Goal: Use online tool/utility: Use online tool/utility

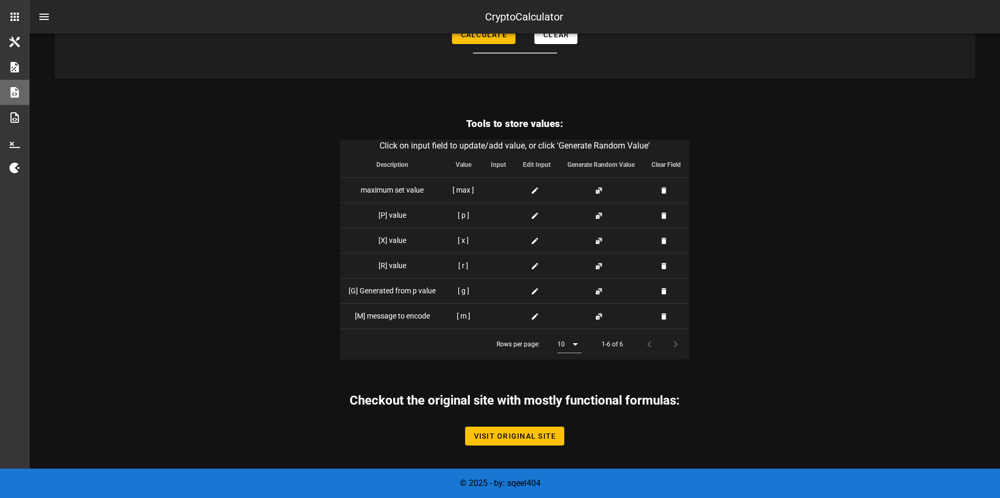
scroll to position [2420, 0]
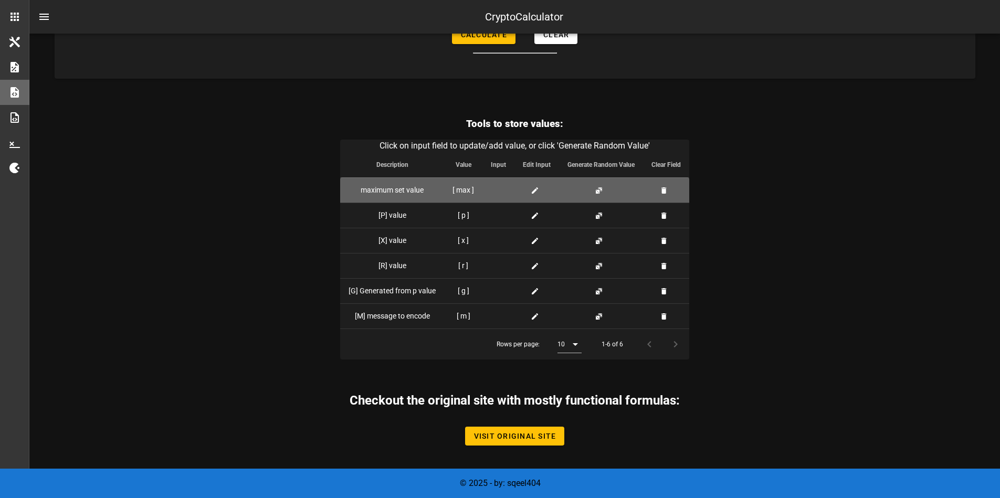
click at [669, 194] on td at bounding box center [666, 189] width 46 height 25
click at [660, 190] on button "button" at bounding box center [664, 190] width 8 height 8
click at [669, 190] on td at bounding box center [666, 189] width 46 height 25
click at [667, 190] on button "button" at bounding box center [664, 190] width 8 height 8
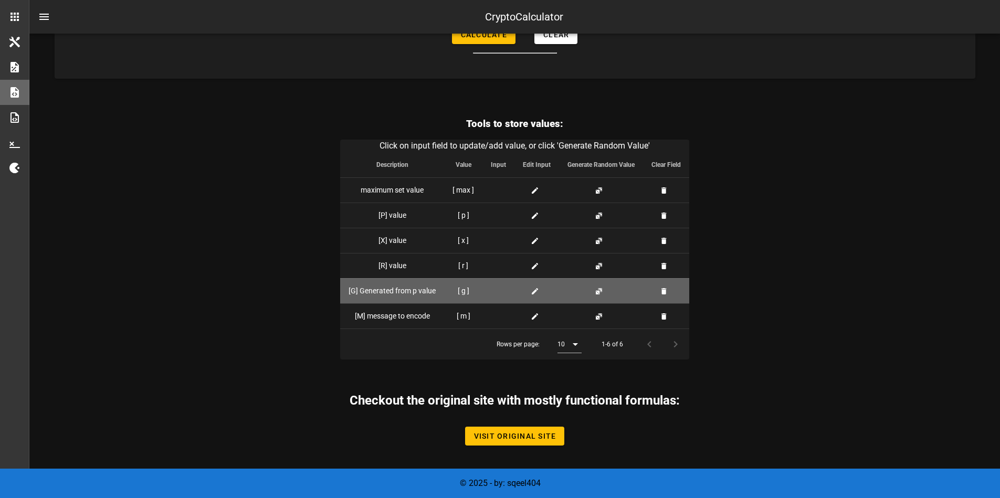
click at [532, 285] on span at bounding box center [537, 290] width 13 height 11
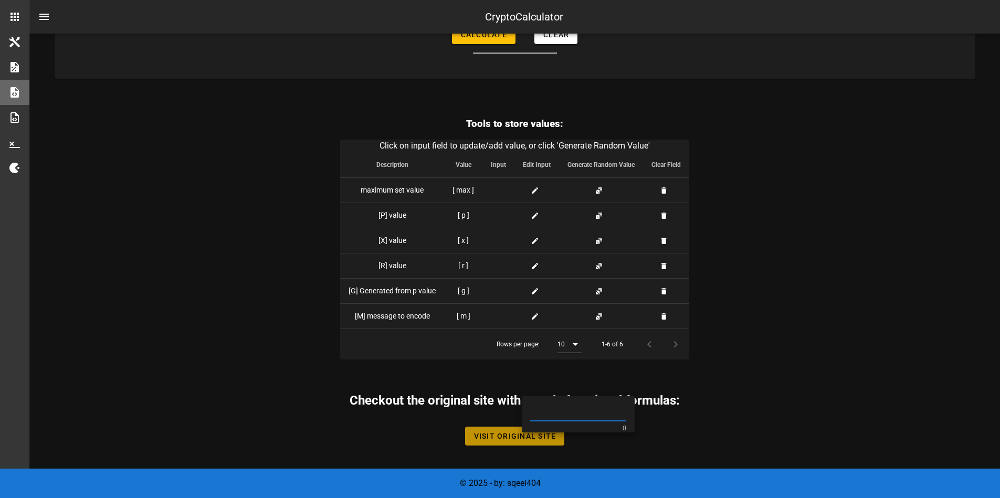
click at [540, 444] on link "Visit Original Site" at bounding box center [515, 436] width 100 height 19
click at [532, 429] on link "Visit Original Site" at bounding box center [515, 436] width 100 height 19
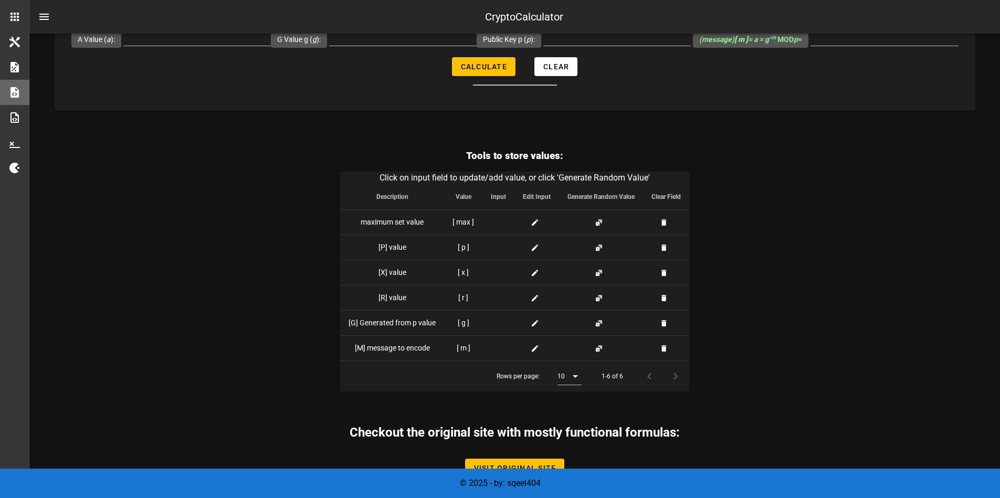
scroll to position [2357, 0]
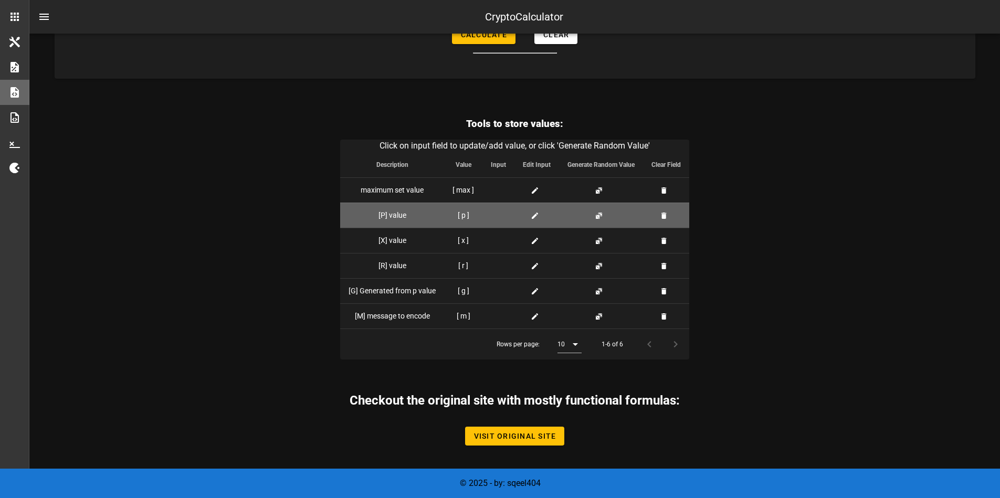
click at [540, 221] on span at bounding box center [537, 215] width 13 height 11
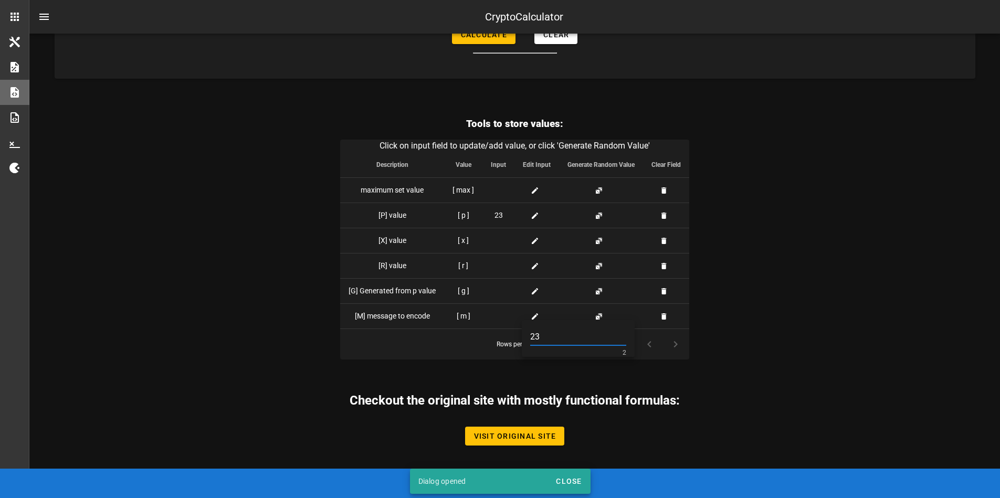
type input "23"
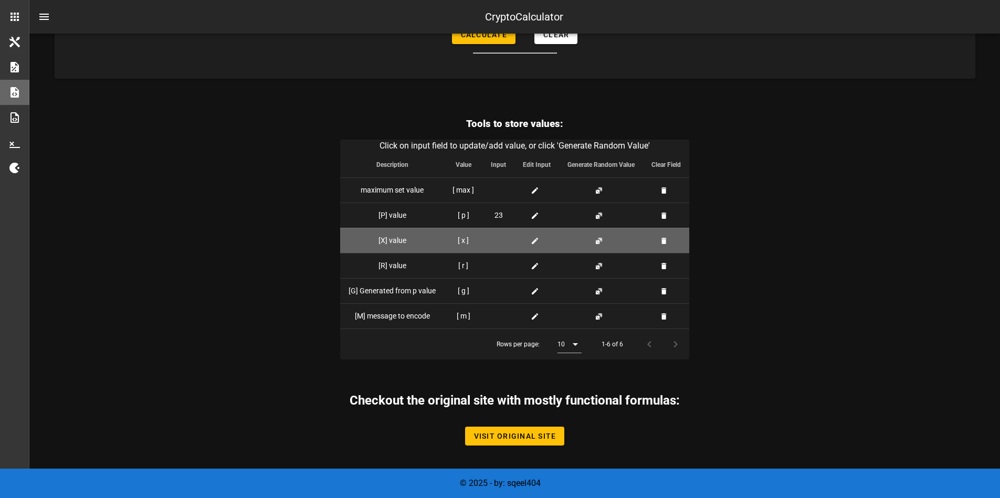
click at [536, 245] on icon at bounding box center [535, 241] width 8 height 8
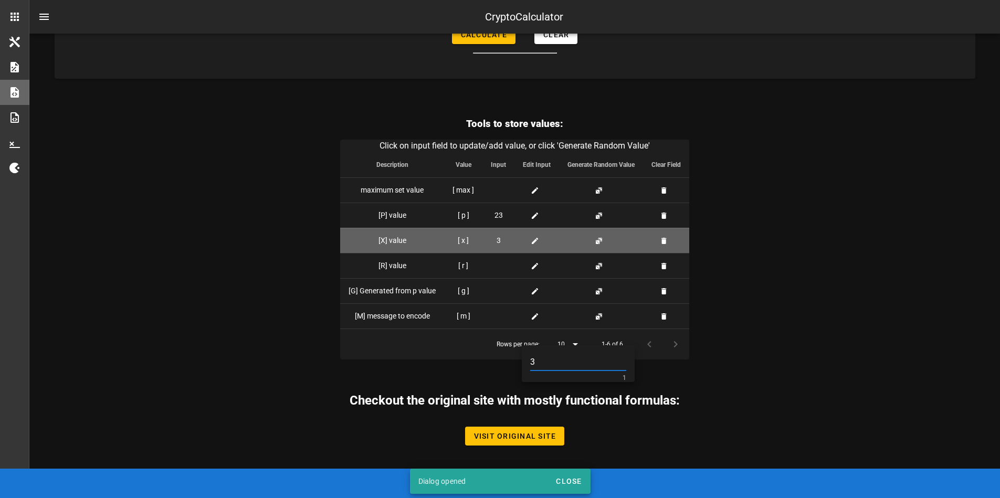
type input "3"
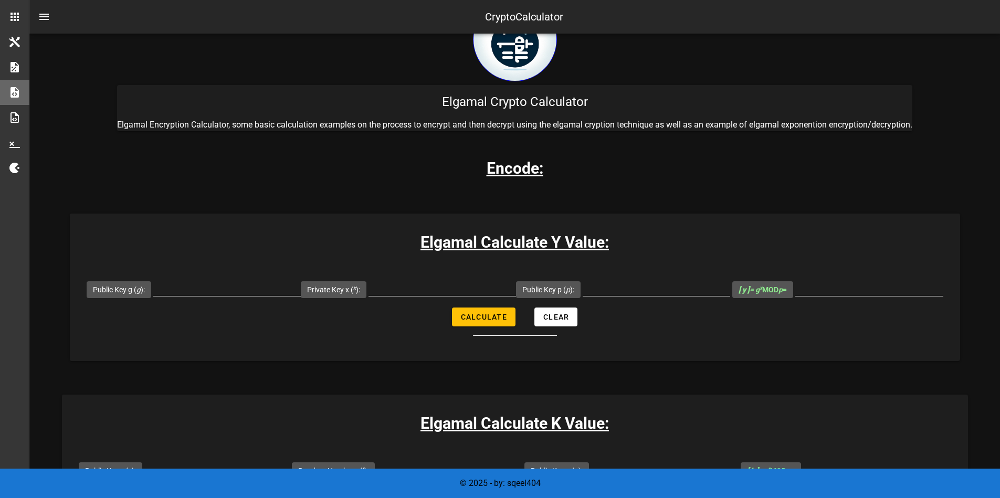
scroll to position [63, 0]
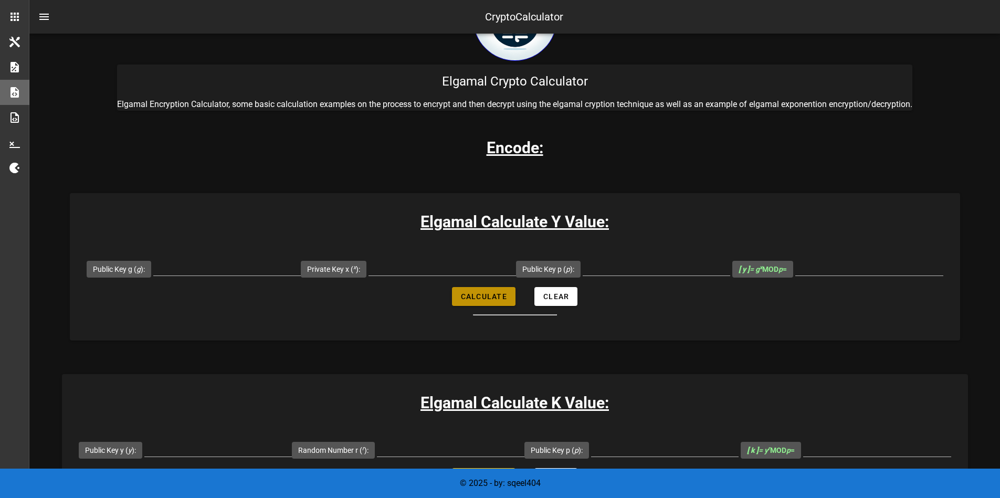
click at [465, 294] on span "Calculate" at bounding box center [483, 296] width 47 height 8
type input "All fields are required"
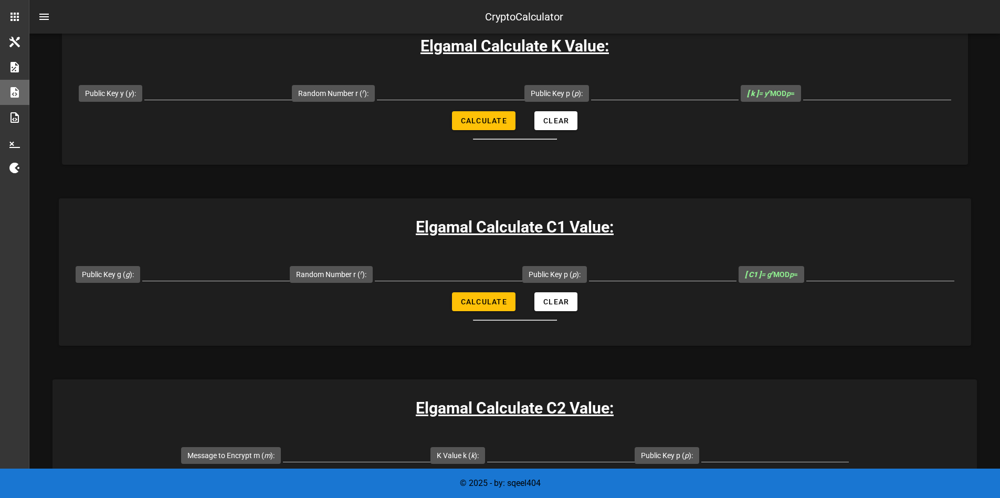
scroll to position [441, 0]
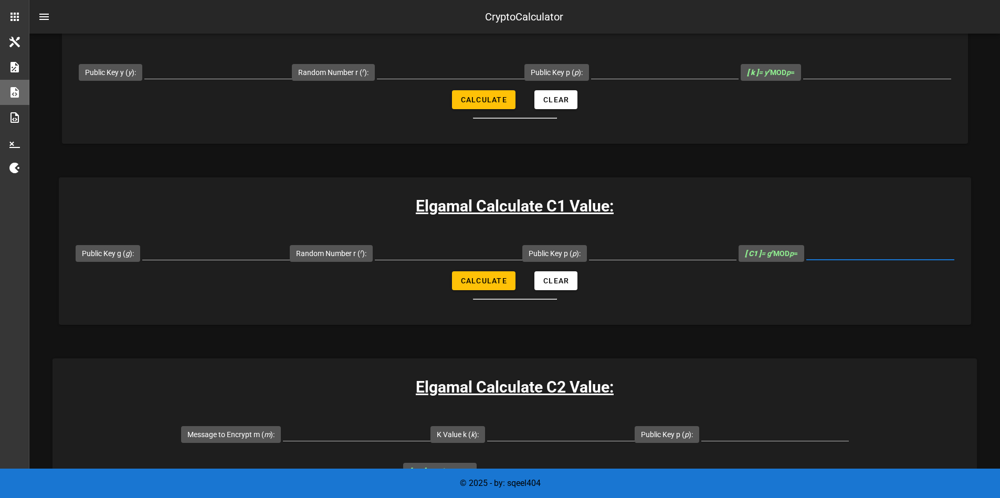
click at [806, 260] on input "[ C1 ] = g r MOD p =" at bounding box center [880, 251] width 148 height 17
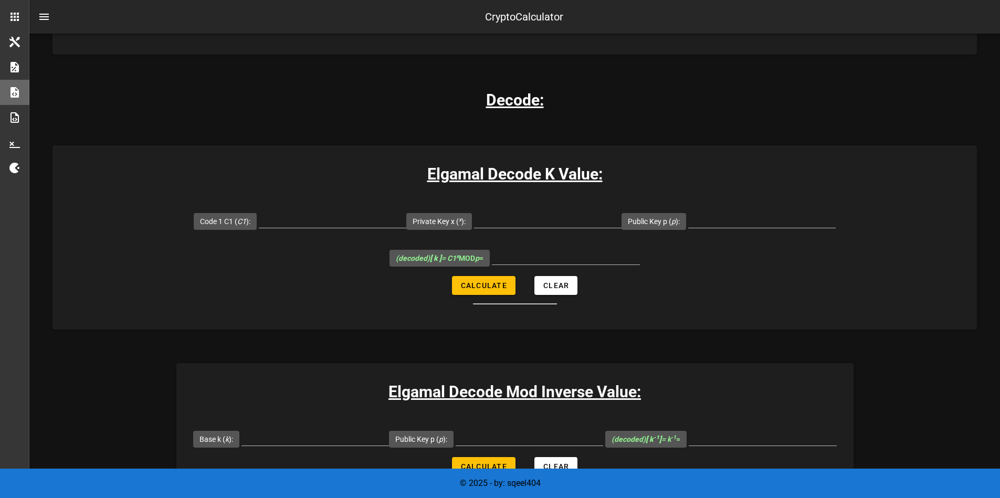
scroll to position [1259, 0]
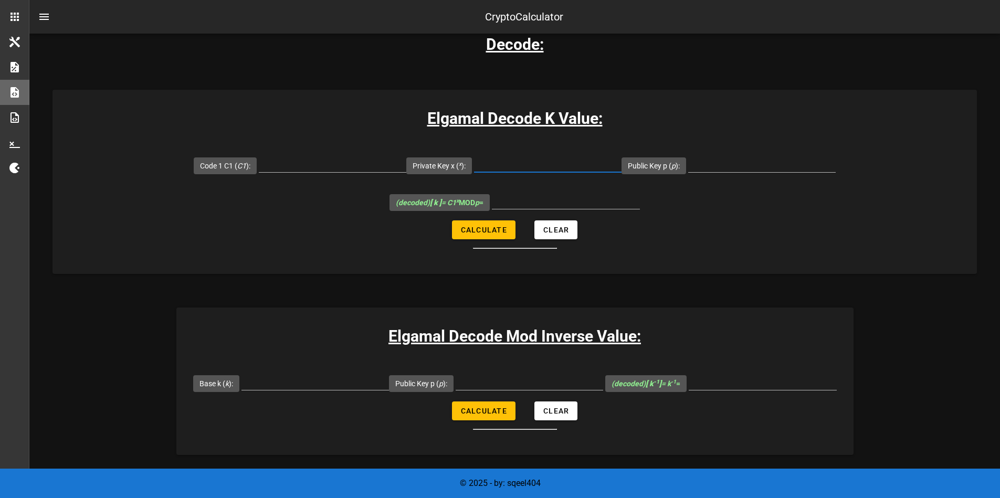
click at [542, 172] on input "Private Key x ( x ):" at bounding box center [547, 163] width 147 height 17
click at [308, 172] on input "Code 1 C1 ( C1 ):" at bounding box center [332, 163] width 147 height 17
type input "14"
click at [502, 172] on input "Private Key x ( x ):" at bounding box center [547, 163] width 147 height 17
type input "3"
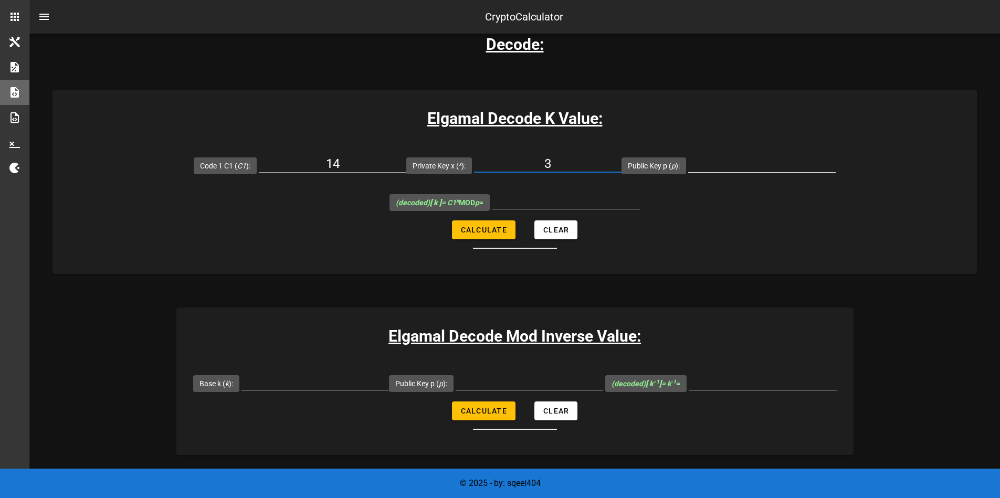
click at [725, 172] on input "Public Key p ( p ):" at bounding box center [761, 163] width 147 height 17
type input "23"
click at [490, 239] on button "Calculate" at bounding box center [483, 229] width 63 height 19
type input "7"
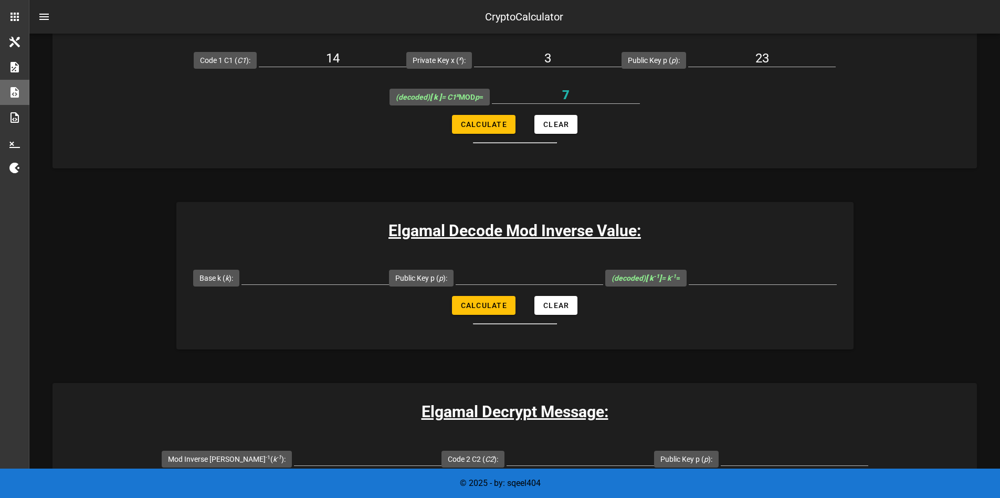
scroll to position [1385, 0]
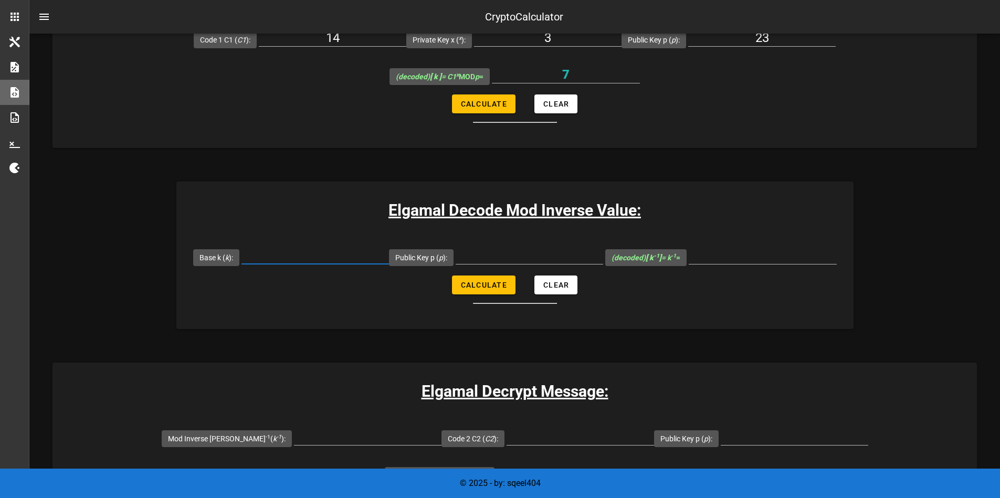
click at [333, 264] on input "Base k ( k ):" at bounding box center [314, 255] width 147 height 17
type input "7"
click at [486, 264] on input "Public Key p ( p ):" at bounding box center [529, 255] width 147 height 17
type input "23"
click at [496, 289] on span "Calculate" at bounding box center [483, 285] width 47 height 8
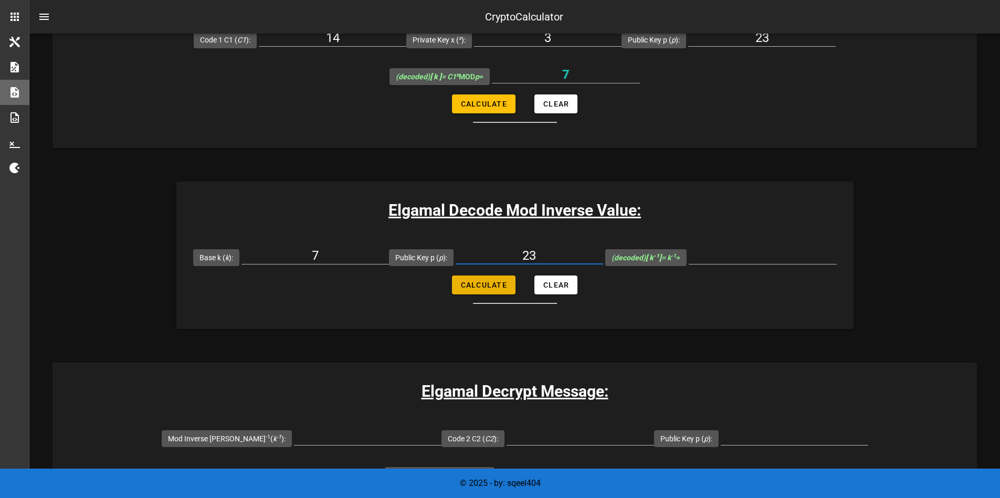
type input "10"
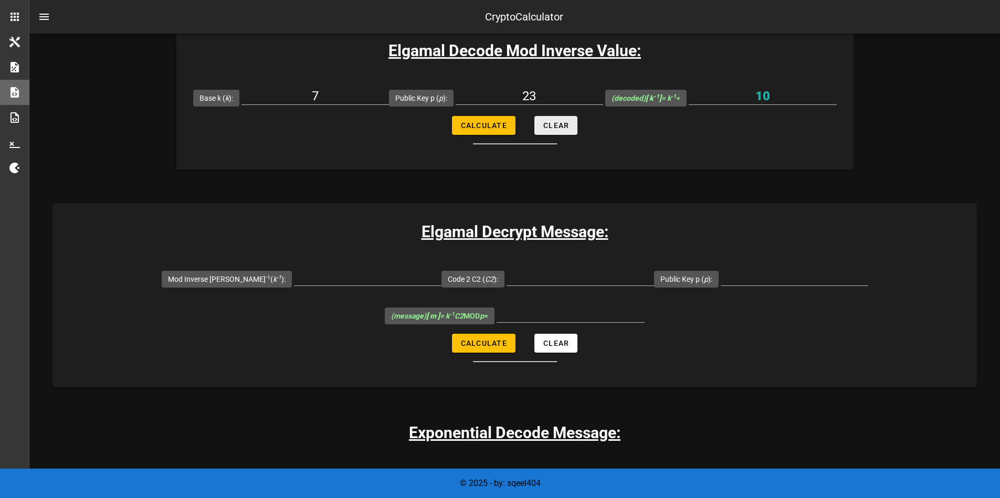
scroll to position [1574, 0]
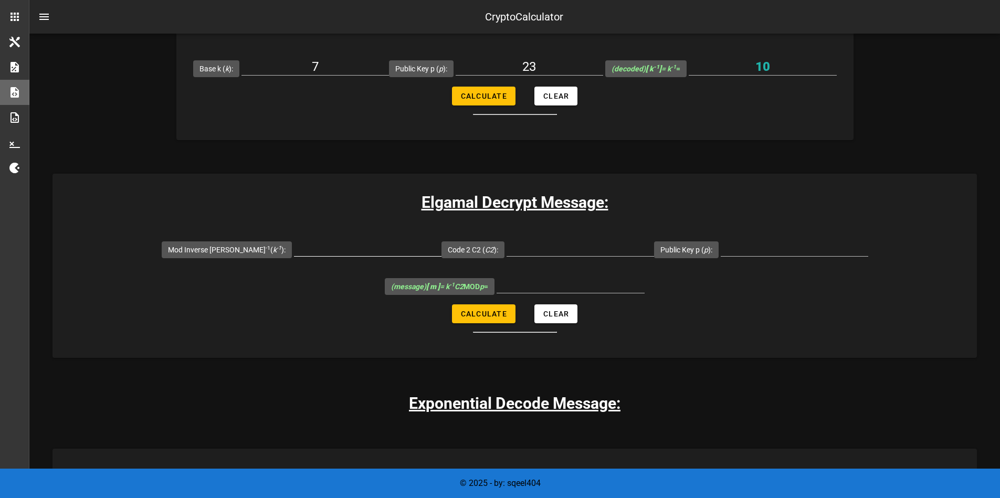
click at [300, 256] on input "Mod Inverse K k -1 ( k -1 ):" at bounding box center [367, 247] width 147 height 17
type input "10"
click at [506, 256] on input "Code 2 C2 ( C2 ):" at bounding box center [579, 247] width 147 height 17
type input "7"
click at [730, 256] on input "Public Key p ( p ):" at bounding box center [794, 247] width 147 height 17
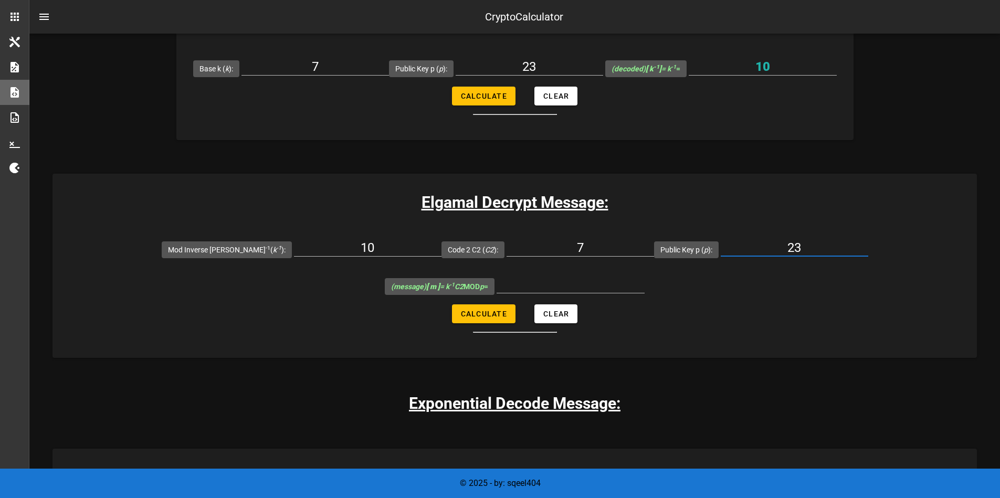
type input "23"
click at [482, 318] on span "Calculate" at bounding box center [483, 314] width 47 height 8
type input "1"
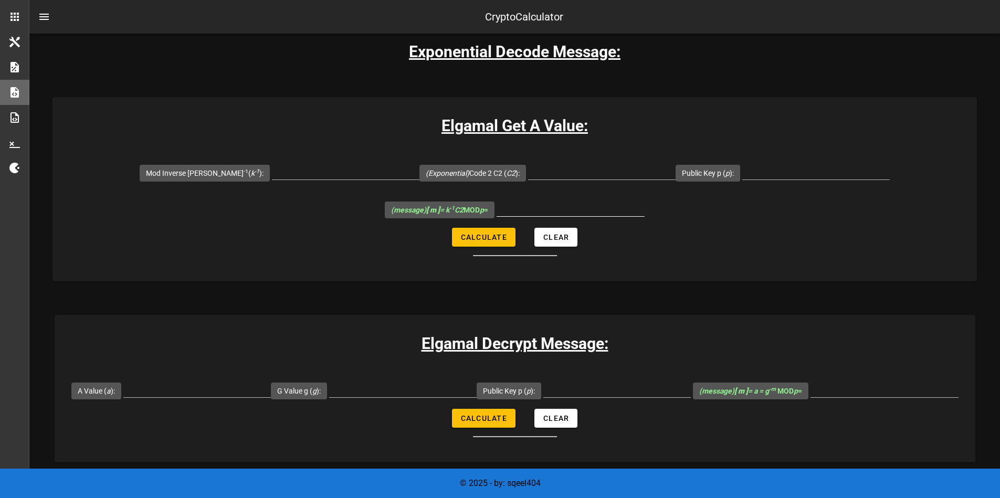
scroll to position [1952, 0]
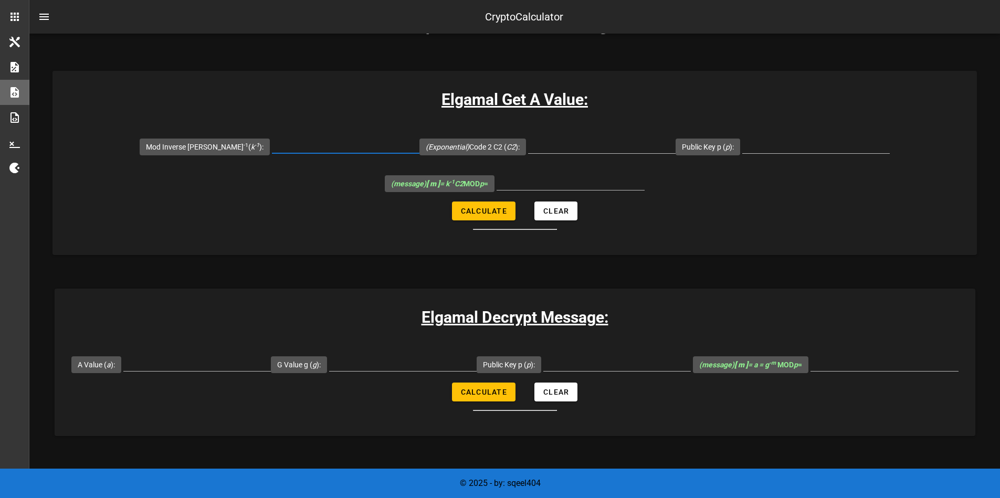
click at [322, 153] on input "Mod Inverse K k -1 ( k -1 ):" at bounding box center [345, 144] width 147 height 17
type input "7"
click at [558, 153] on input "(Exponential) Code 2 C2 ( C2 ):" at bounding box center [601, 144] width 147 height 17
type input "7"
click at [786, 153] on input "Public Key p ( p ):" at bounding box center [815, 144] width 147 height 17
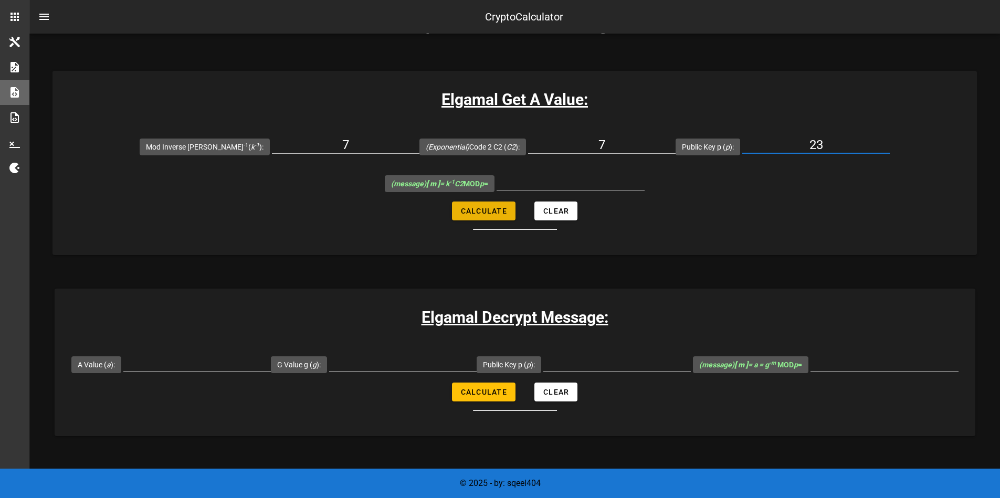
type input "23"
click at [493, 215] on span "Calculate" at bounding box center [483, 211] width 47 height 8
type input "3"
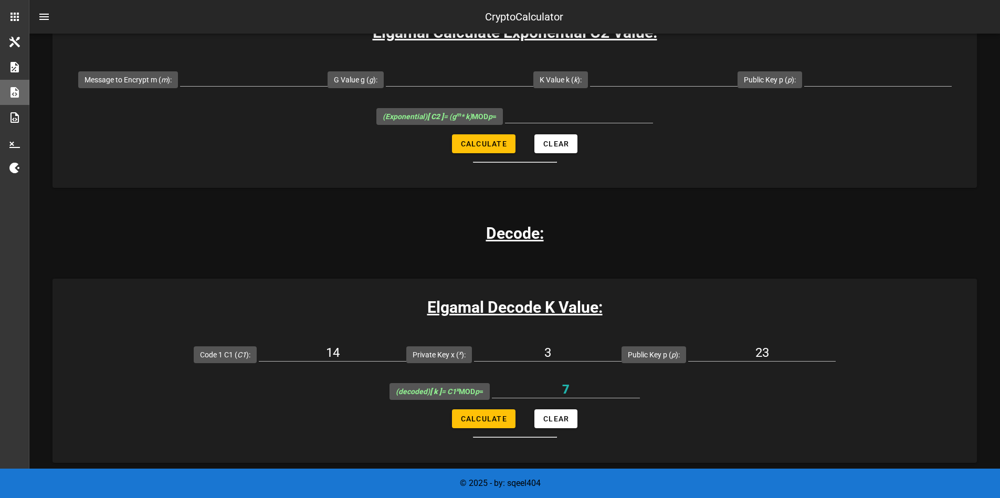
scroll to position [1008, 0]
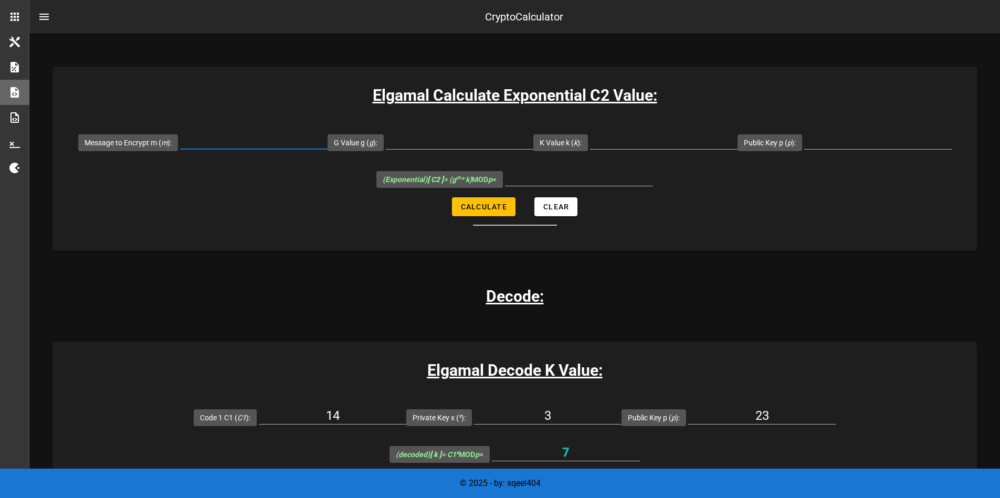
click at [261, 149] on input "Message to Encrypt m ( m ):" at bounding box center [253, 140] width 147 height 17
type input "1"
click at [679, 149] on div at bounding box center [663, 140] width 147 height 17
click at [540, 197] on div at bounding box center [579, 183] width 148 height 28
click at [543, 186] on input "(Exponential) [ C2 ] = (g m * k) MOD p =" at bounding box center [579, 177] width 148 height 17
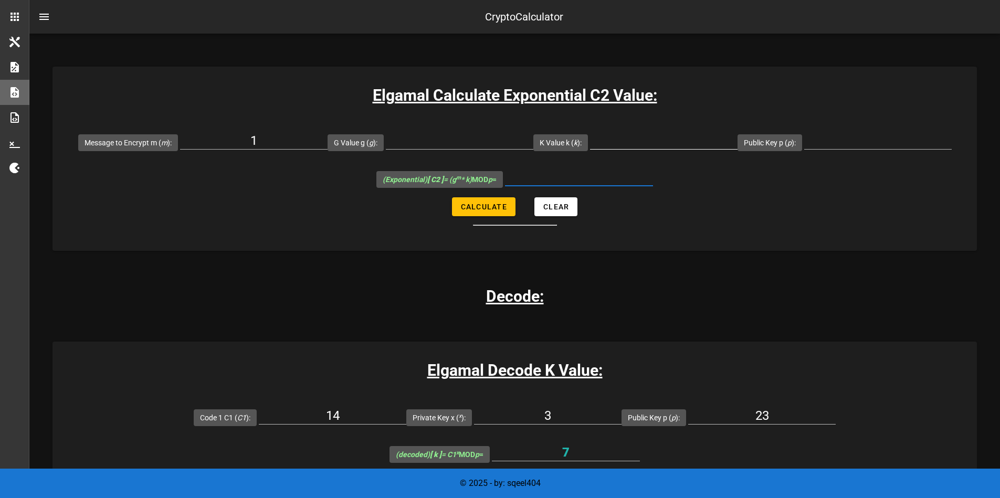
click at [642, 161] on div at bounding box center [663, 143] width 147 height 35
click at [643, 149] on input "K Value k ( k ):" at bounding box center [663, 140] width 147 height 17
type input "7"
click at [841, 149] on input "Public Key p ( p ):" at bounding box center [877, 140] width 147 height 17
type input "23"
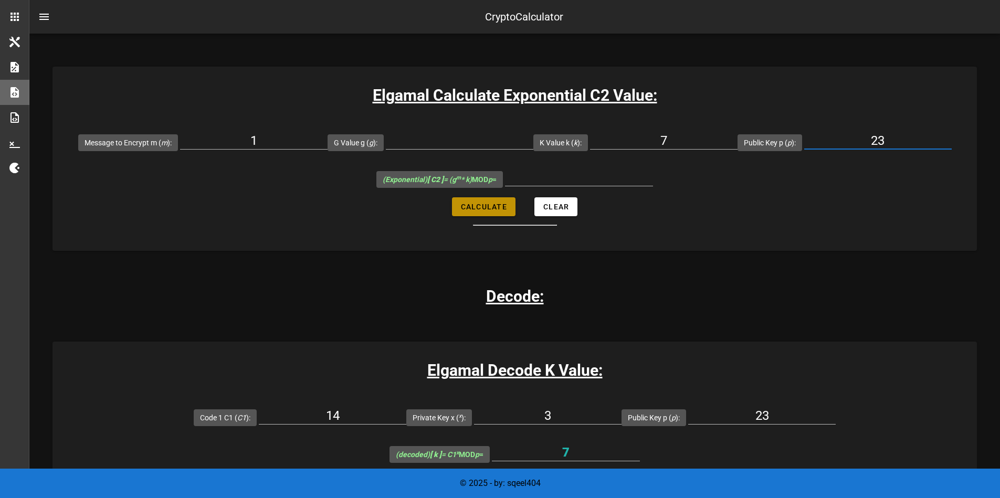
click at [490, 211] on span "Calculate" at bounding box center [483, 207] width 47 height 8
type input "All fields are required"
click at [549, 186] on input "All fields are required" at bounding box center [579, 177] width 148 height 17
click at [553, 186] on input "All fields are required" at bounding box center [579, 177] width 148 height 17
click at [658, 226] on form "Message to Encrypt m ( m ): 1 G Value g ( g ): K Value k ( k ): 7 Public Key p …" at bounding box center [514, 175] width 924 height 102
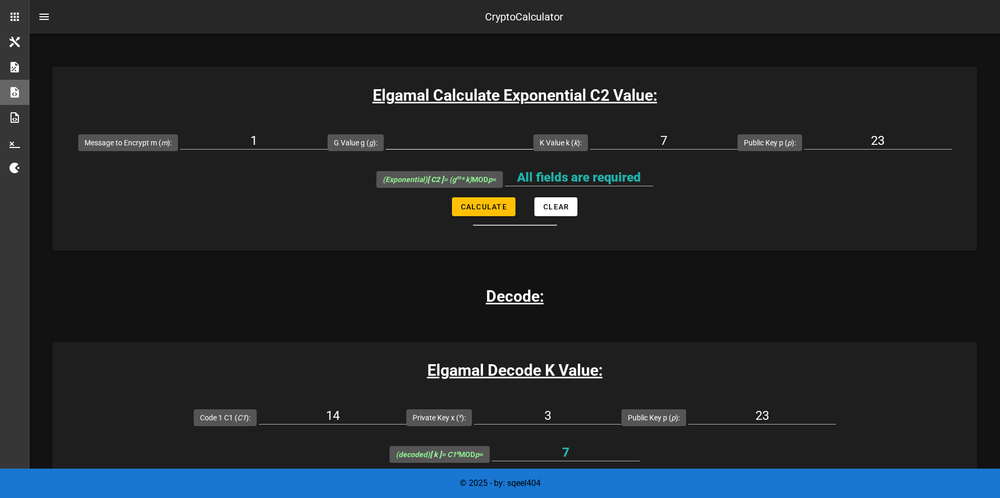
click at [451, 149] on input "G Value g ( g ):" at bounding box center [459, 140] width 147 height 17
type input "1"
click at [486, 216] on button "Calculate" at bounding box center [483, 206] width 63 height 19
type input "7"
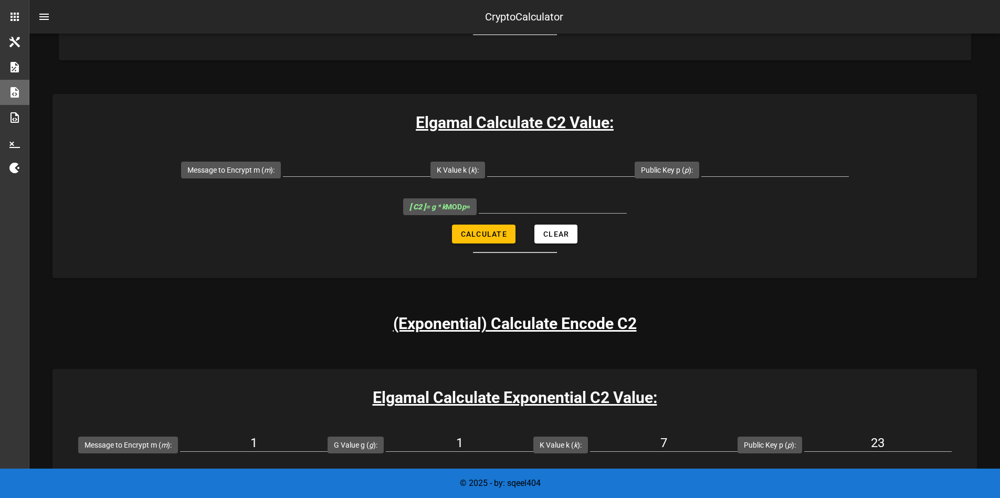
scroll to position [693, 0]
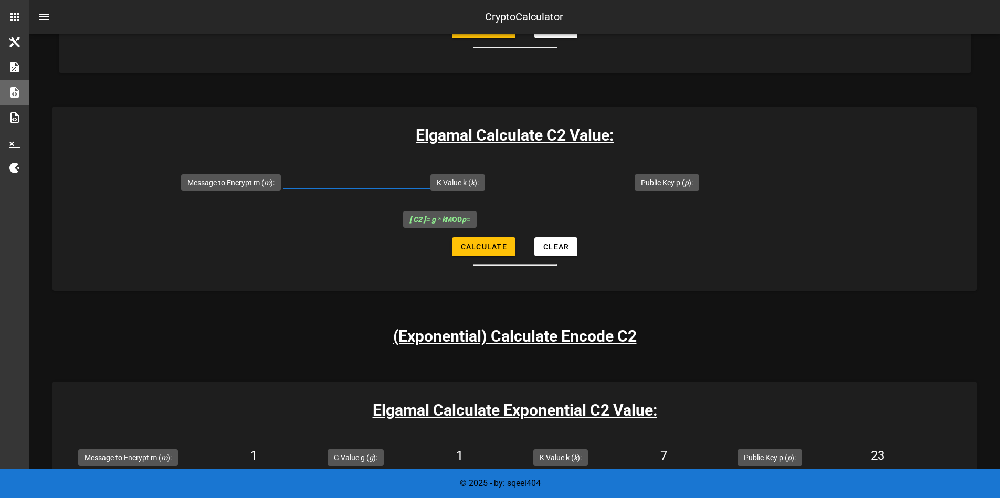
click at [336, 189] on input "Message to Encrypt m ( m ):" at bounding box center [356, 180] width 147 height 17
type input "1"
click at [520, 189] on input "K Value k ( k ):" at bounding box center [560, 180] width 147 height 17
type input "7"
click at [733, 189] on input "Public Key p ( p ):" at bounding box center [774, 180] width 147 height 17
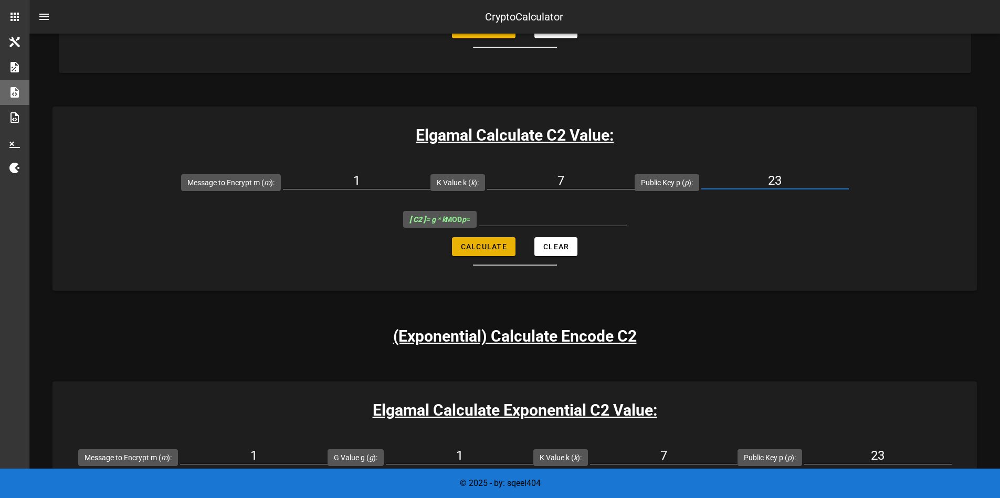
type input "23"
click at [490, 251] on span "Calculate" at bounding box center [483, 246] width 47 height 8
type input "7"
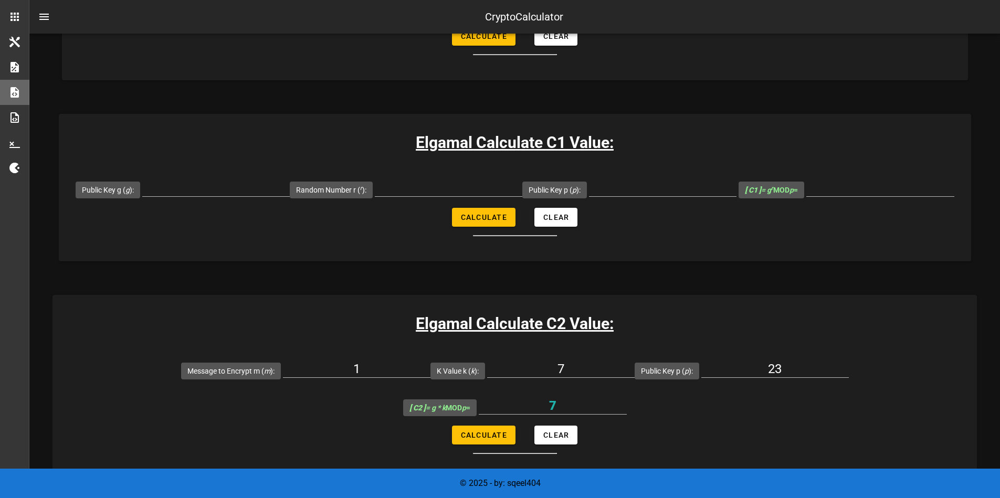
scroll to position [504, 0]
click at [290, 197] on input "Public Key g ( g ):" at bounding box center [215, 188] width 147 height 17
type input "1"
click at [522, 197] on input "Random Number r ( r ):" at bounding box center [448, 188] width 147 height 17
click at [722, 197] on input "Public Key p ( p ):" at bounding box center [662, 188] width 147 height 17
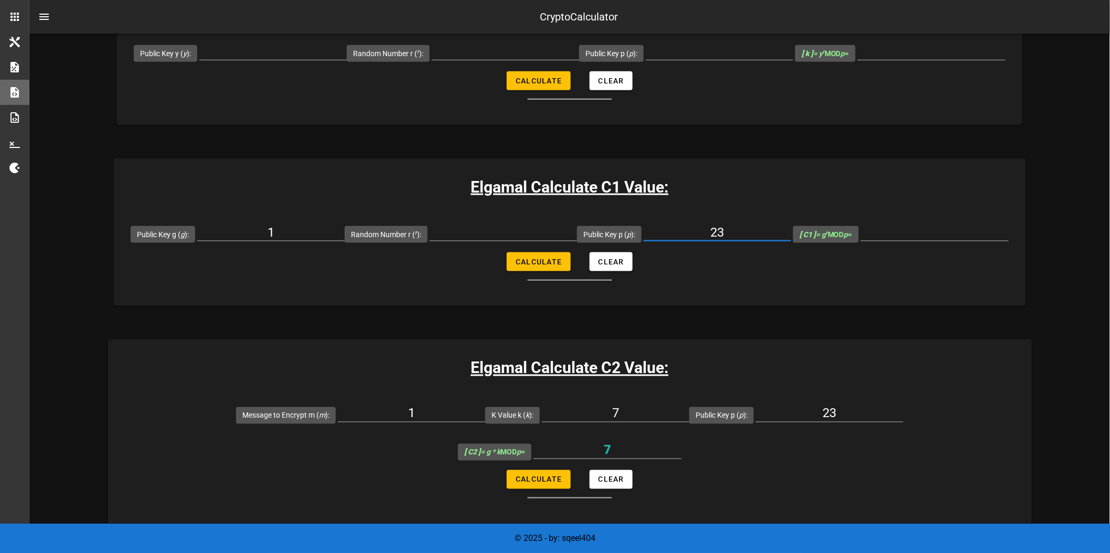
scroll to position [427, 0]
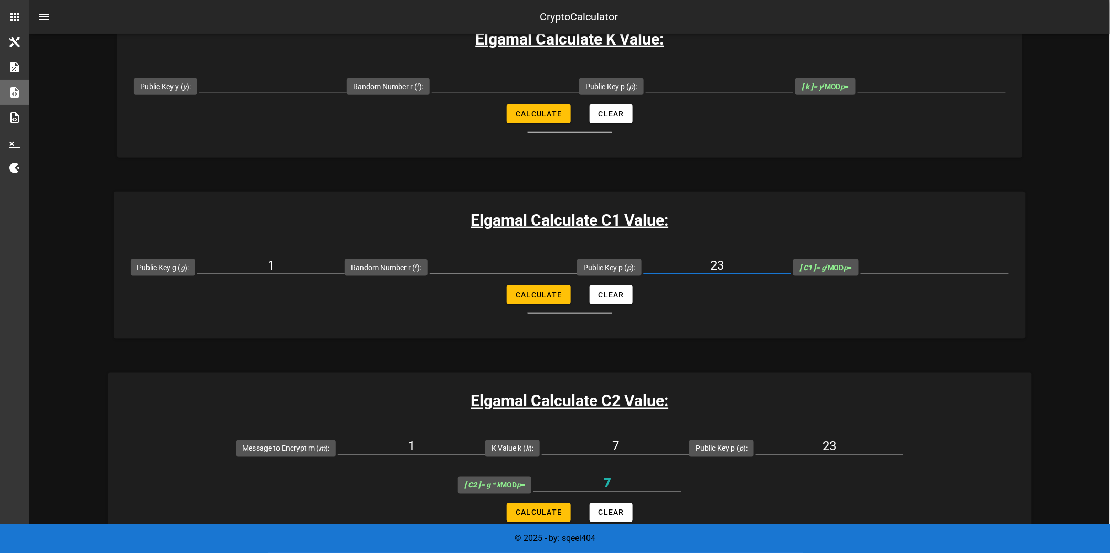
type input "23"
click at [517, 256] on div at bounding box center [503, 268] width 147 height 35
click at [533, 261] on input "Random Number r ( r ):" at bounding box center [503, 265] width 147 height 17
click at [532, 271] on input "Random Number r ( r ):" at bounding box center [503, 265] width 147 height 17
type input "1"
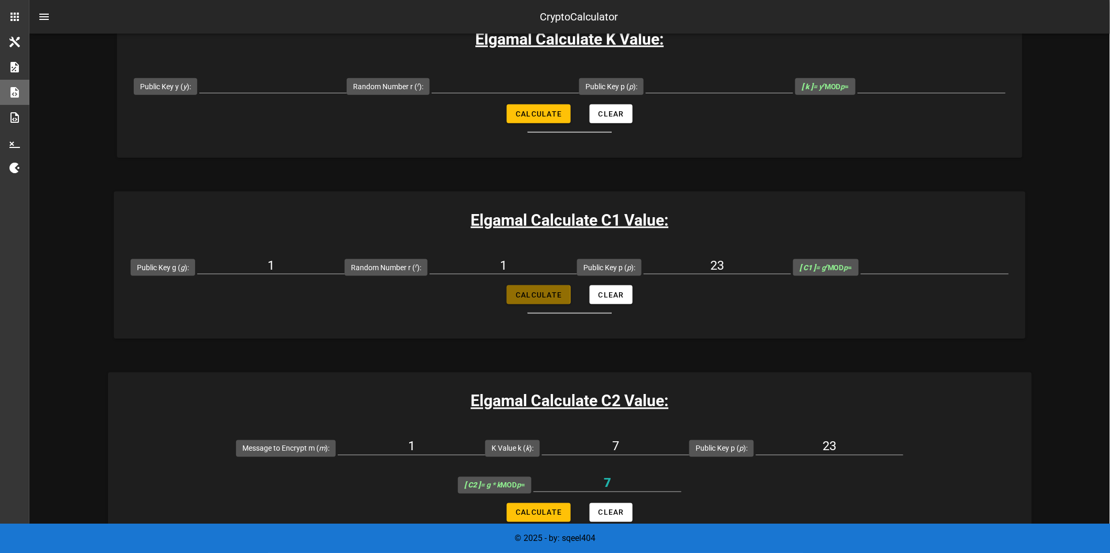
click at [542, 299] on span "Calculate" at bounding box center [538, 295] width 47 height 8
type input "1"
click at [510, 256] on div "1" at bounding box center [503, 268] width 147 height 35
click at [514, 270] on input "1" at bounding box center [503, 265] width 147 height 17
type input "15"
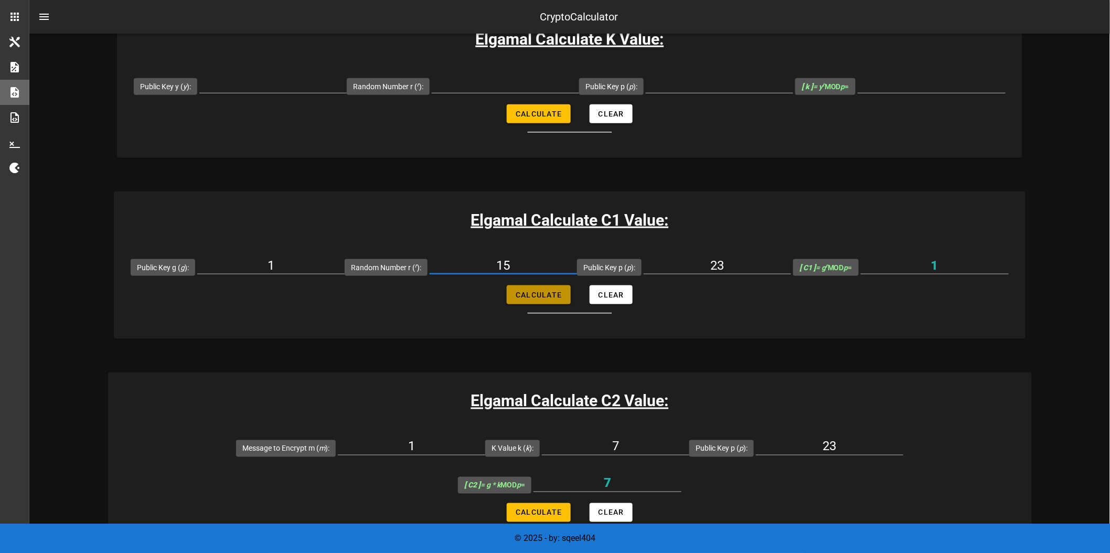
click at [542, 287] on button "Calculate" at bounding box center [538, 294] width 63 height 19
click at [539, 300] on button "Calculate" at bounding box center [538, 294] width 63 height 19
type input "1"
click at [547, 263] on input "15" at bounding box center [503, 265] width 147 height 17
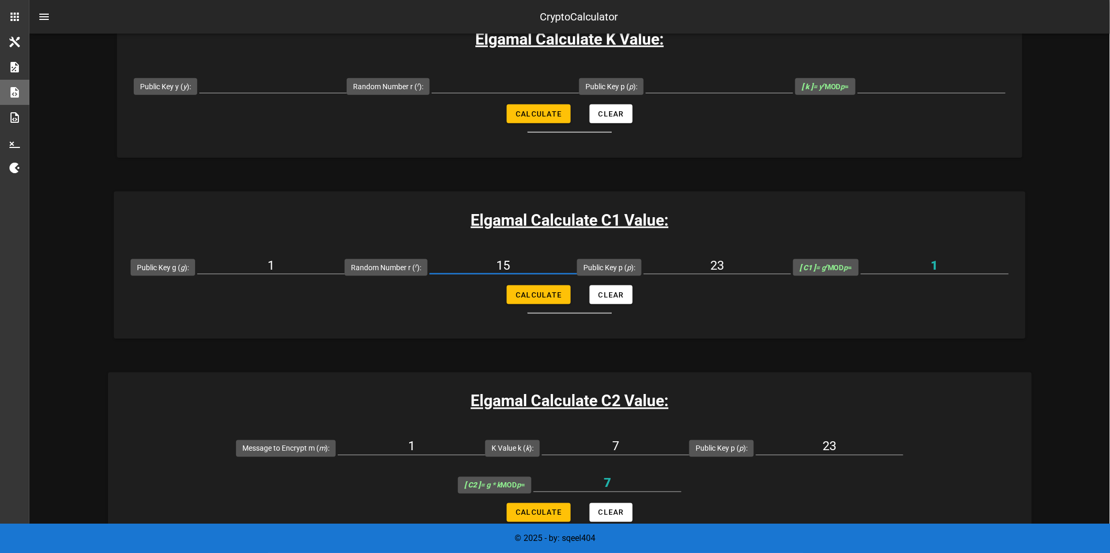
type input "1"
type input "23"
click at [545, 291] on span "Calculate" at bounding box center [538, 295] width 47 height 8
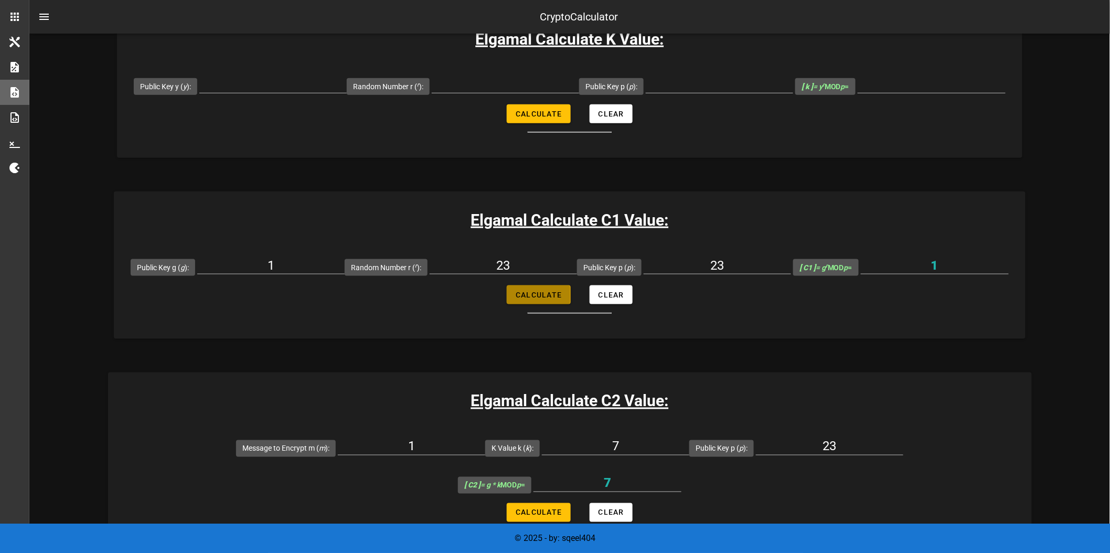
type input "1"
click at [618, 291] on span "Clear" at bounding box center [611, 295] width 26 height 8
click at [272, 276] on div at bounding box center [270, 271] width 147 height 28
click at [267, 274] on div at bounding box center [270, 265] width 147 height 17
type input "1"
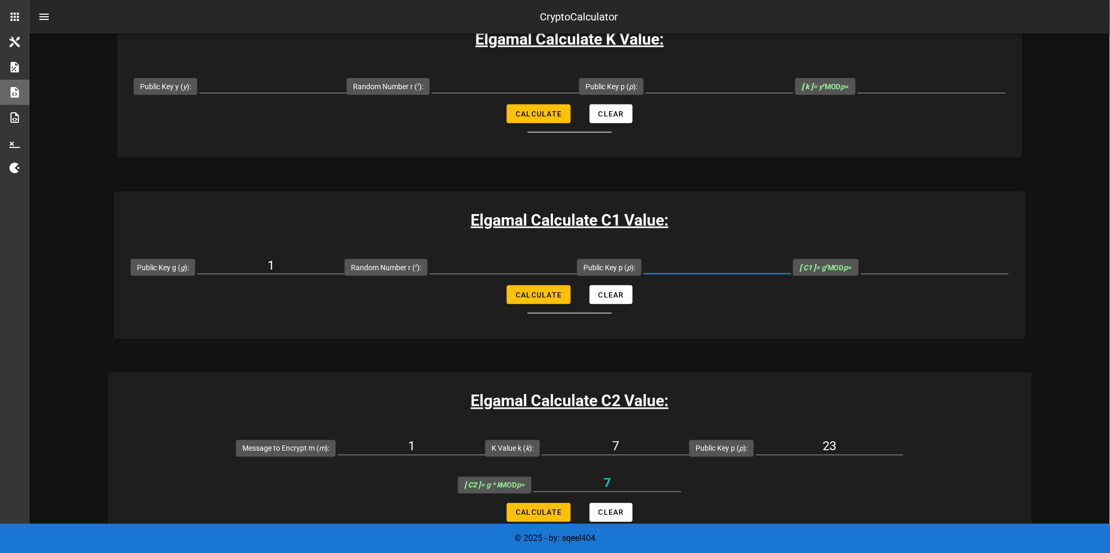
click at [694, 263] on input "Public Key p ( p ):" at bounding box center [717, 265] width 147 height 17
type input "23"
click at [469, 274] on div at bounding box center [503, 265] width 147 height 17
type input "15"
click at [554, 294] on span "Calculate" at bounding box center [538, 295] width 47 height 8
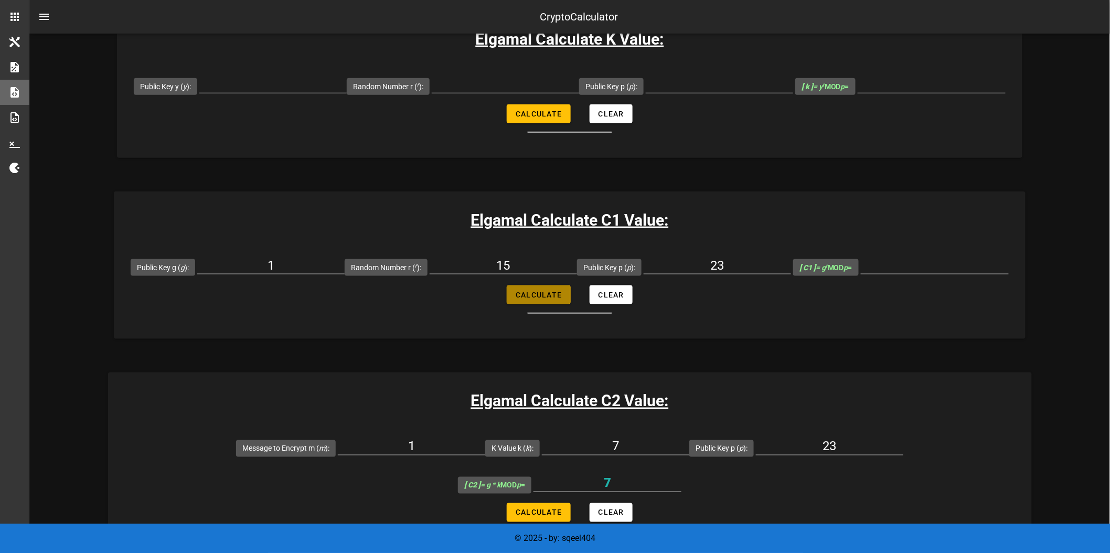
type input "1"
drag, startPoint x: 520, startPoint y: 267, endPoint x: 470, endPoint y: 263, distance: 50.0
click at [470, 263] on input "15" at bounding box center [503, 265] width 147 height 17
type input "23"
click at [552, 298] on span "Calculate" at bounding box center [538, 295] width 47 height 8
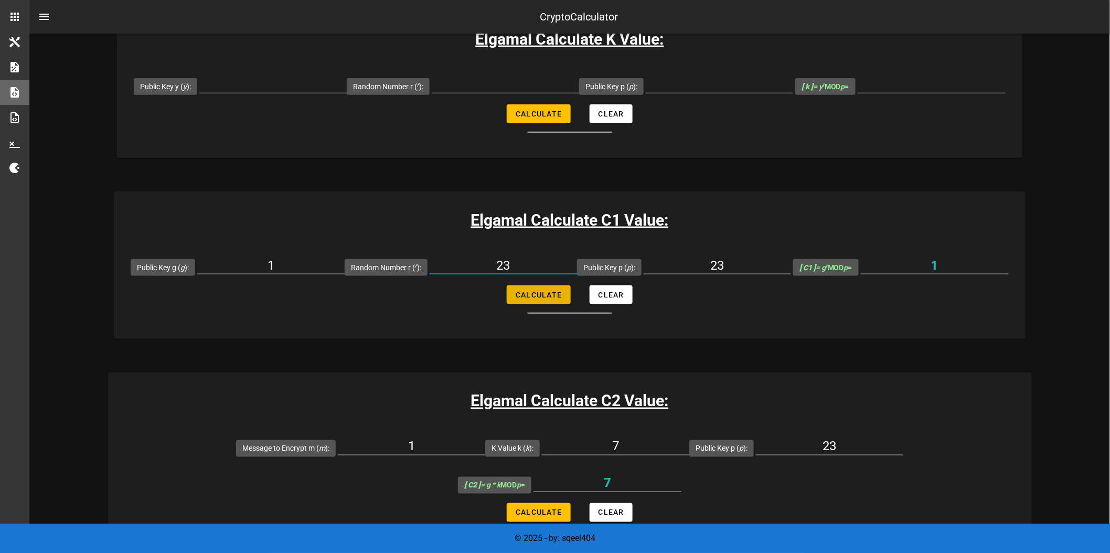
type input "1"
drag, startPoint x: 530, startPoint y: 263, endPoint x: 453, endPoint y: 263, distance: 77.1
click at [453, 263] on input "23" at bounding box center [503, 265] width 147 height 17
type input "104"
click at [525, 299] on span "Calculate" at bounding box center [538, 295] width 47 height 8
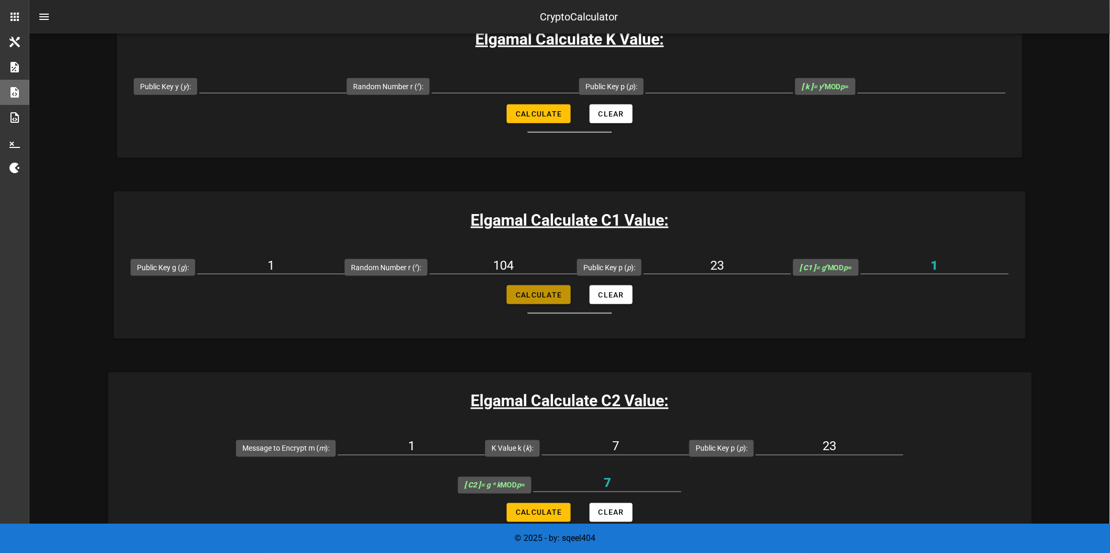
click at [525, 299] on span "Calculate" at bounding box center [538, 295] width 47 height 8
click at [523, 299] on span "Calculate" at bounding box center [538, 295] width 47 height 8
click at [522, 299] on span "Calculate" at bounding box center [538, 295] width 47 height 8
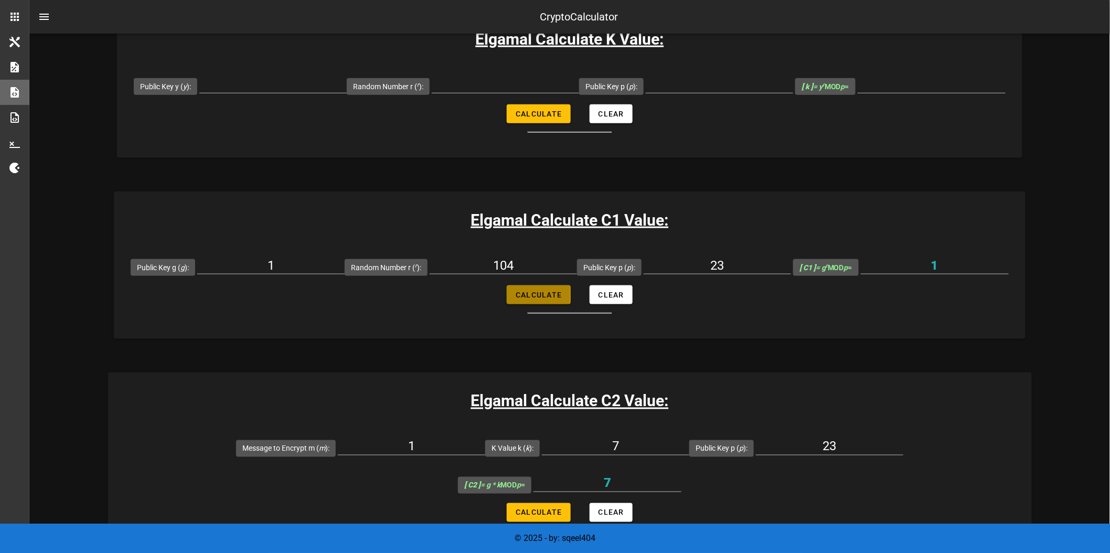
type input "1"
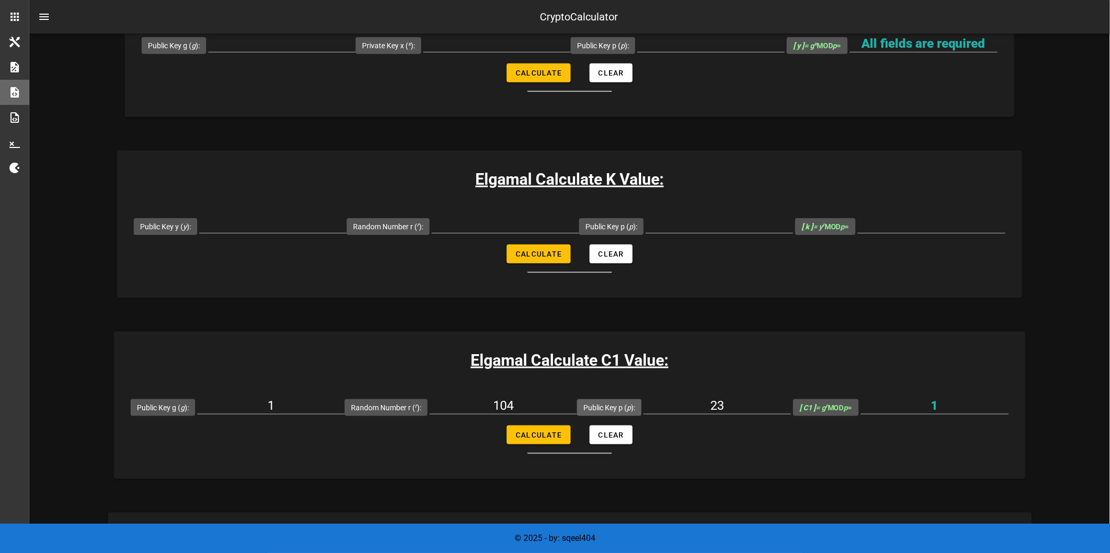
scroll to position [217, 0]
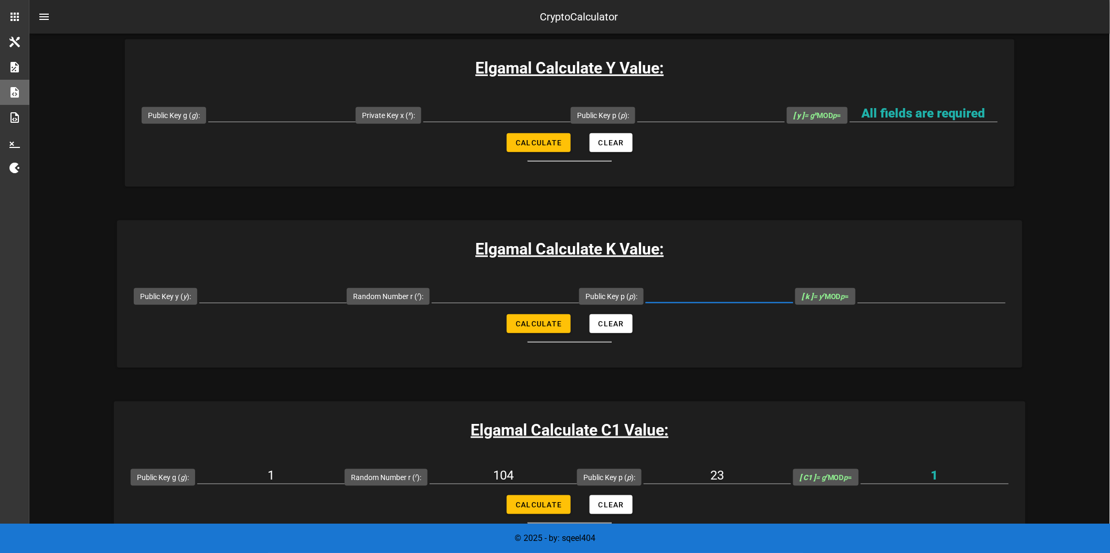
click at [726, 299] on input "Public Key p ( p ):" at bounding box center [719, 294] width 147 height 17
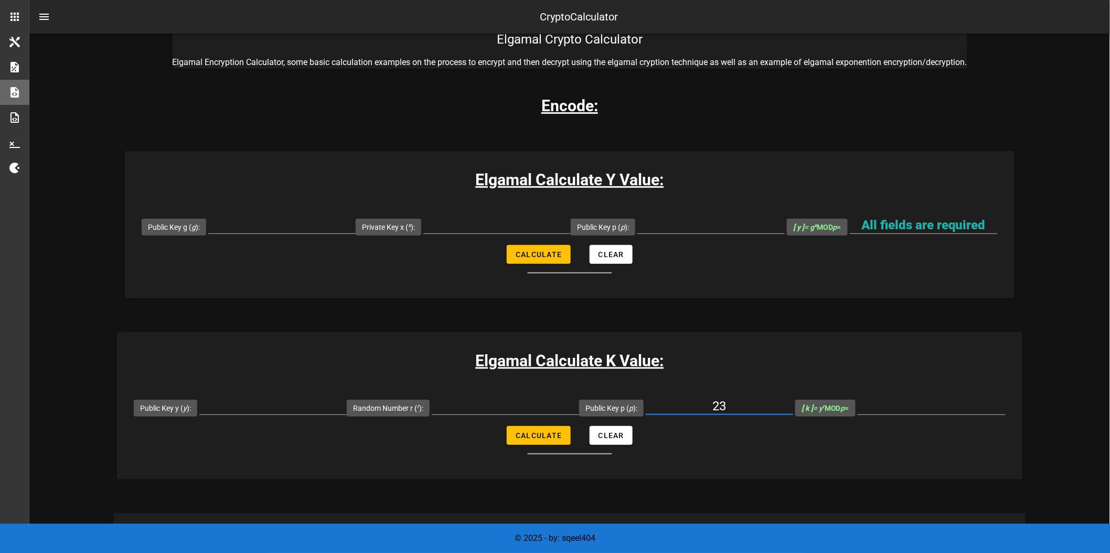
scroll to position [77, 0]
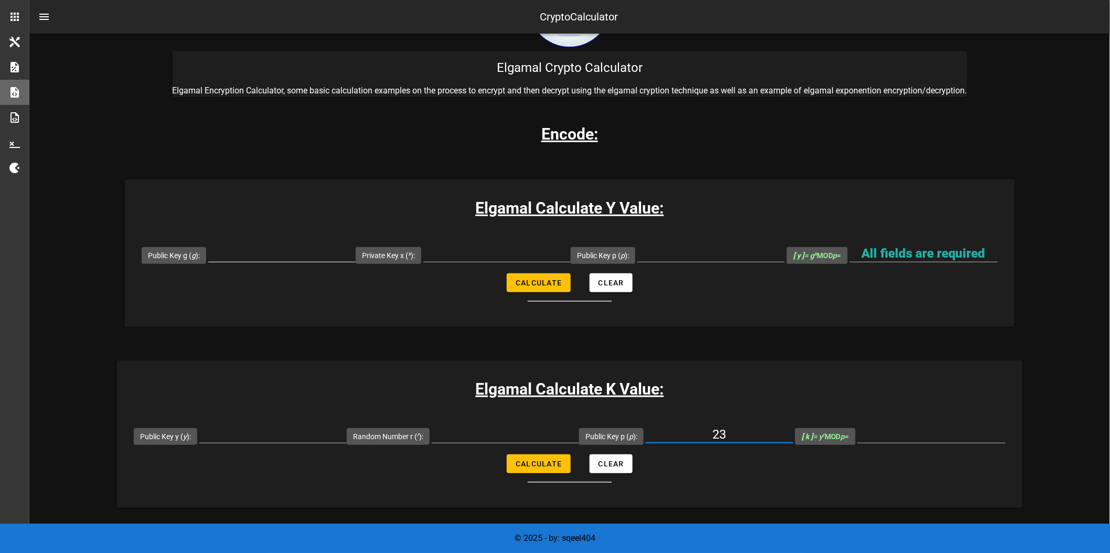
type input "23"
click at [259, 255] on input "Public Key g ( g ):" at bounding box center [281, 253] width 147 height 17
type input "1"
click at [665, 256] on input "Public Key p ( p ):" at bounding box center [711, 253] width 147 height 17
type input "23"
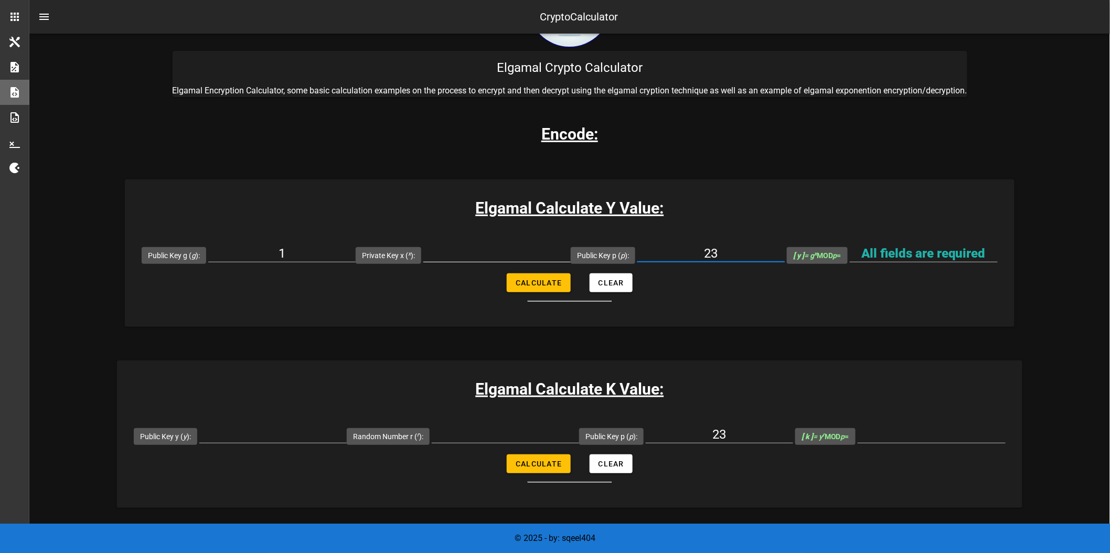
click at [521, 251] on input "Private Key x ( x ):" at bounding box center [496, 253] width 147 height 17
type input "3"
click at [521, 279] on span "Calculate" at bounding box center [538, 283] width 47 height 8
type input "1"
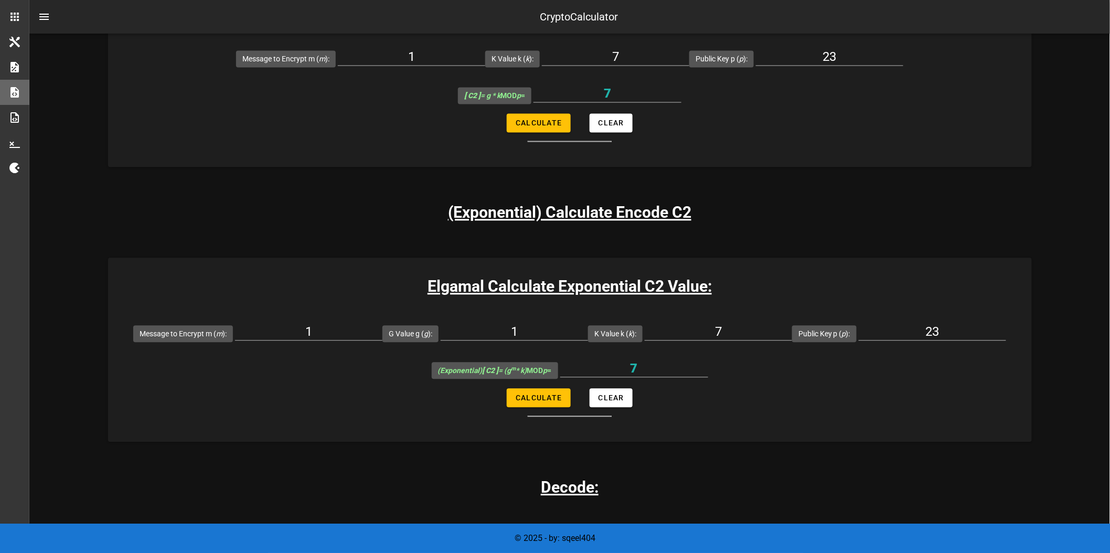
scroll to position [846, 0]
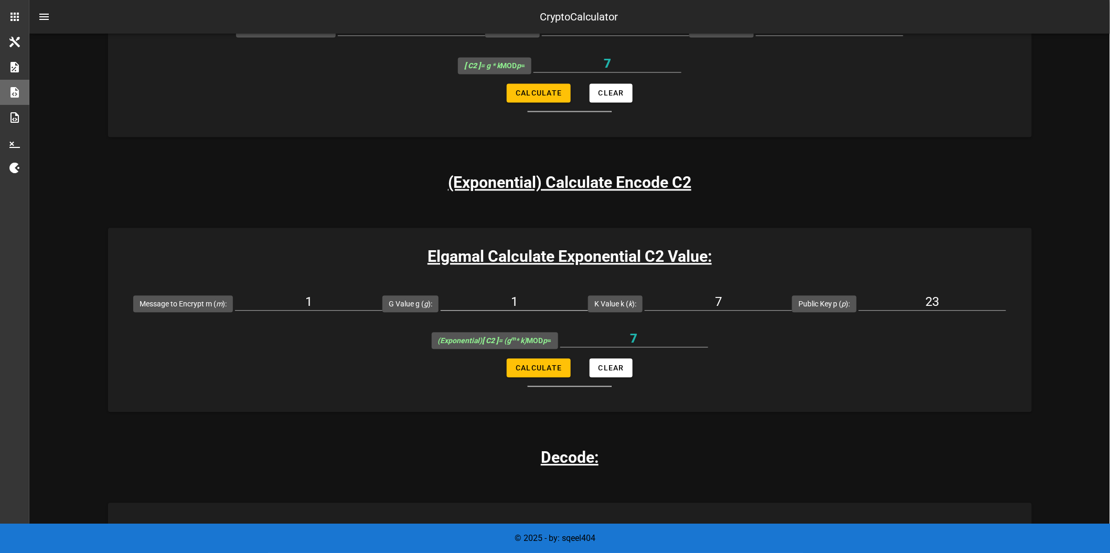
click at [538, 306] on input "1" at bounding box center [514, 301] width 147 height 17
type input "2"
click at [543, 369] on span "Calculate" at bounding box center [538, 368] width 47 height 8
type input "14"
drag, startPoint x: 529, startPoint y: 300, endPoint x: 509, endPoint y: 305, distance: 20.5
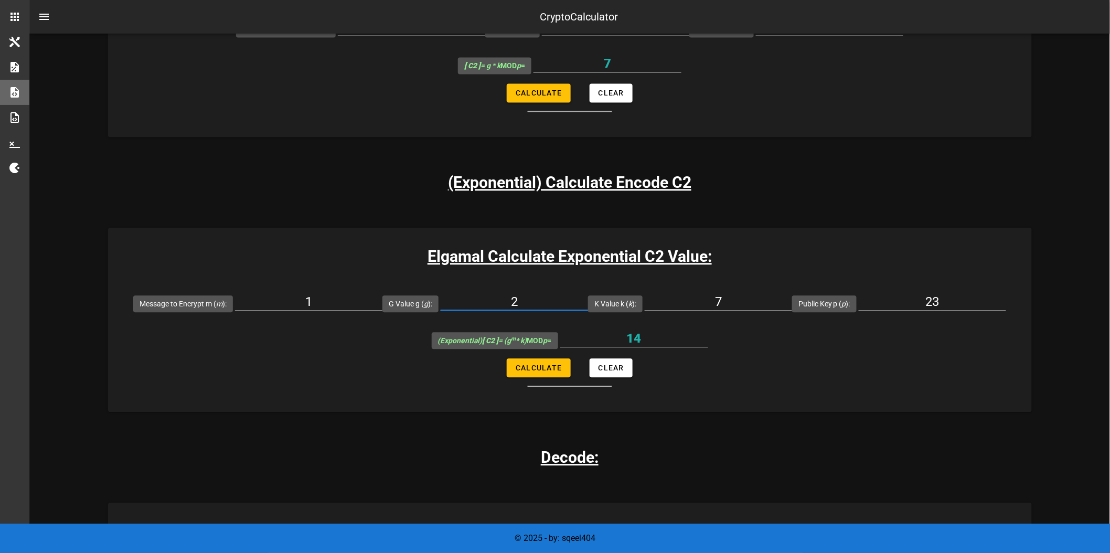
click at [509, 305] on input "2" at bounding box center [514, 301] width 147 height 17
type input "5"
click at [542, 373] on button "Calculate" at bounding box center [538, 367] width 63 height 19
type input "12"
drag, startPoint x: 525, startPoint y: 304, endPoint x: 511, endPoint y: 307, distance: 14.9
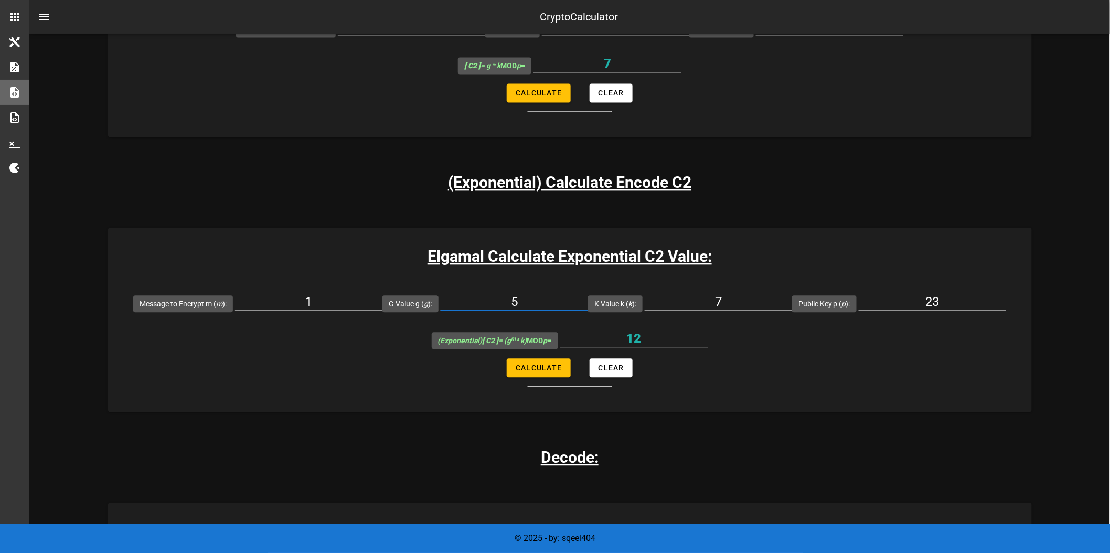
click at [511, 307] on input "5" at bounding box center [514, 301] width 147 height 17
type input "15"
click at [545, 365] on span "Calculate" at bounding box center [538, 368] width 47 height 8
type input "13"
drag, startPoint x: 517, startPoint y: 308, endPoint x: 505, endPoint y: 286, distance: 25.1
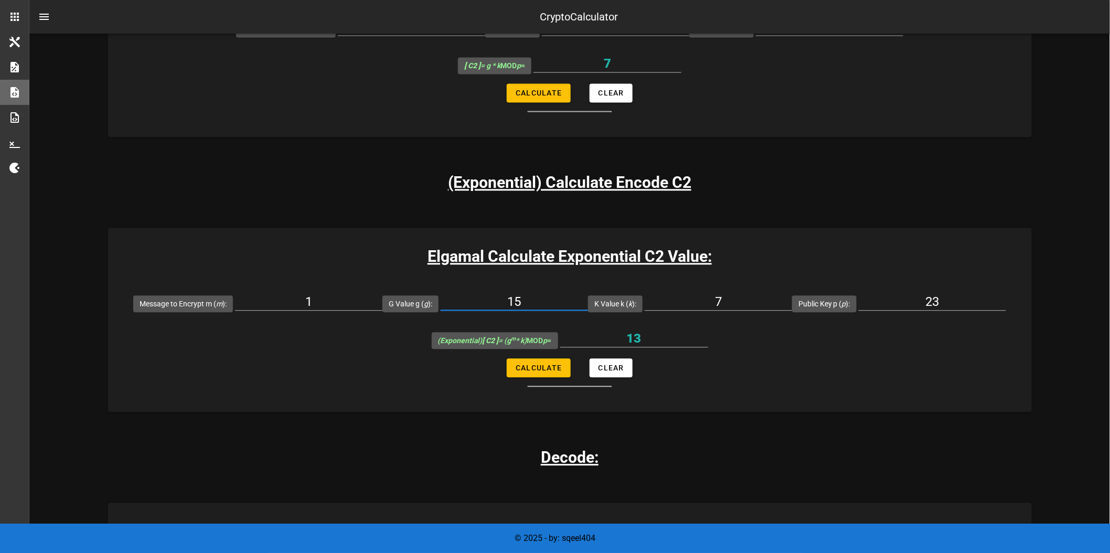
click at [505, 286] on div "15" at bounding box center [514, 303] width 147 height 37
type input "7"
click at [537, 368] on span "Calculate" at bounding box center [538, 368] width 47 height 8
type input "3"
drag, startPoint x: 536, startPoint y: 299, endPoint x: 508, endPoint y: 303, distance: 28.6
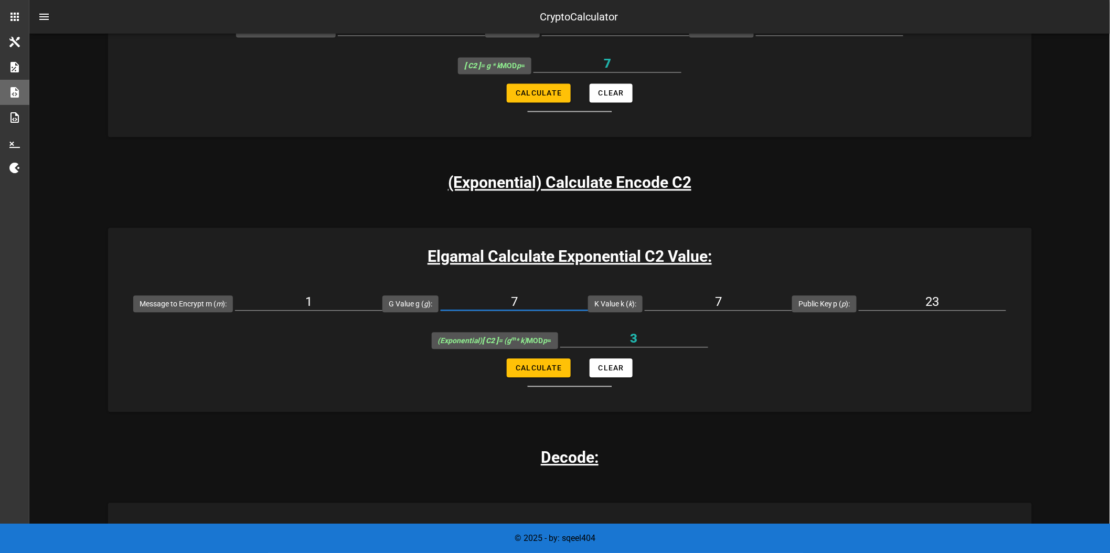
click at [508, 303] on input "7" at bounding box center [514, 301] width 147 height 17
type input "6"
click at [543, 373] on button "Calculate" at bounding box center [538, 367] width 63 height 19
type input "19"
drag, startPoint x: 534, startPoint y: 305, endPoint x: 506, endPoint y: 296, distance: 29.9
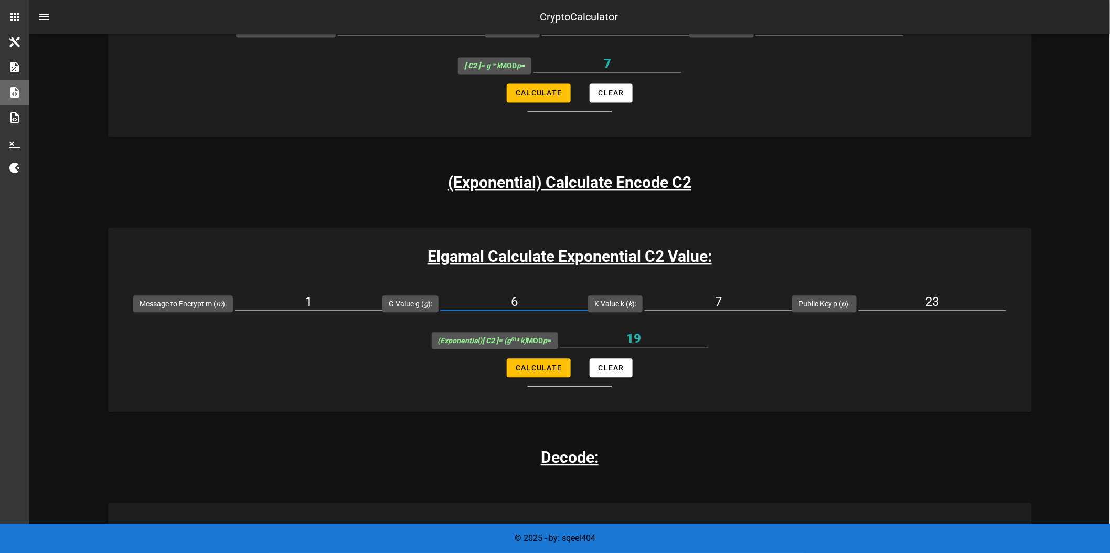
click at [504, 296] on input "6" at bounding box center [514, 301] width 147 height 17
type input "9"
click at [547, 367] on span "Calculate" at bounding box center [538, 368] width 47 height 8
type input "17"
drag, startPoint x: 526, startPoint y: 304, endPoint x: 499, endPoint y: 308, distance: 27.0
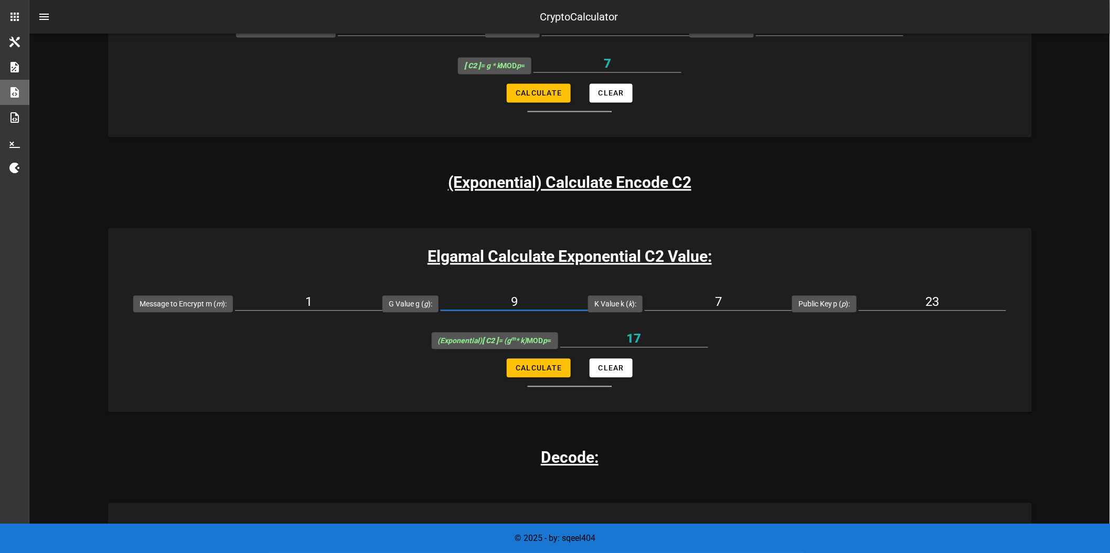
click at [499, 308] on input "9" at bounding box center [514, 301] width 147 height 17
type input "8"
click at [547, 369] on span "Calculate" at bounding box center [538, 368] width 47 height 8
type input "10"
drag, startPoint x: 534, startPoint y: 300, endPoint x: 507, endPoint y: 305, distance: 27.8
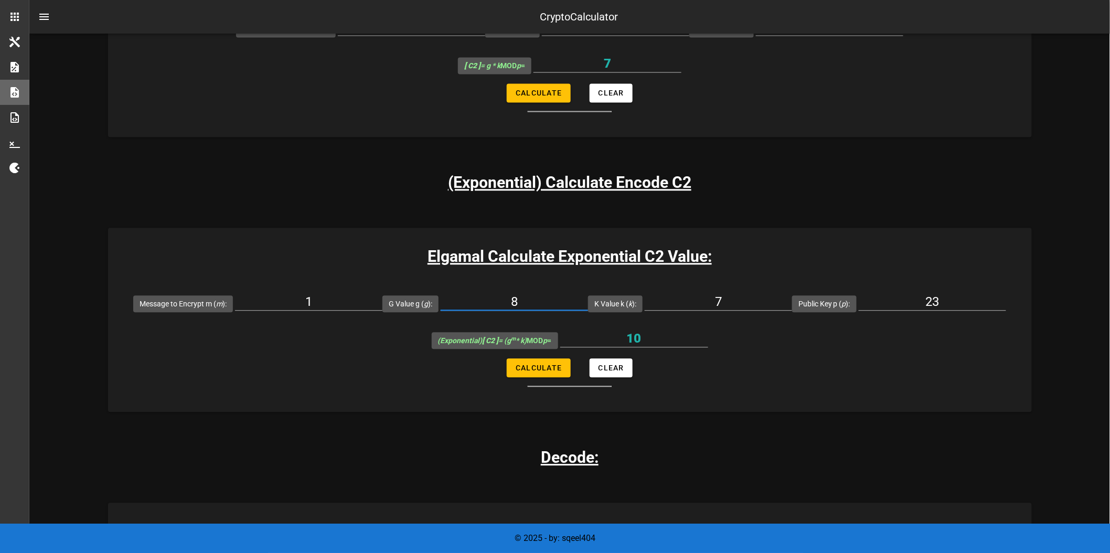
click at [507, 305] on input "8" at bounding box center [514, 301] width 147 height 17
type input "11"
click at [529, 369] on span "Calculate" at bounding box center [538, 368] width 47 height 8
type input "8"
drag, startPoint x: 531, startPoint y: 302, endPoint x: 469, endPoint y: 305, distance: 62.5
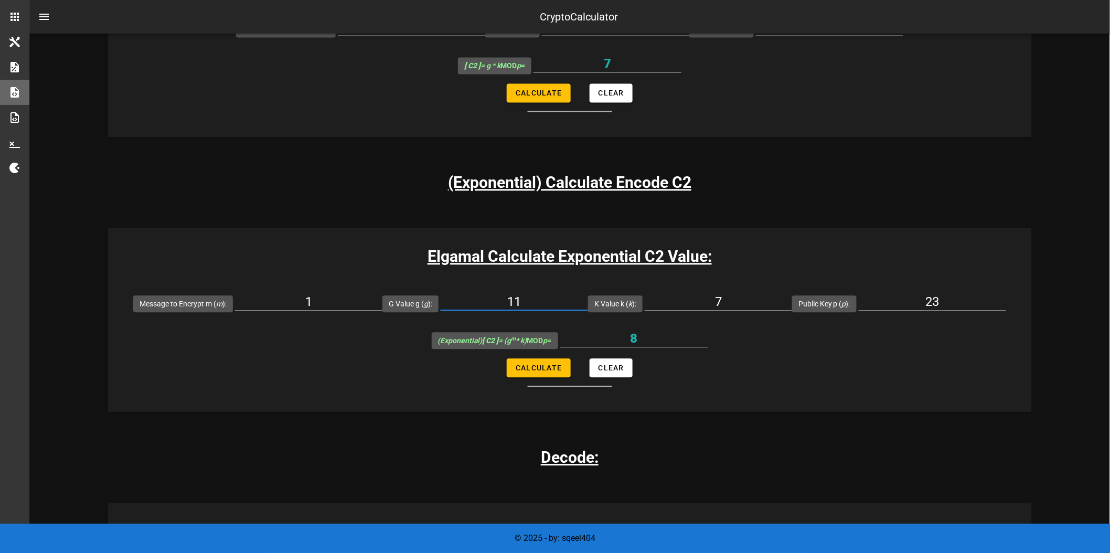
click at [469, 305] on input "11" at bounding box center [514, 301] width 147 height 17
type input "12"
click at [552, 373] on button "Calculate" at bounding box center [538, 367] width 63 height 19
type input "15"
drag, startPoint x: 544, startPoint y: 295, endPoint x: 475, endPoint y: 294, distance: 69.3
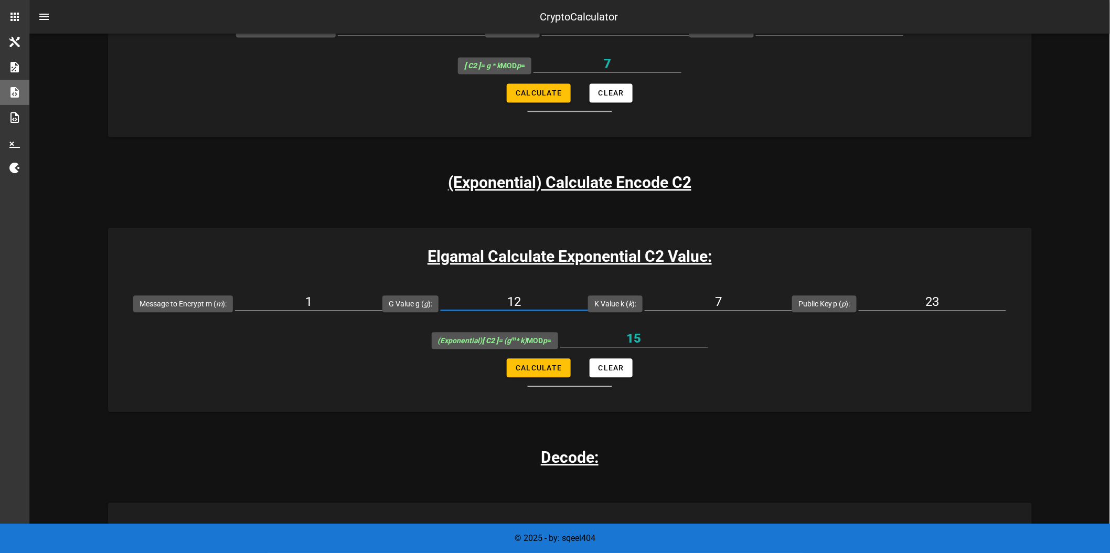
click at [475, 294] on input "12" at bounding box center [514, 301] width 147 height 17
type input "13"
click at [546, 376] on button "Calculate" at bounding box center [538, 367] width 63 height 19
type input "22"
drag, startPoint x: 552, startPoint y: 303, endPoint x: 480, endPoint y: 296, distance: 71.7
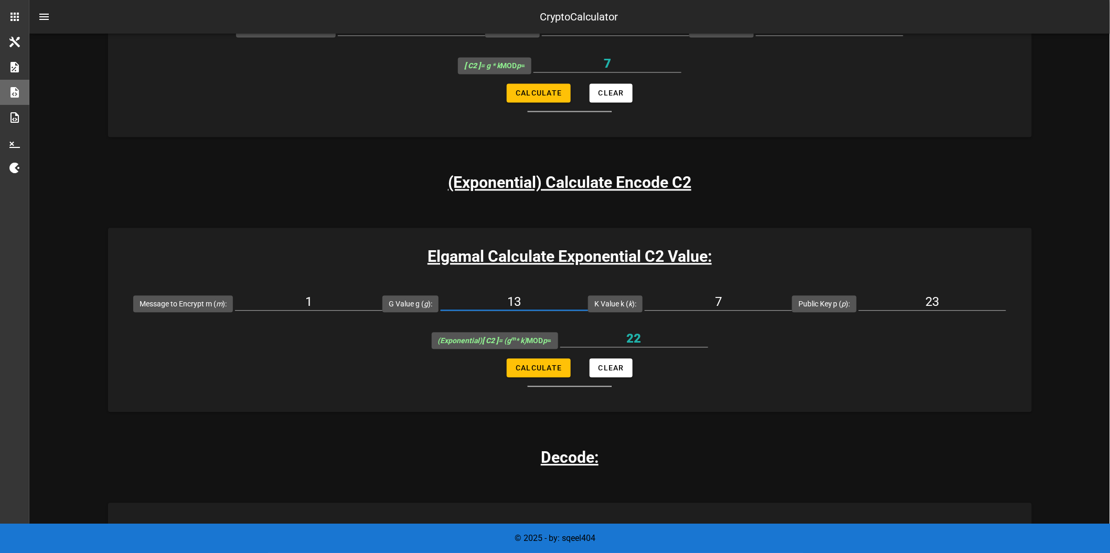
click at [480, 296] on input "13" at bounding box center [514, 301] width 147 height 17
type input "14"
click at [536, 366] on span "Calculate" at bounding box center [538, 368] width 47 height 8
type input "6"
drag, startPoint x: 547, startPoint y: 298, endPoint x: 473, endPoint y: 299, distance: 73.5
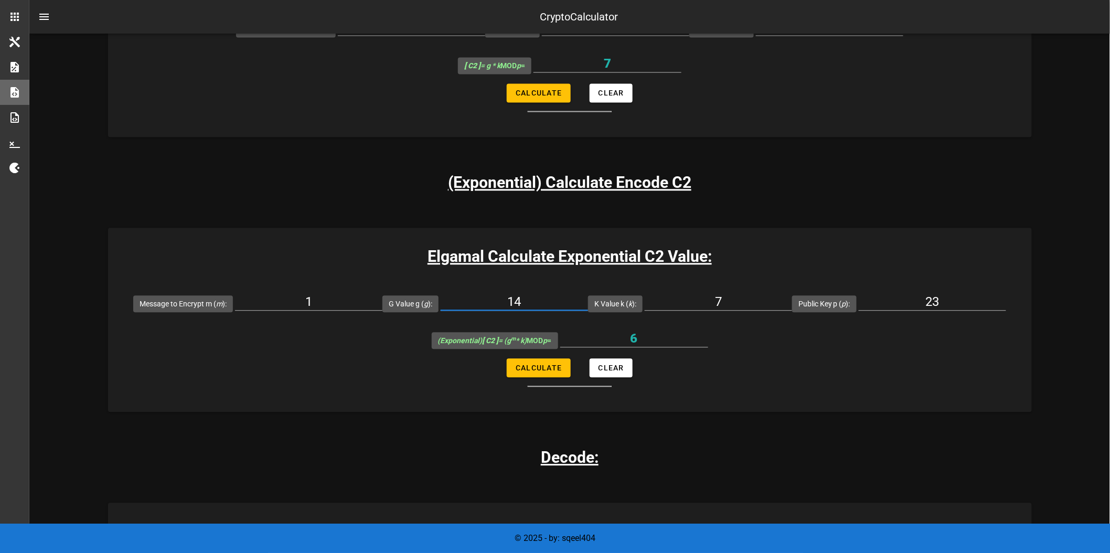
click at [473, 299] on input "14" at bounding box center [514, 301] width 147 height 17
type input "15"
click at [531, 368] on span "Calculate" at bounding box center [538, 368] width 47 height 8
type input "13"
drag, startPoint x: 548, startPoint y: 300, endPoint x: 465, endPoint y: 296, distance: 83.5
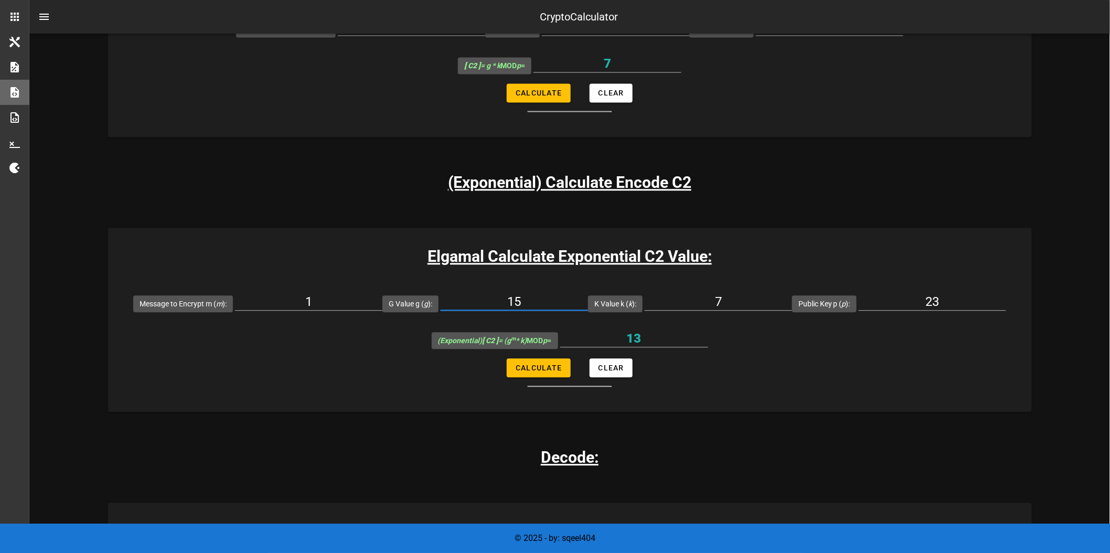
click at [465, 296] on input "15" at bounding box center [514, 301] width 147 height 17
type input "16"
click at [527, 378] on form "Message to Encrypt m ( m ): 1 G Value g ( g ): 16 K Value k ( k ): 7 Public Key…" at bounding box center [570, 336] width 924 height 102
click at [527, 373] on button "Calculate" at bounding box center [538, 367] width 63 height 19
type input "20"
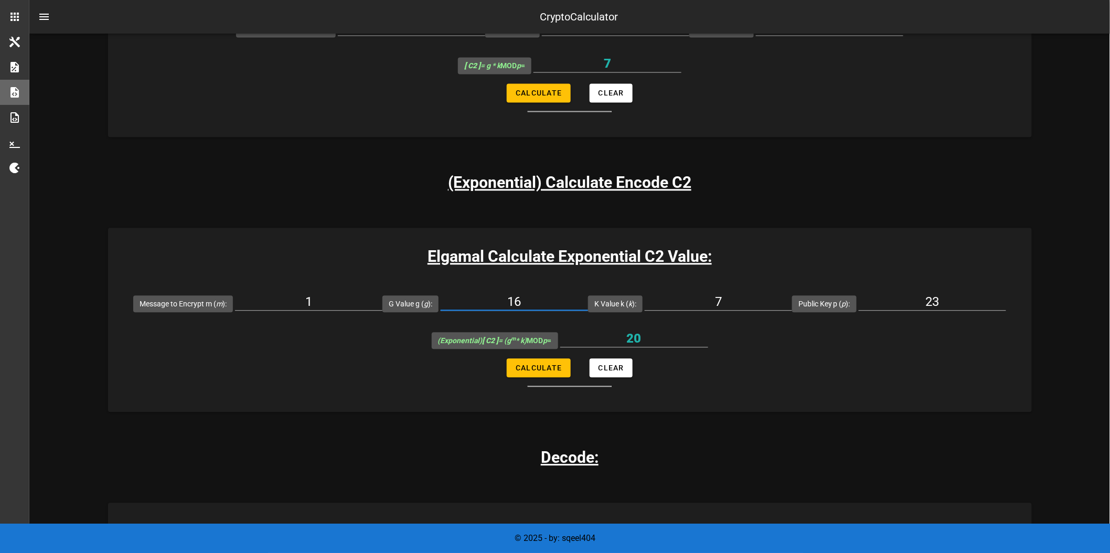
drag, startPoint x: 537, startPoint y: 296, endPoint x: 479, endPoint y: 301, distance: 59.0
click at [479, 301] on input "16" at bounding box center [514, 301] width 147 height 17
type input "17"
click at [532, 368] on span "Calculate" at bounding box center [538, 368] width 47 height 8
type input "4"
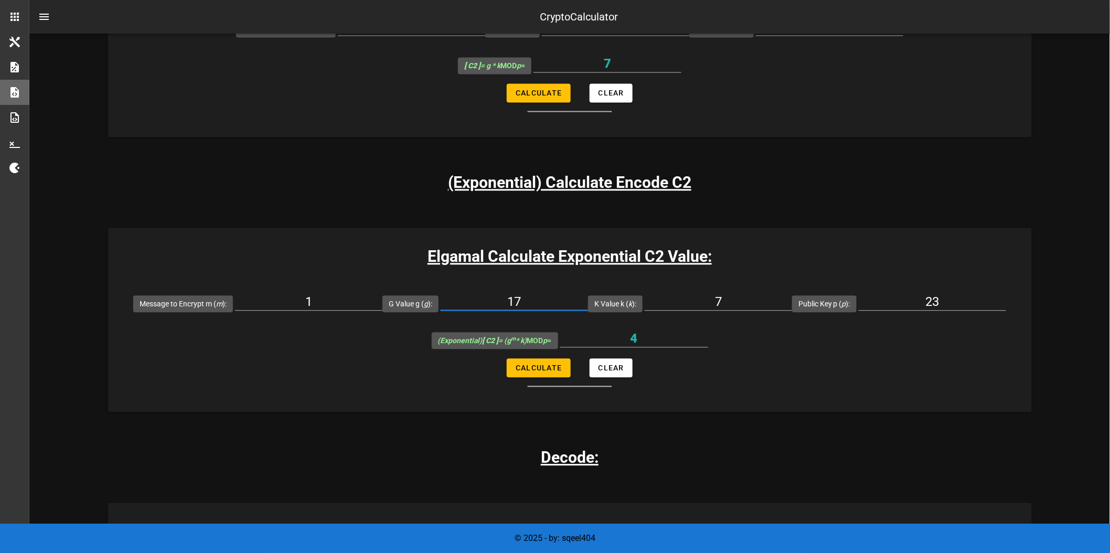
drag, startPoint x: 533, startPoint y: 294, endPoint x: 564, endPoint y: 301, distance: 32.2
click at [564, 301] on input "17" at bounding box center [514, 301] width 147 height 17
type input "18"
click at [537, 364] on span "Calculate" at bounding box center [538, 368] width 47 height 8
type input "11"
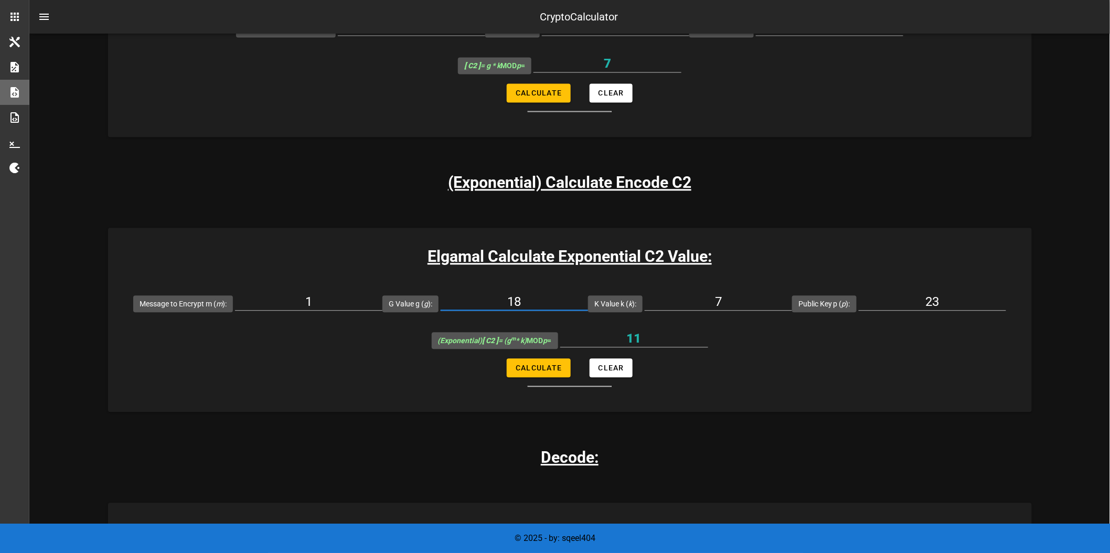
drag, startPoint x: 532, startPoint y: 305, endPoint x: 518, endPoint y: 296, distance: 16.7
click at [492, 315] on div "18" at bounding box center [514, 307] width 147 height 28
click at [552, 311] on div "18" at bounding box center [514, 307] width 147 height 28
click at [534, 289] on div "18" at bounding box center [514, 304] width 147 height 35
drag, startPoint x: 533, startPoint y: 300, endPoint x: 439, endPoint y: 286, distance: 94.4
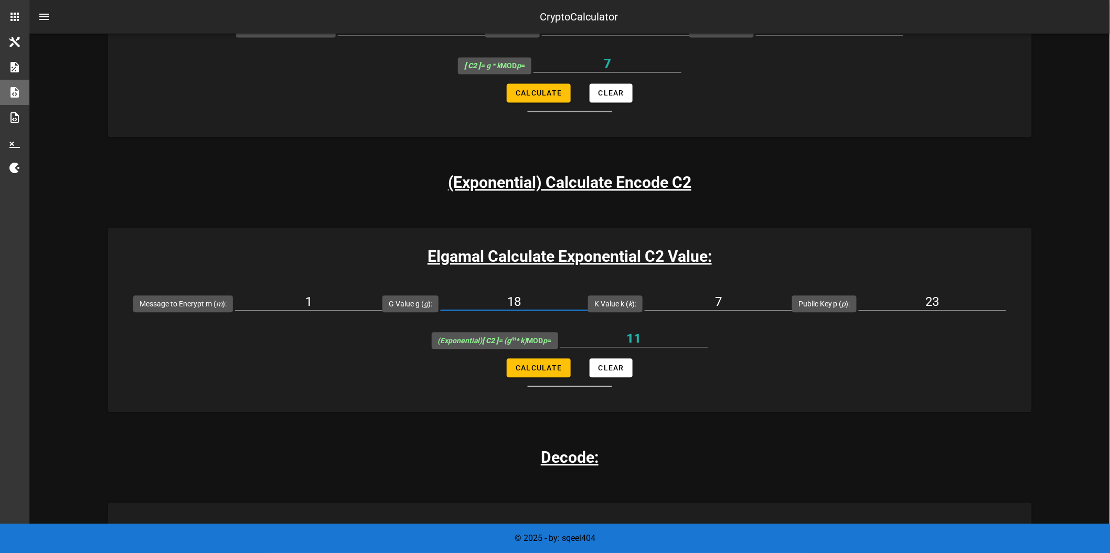
click at [439, 286] on div "G Value g ( g ): 18" at bounding box center [486, 303] width 206 height 37
type input "1"
click at [537, 367] on span "Calculate" at bounding box center [538, 368] width 47 height 8
type input "7"
drag, startPoint x: 544, startPoint y: 298, endPoint x: 444, endPoint y: 285, distance: 100.5
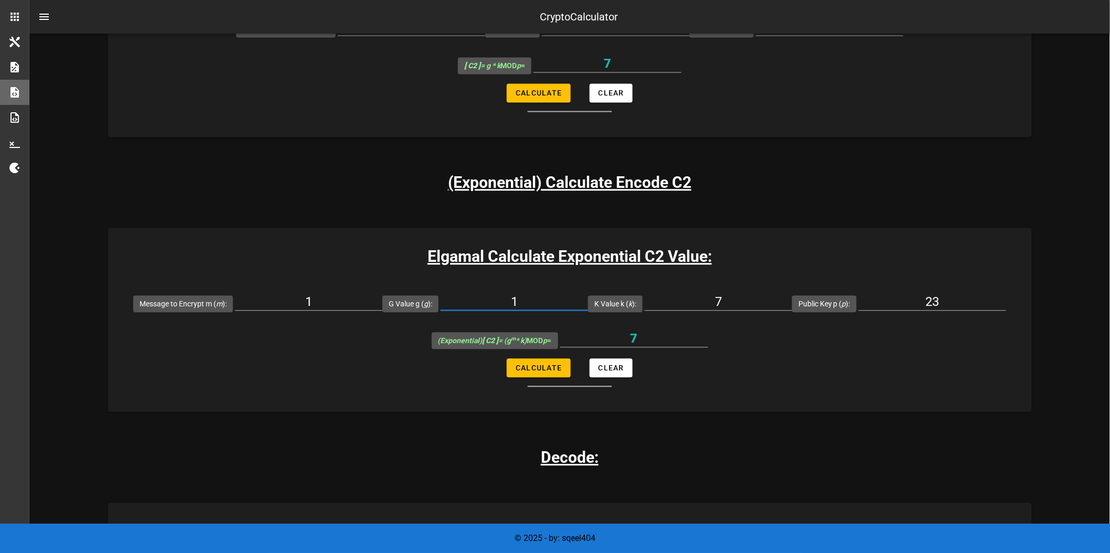
click at [444, 285] on div "G Value g ( g ): 1" at bounding box center [486, 303] width 206 height 37
type input "2"
click at [518, 374] on button "Calculate" at bounding box center [538, 367] width 63 height 19
type input "14"
drag, startPoint x: 553, startPoint y: 300, endPoint x: 478, endPoint y: 292, distance: 75.4
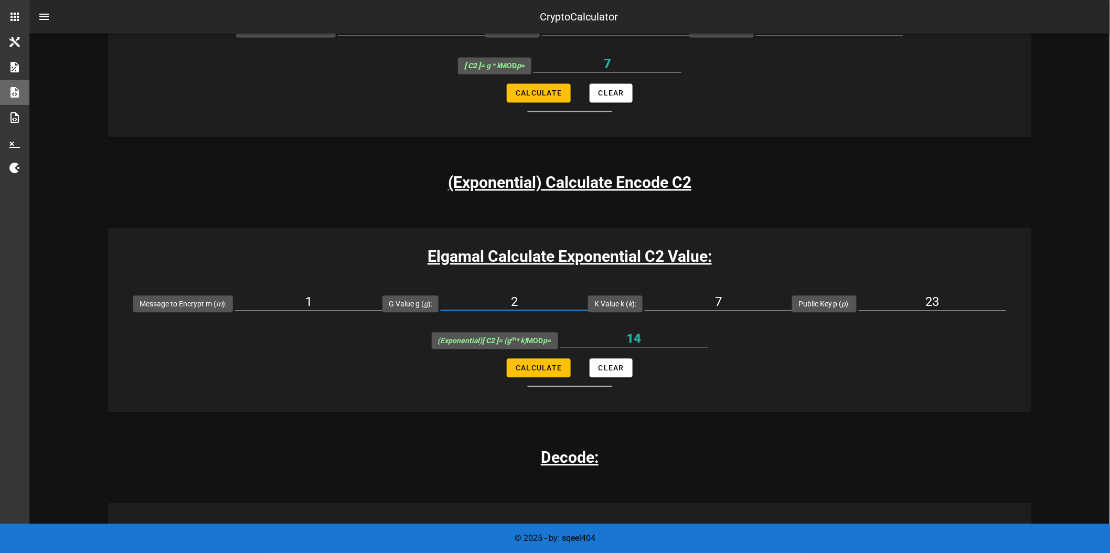
click at [478, 292] on div "2" at bounding box center [514, 304] width 147 height 35
type input "3"
click at [548, 368] on span "Calculate" at bounding box center [538, 368] width 47 height 8
type input "21"
drag, startPoint x: 546, startPoint y: 298, endPoint x: 461, endPoint y: 284, distance: 86.6
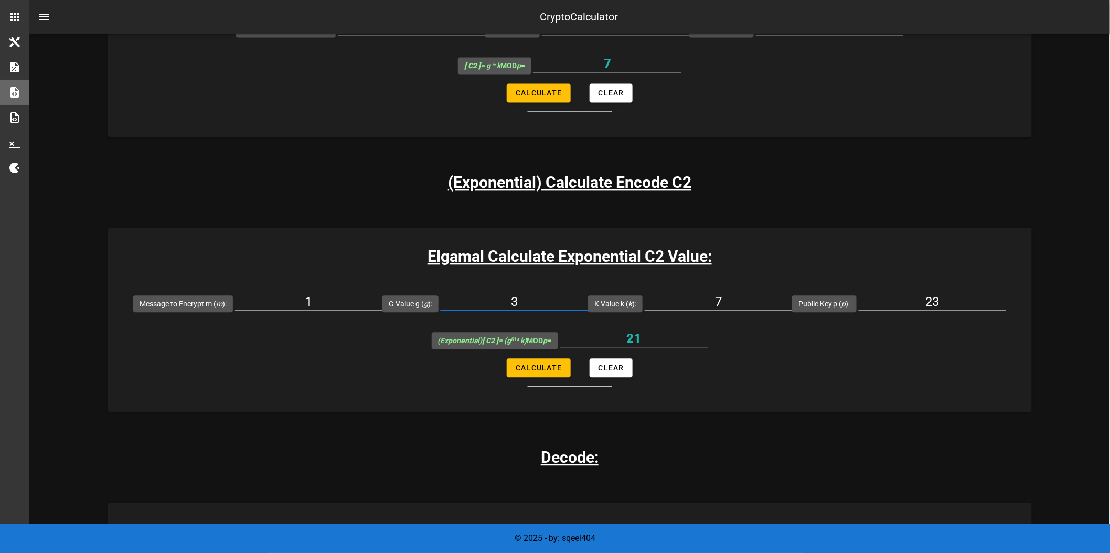
click at [461, 284] on div "Elgamal Calculate Exponential C2 Value: Message to Encrypt m ( m ): 1 G Value g…" at bounding box center [570, 320] width 924 height 184
type input "4"
click at [539, 364] on span "Calculate" at bounding box center [538, 368] width 47 height 8
type input "5"
drag, startPoint x: 550, startPoint y: 301, endPoint x: 488, endPoint y: 298, distance: 62.0
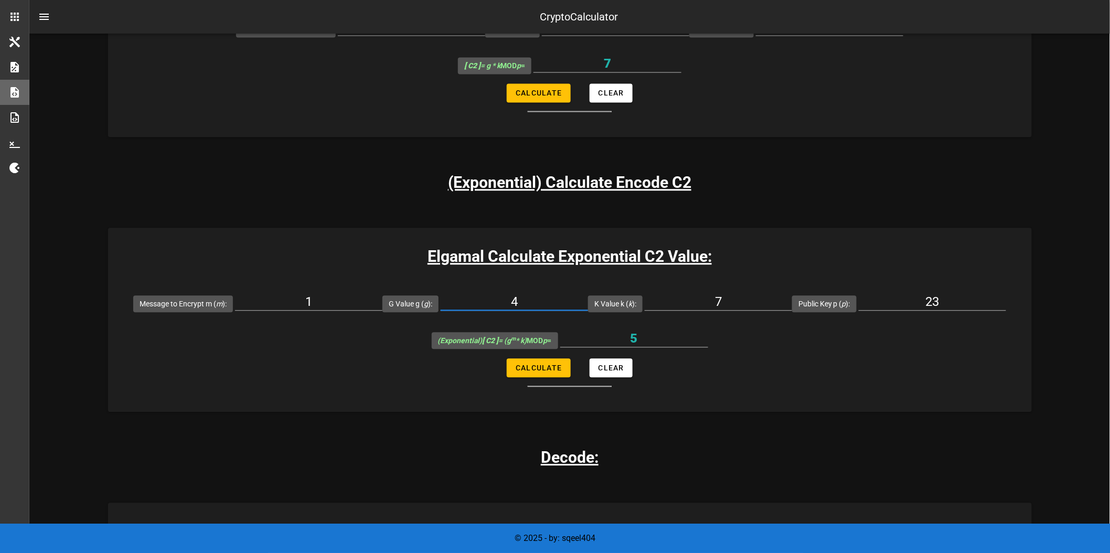
click at [489, 298] on input "4" at bounding box center [514, 301] width 147 height 17
type input "5"
click at [544, 371] on span "Calculate" at bounding box center [538, 368] width 47 height 8
type input "12"
drag, startPoint x: 553, startPoint y: 306, endPoint x: 457, endPoint y: 308, distance: 96.0
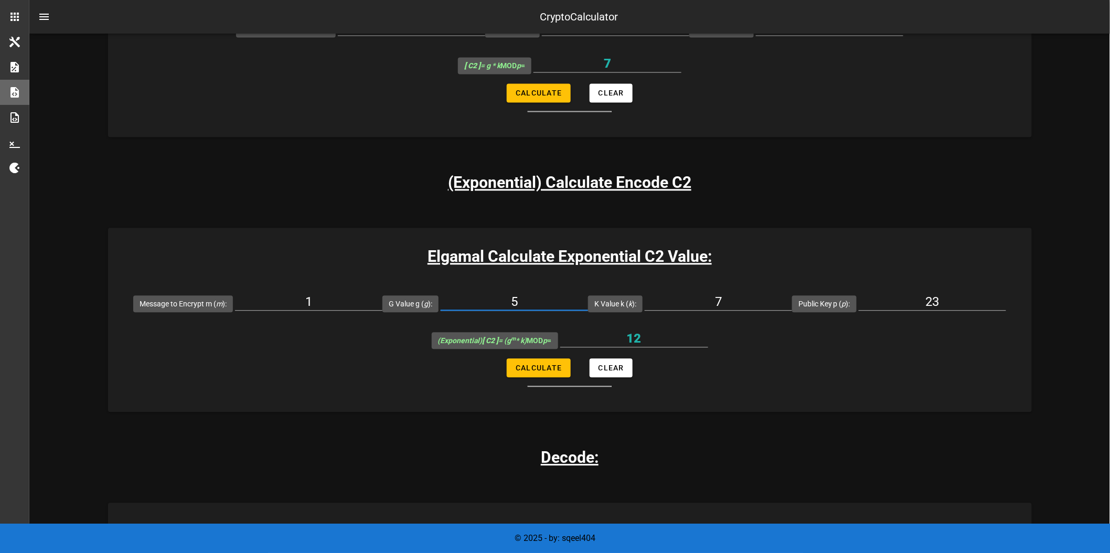
click at [457, 308] on input "5" at bounding box center [514, 301] width 147 height 17
type input "6"
click at [542, 365] on span "Calculate" at bounding box center [538, 368] width 47 height 8
type input "19"
drag, startPoint x: 539, startPoint y: 300, endPoint x: 483, endPoint y: 298, distance: 56.7
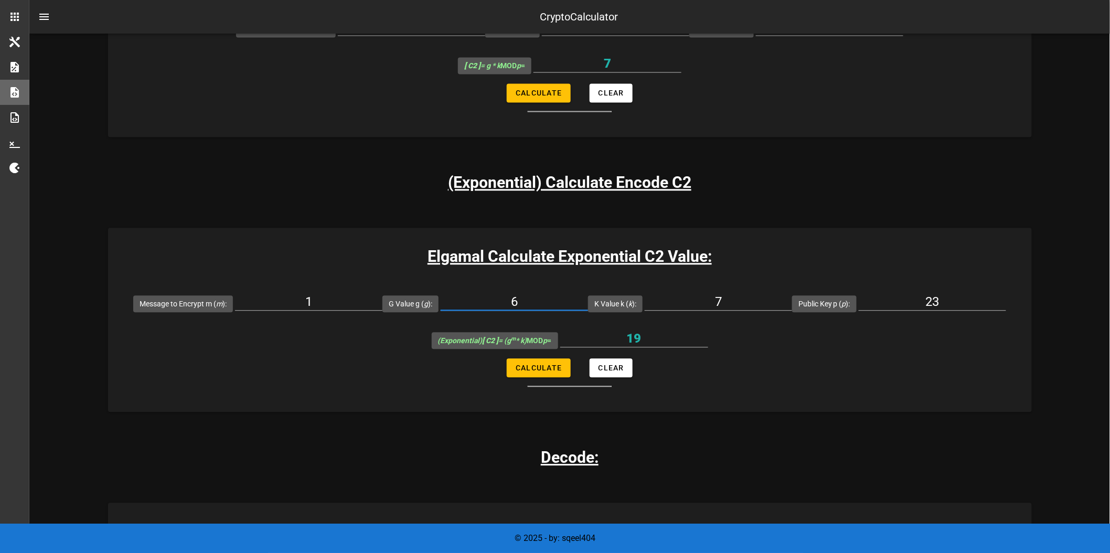
click at [485, 298] on input "6" at bounding box center [514, 301] width 147 height 17
type input "7"
click at [545, 357] on div "(Exponential) [ C2 ] = (g m * k) MOD p = 19" at bounding box center [570, 340] width 277 height 37
click at [551, 368] on span "Calculate" at bounding box center [538, 368] width 47 height 8
type input "3"
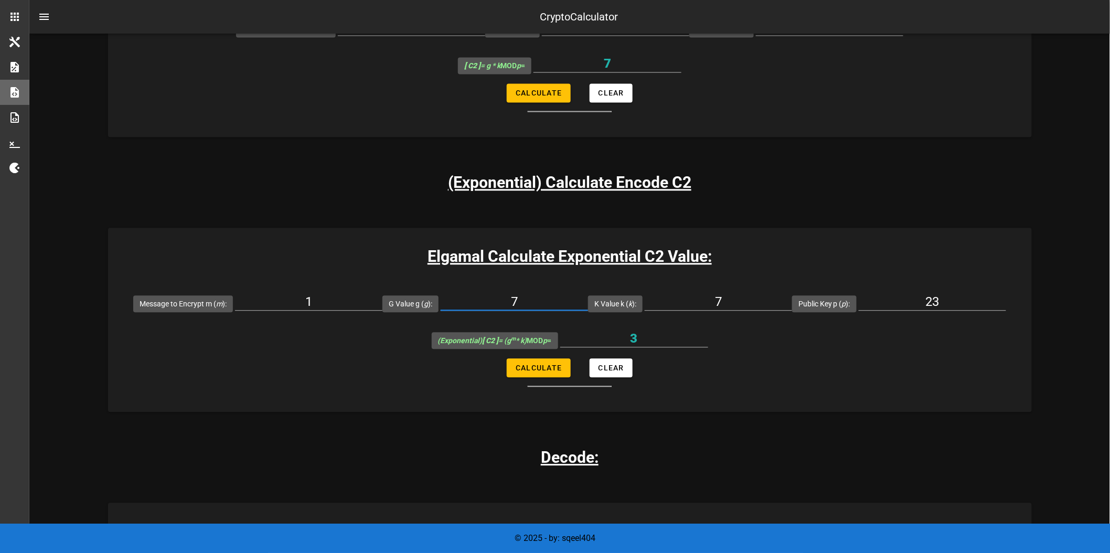
drag, startPoint x: 564, startPoint y: 298, endPoint x: 484, endPoint y: 291, distance: 79.6
click at [484, 291] on div "7" at bounding box center [514, 304] width 147 height 35
type input "8"
click at [535, 368] on span "Calculate" at bounding box center [538, 368] width 47 height 8
type input "10"
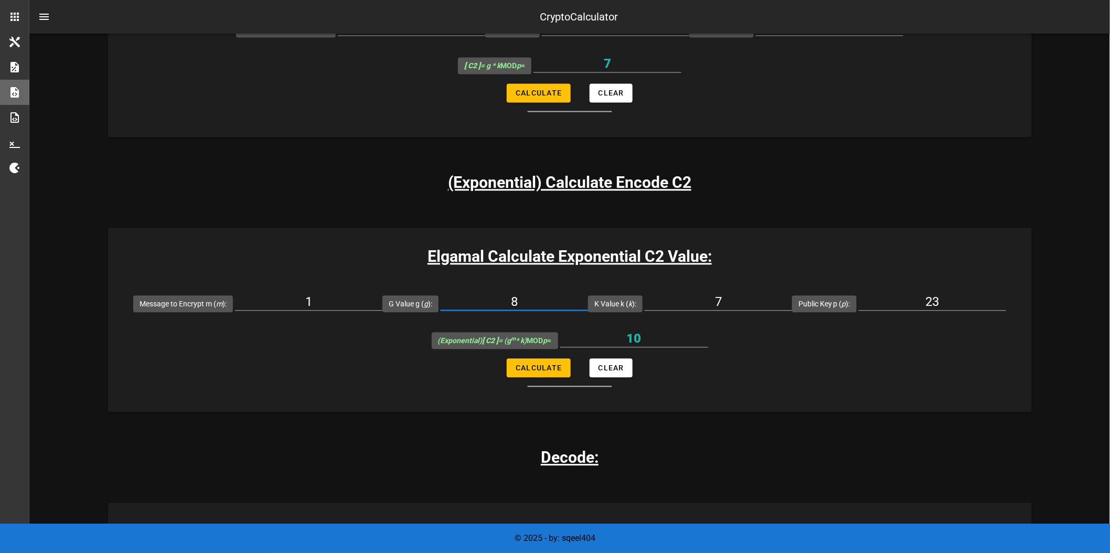
drag, startPoint x: 538, startPoint y: 304, endPoint x: 505, endPoint y: 311, distance: 33.7
click at [505, 310] on div "8" at bounding box center [514, 301] width 147 height 17
type input "9"
click at [542, 370] on span "Calculate" at bounding box center [538, 368] width 47 height 8
type input "17"
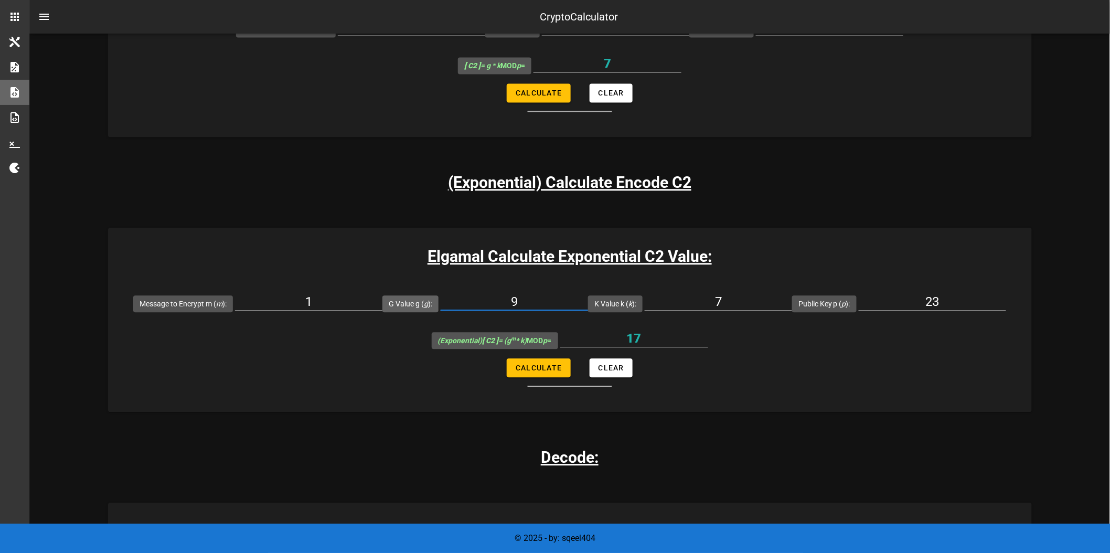
drag, startPoint x: 537, startPoint y: 303, endPoint x: 442, endPoint y: 296, distance: 95.2
click at [442, 296] on div "G Value g ( g ): 9" at bounding box center [486, 303] width 206 height 37
type input "10"
drag, startPoint x: 552, startPoint y: 357, endPoint x: 558, endPoint y: 382, distance: 25.3
click at [552, 366] on form "Message to Encrypt m ( m ): 1 G Value g ( g ): 10 K Value k ( k ): 7 Public Key…" at bounding box center [570, 336] width 924 height 102
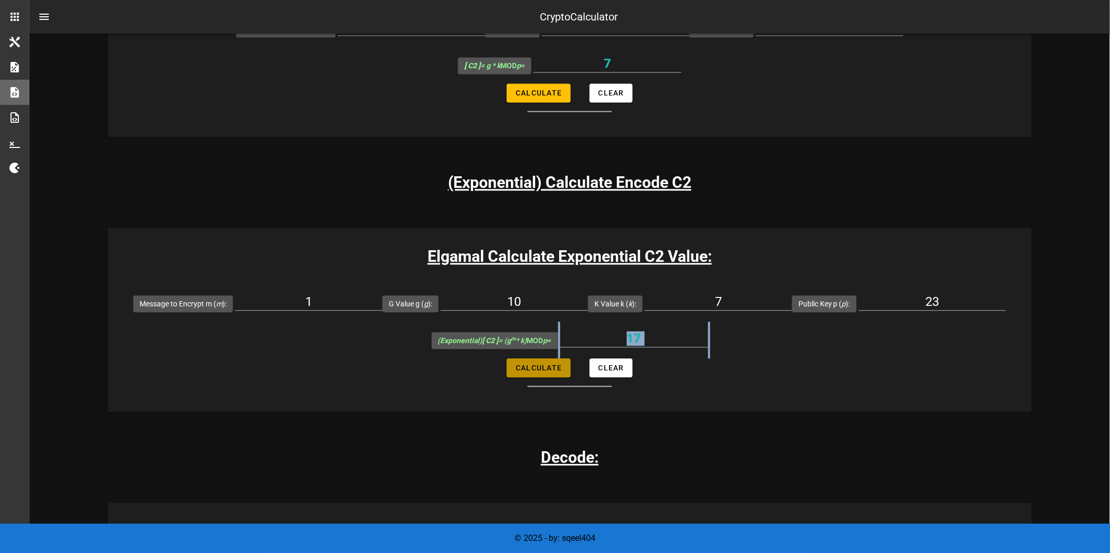
click at [554, 364] on span "Calculate" at bounding box center [538, 368] width 47 height 8
type input "1"
click at [550, 303] on input "10" at bounding box center [514, 301] width 147 height 17
drag, startPoint x: 551, startPoint y: 300, endPoint x: 515, endPoint y: 302, distance: 36.2
click at [515, 302] on input "10" at bounding box center [514, 301] width 147 height 17
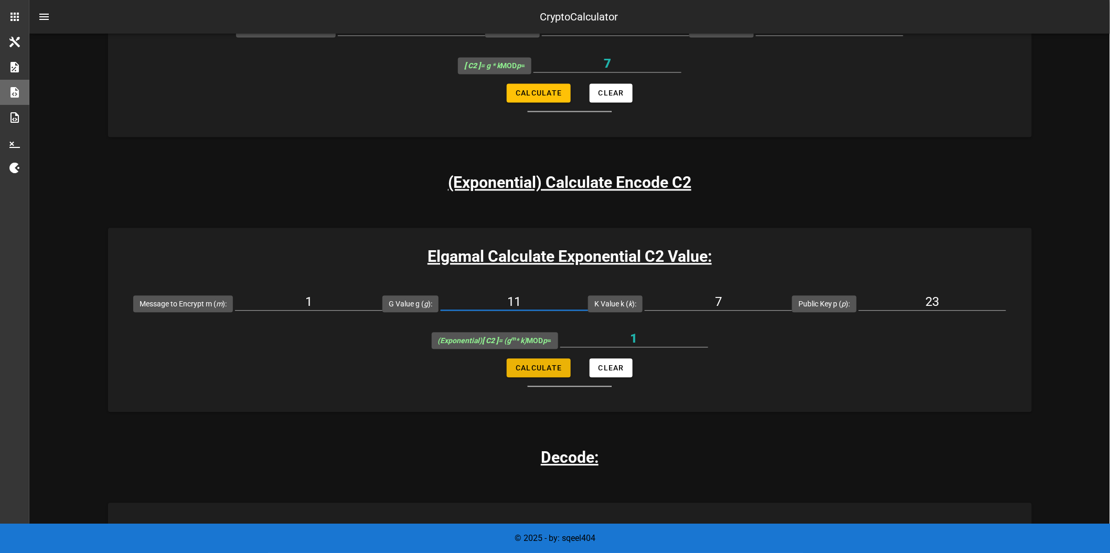
type input "11"
click at [542, 367] on span "Calculate" at bounding box center [538, 368] width 47 height 8
type input "8"
drag, startPoint x: 546, startPoint y: 300, endPoint x: 492, endPoint y: 294, distance: 53.9
click at [492, 294] on input "11" at bounding box center [514, 301] width 147 height 17
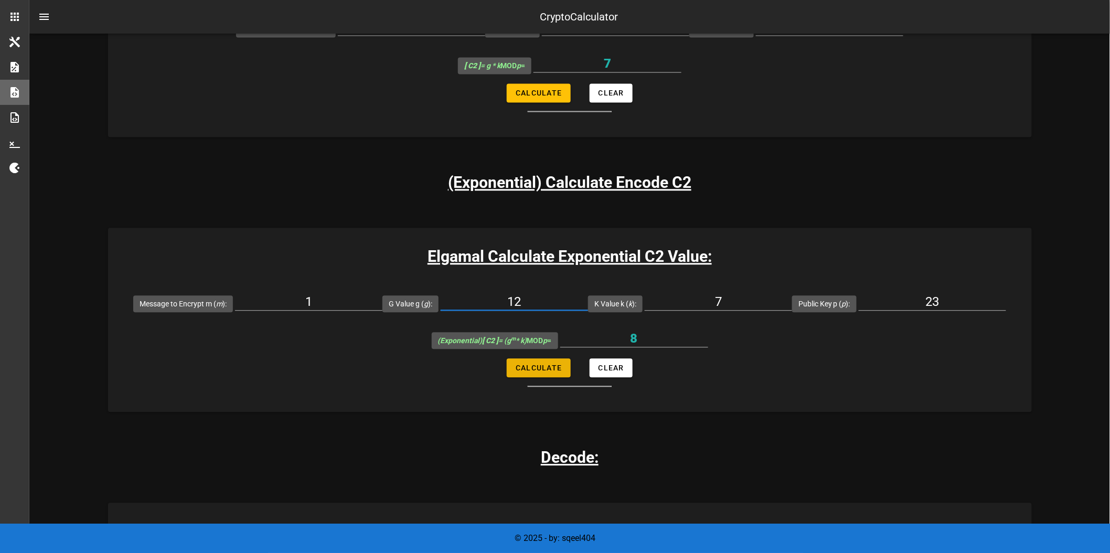
type input "12"
click at [534, 368] on span "Calculate" at bounding box center [538, 368] width 47 height 8
type input "15"
drag, startPoint x: 532, startPoint y: 300, endPoint x: 464, endPoint y: 300, distance: 67.7
click at [464, 300] on input "12" at bounding box center [514, 301] width 147 height 17
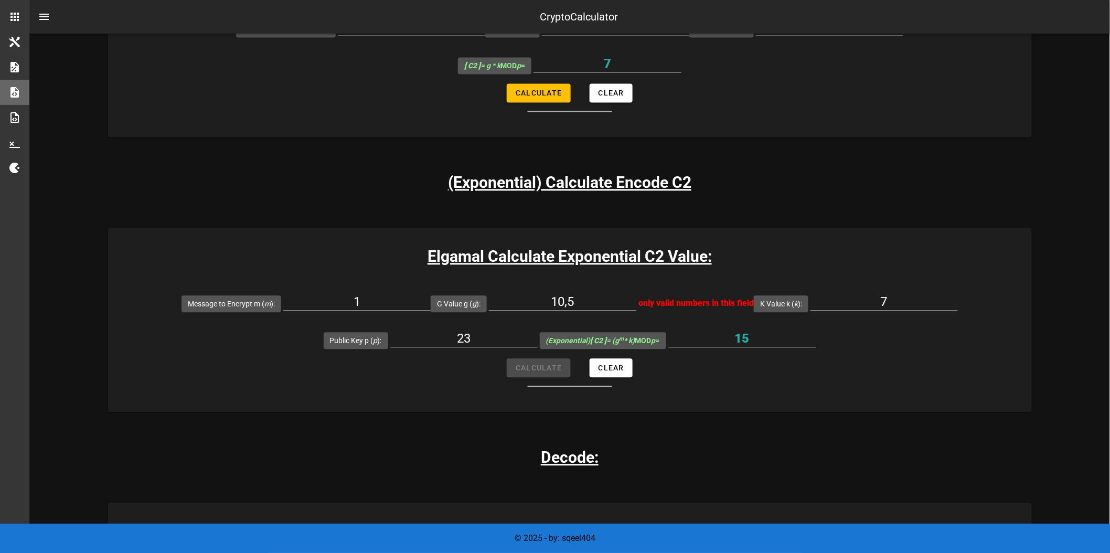
click at [546, 365] on form "Message to Encrypt m ( m ): 1 G Value g ( g ): 10,5 only valid numbers in this …" at bounding box center [570, 336] width 924 height 102
click at [546, 359] on form "Message to Encrypt m ( m ): 1 G Value g ( g ): 10,5 only valid numbers in this …" at bounding box center [570, 336] width 924 height 102
click at [554, 368] on form "Message to Encrypt m ( m ): 1 G Value g ( g ): 10,5 only valid numbers in this …" at bounding box center [570, 336] width 924 height 102
drag, startPoint x: 589, startPoint y: 303, endPoint x: 508, endPoint y: 295, distance: 81.7
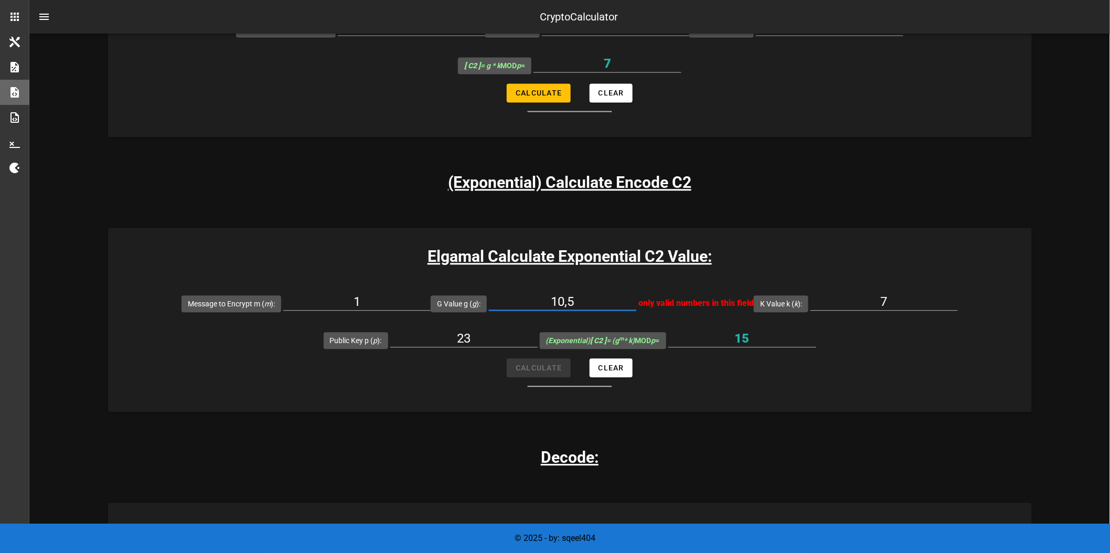
click at [508, 295] on input "10,5" at bounding box center [562, 301] width 147 height 17
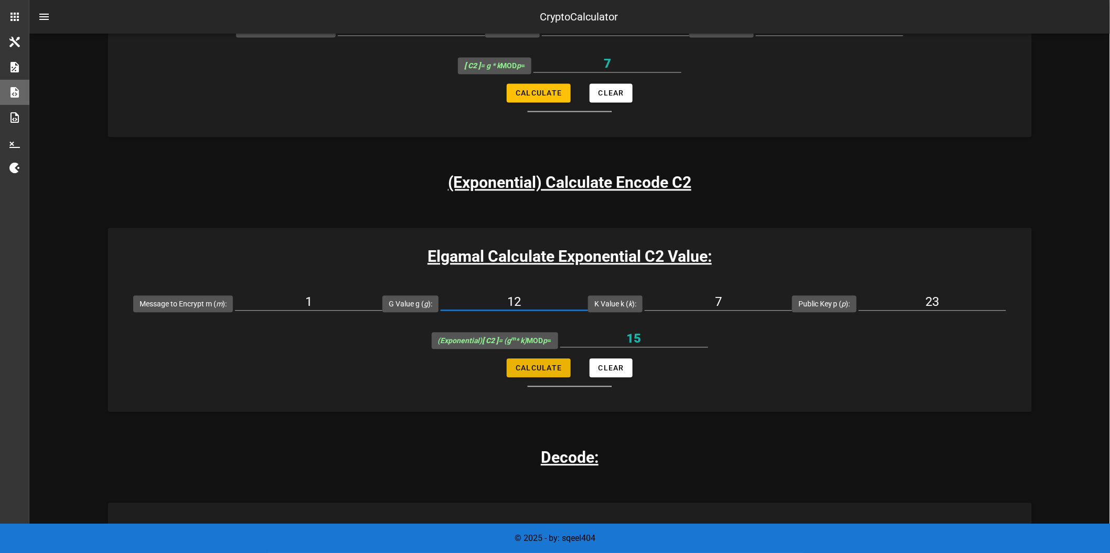
type input "12"
click at [544, 370] on span "Calculate" at bounding box center [538, 368] width 47 height 8
type input "15"
drag, startPoint x: 542, startPoint y: 301, endPoint x: 464, endPoint y: 296, distance: 77.3
click at [464, 296] on input "12" at bounding box center [514, 301] width 147 height 17
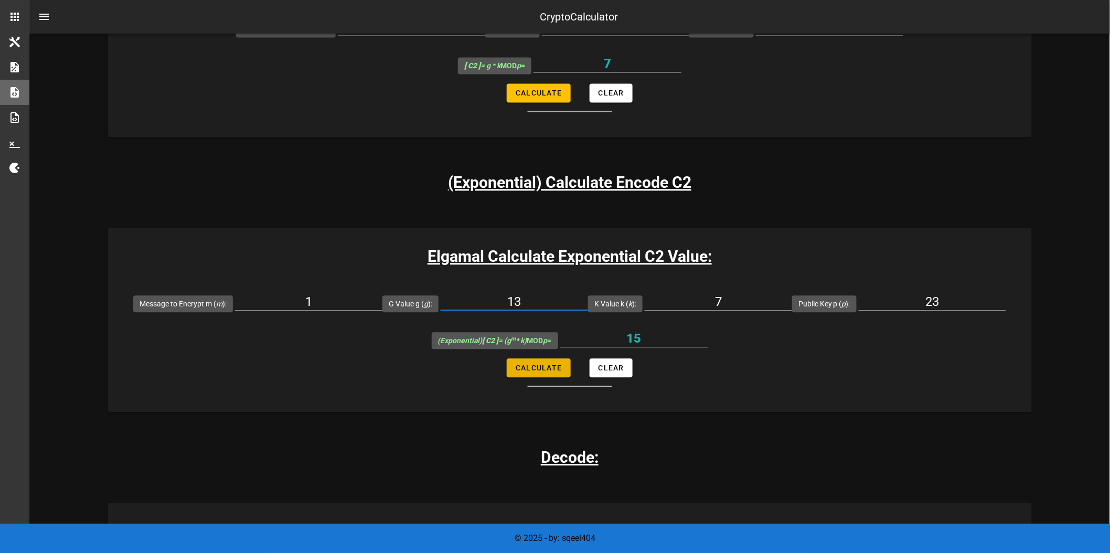
type input "13"
click at [533, 363] on button "Calculate" at bounding box center [538, 367] width 63 height 19
type input "22"
drag, startPoint x: 553, startPoint y: 306, endPoint x: 467, endPoint y: 289, distance: 87.8
click at [467, 289] on div "13" at bounding box center [514, 304] width 147 height 35
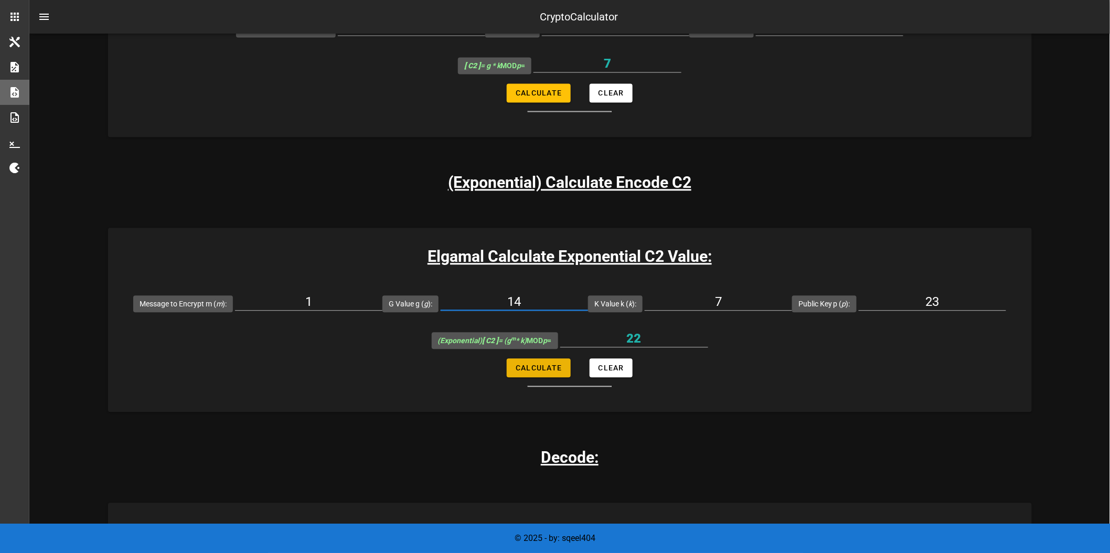
type input "14"
click at [537, 370] on span "Calculate" at bounding box center [538, 368] width 47 height 8
type input "6"
drag, startPoint x: 552, startPoint y: 298, endPoint x: 500, endPoint y: 289, distance: 53.1
click at [500, 289] on div "14" at bounding box center [514, 304] width 147 height 35
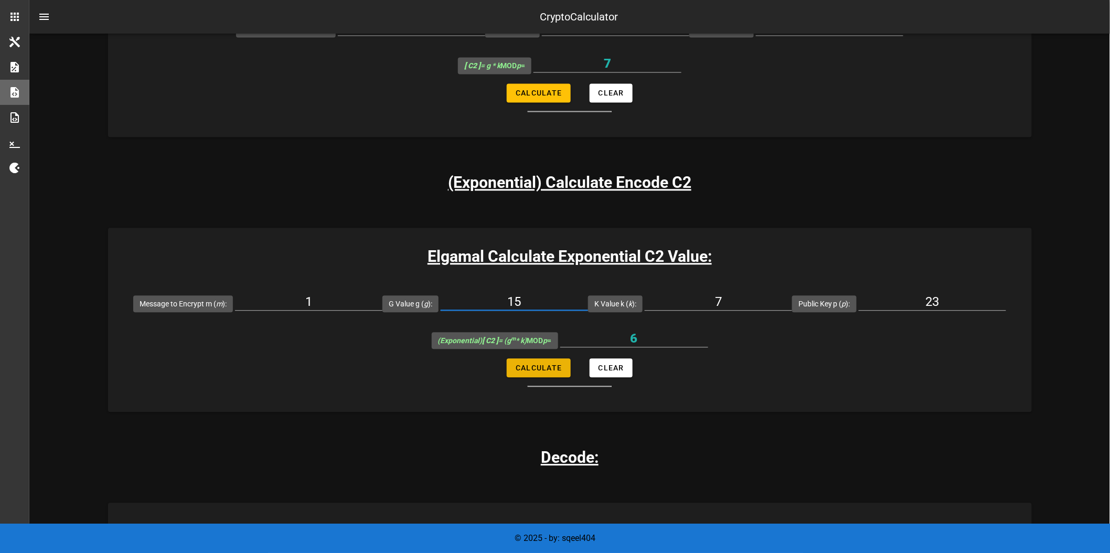
type input "15"
click at [542, 365] on span "Calculate" at bounding box center [538, 368] width 47 height 8
type input "13"
drag, startPoint x: 542, startPoint y: 298, endPoint x: 505, endPoint y: 298, distance: 36.2
click at [505, 298] on input "15" at bounding box center [514, 301] width 147 height 17
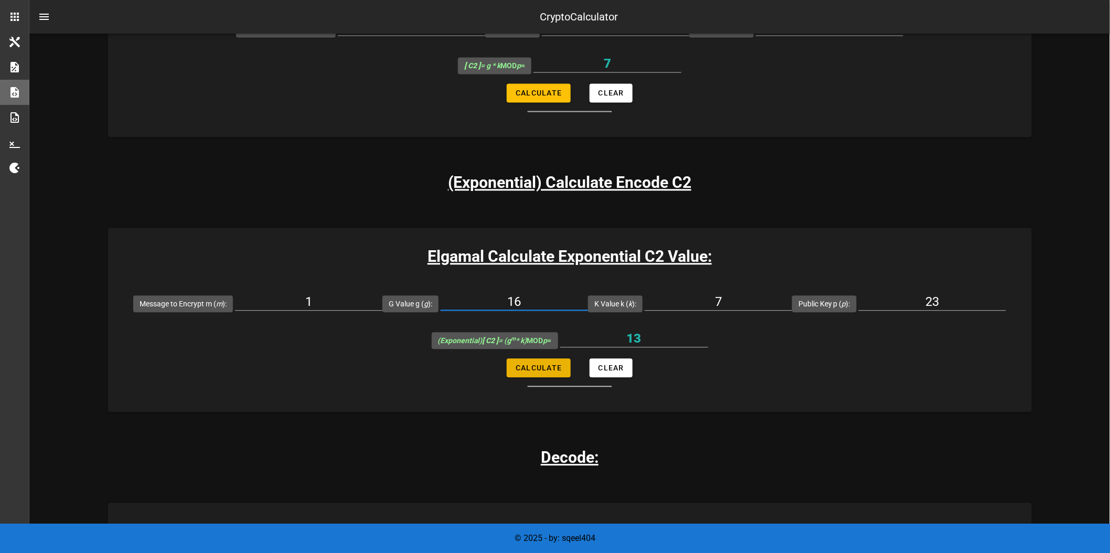
type input "16"
click at [538, 376] on button "Calculate" at bounding box center [538, 367] width 63 height 19
type input "20"
click at [535, 315] on div at bounding box center [514, 317] width 147 height 7
drag, startPoint x: 524, startPoint y: 306, endPoint x: 468, endPoint y: 306, distance: 55.6
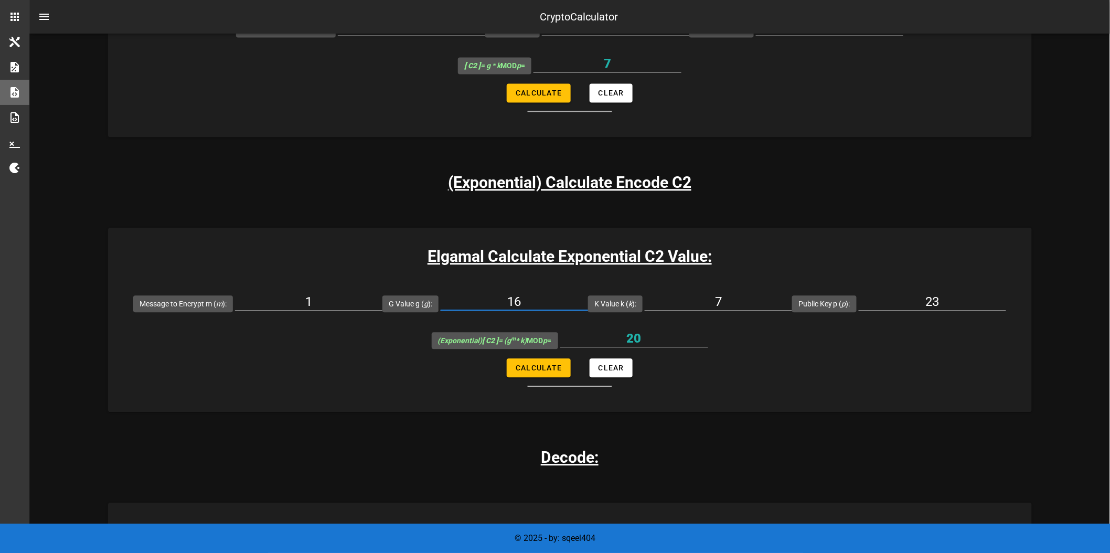
click at [468, 306] on input "16" at bounding box center [514, 301] width 147 height 17
type input "17"
click at [539, 366] on span "Calculate" at bounding box center [538, 368] width 47 height 8
type input "4"
drag, startPoint x: 552, startPoint y: 303, endPoint x: 485, endPoint y: 296, distance: 67.5
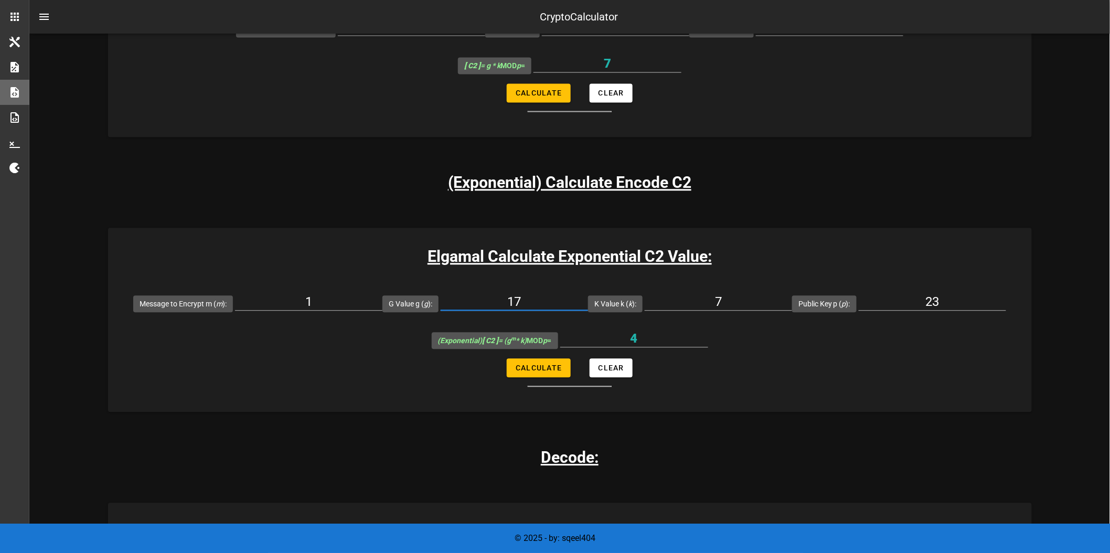
click at [486, 296] on input "17" at bounding box center [514, 301] width 147 height 17
type input "18"
click at [525, 365] on span "Calculate" at bounding box center [538, 368] width 47 height 8
type input "11"
drag, startPoint x: 559, startPoint y: 306, endPoint x: 485, endPoint y: 307, distance: 73.5
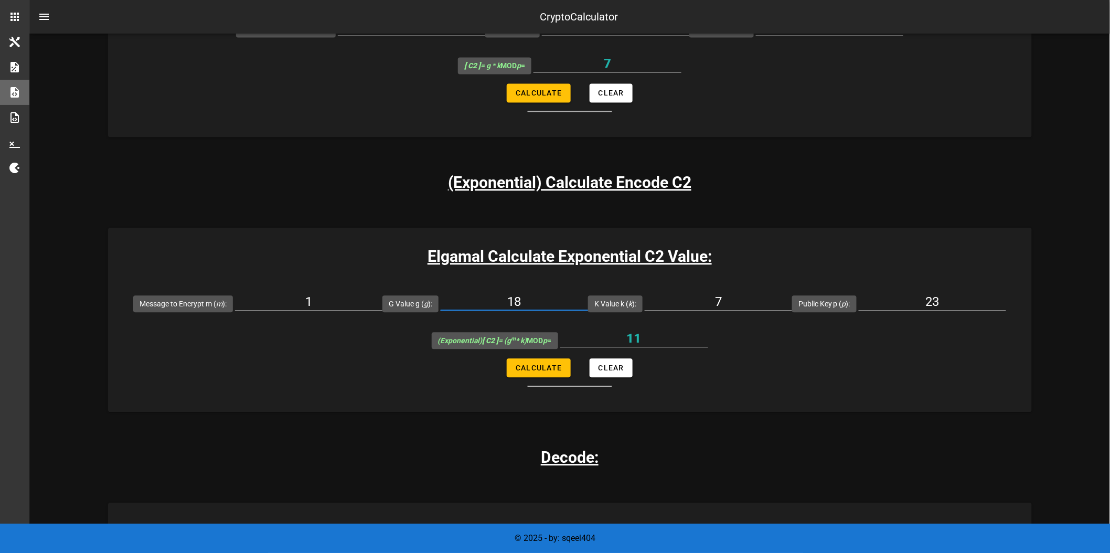
click at [485, 307] on input "18" at bounding box center [514, 301] width 147 height 17
type input "19"
click at [538, 370] on span "Calculate" at bounding box center [538, 368] width 47 height 8
type input "18"
drag, startPoint x: 542, startPoint y: 308, endPoint x: 475, endPoint y: 305, distance: 67.2
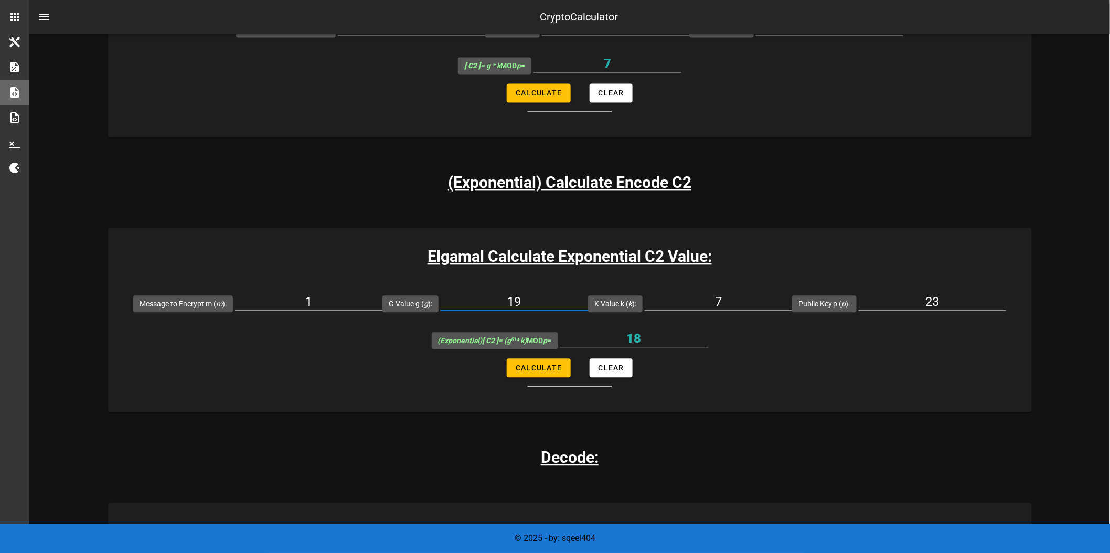
click at [475, 305] on input "19" at bounding box center [514, 301] width 147 height 17
type input "20"
click at [534, 370] on span "Calculate" at bounding box center [538, 368] width 47 height 8
type input "2"
drag, startPoint x: 527, startPoint y: 302, endPoint x: 448, endPoint y: 291, distance: 80.0
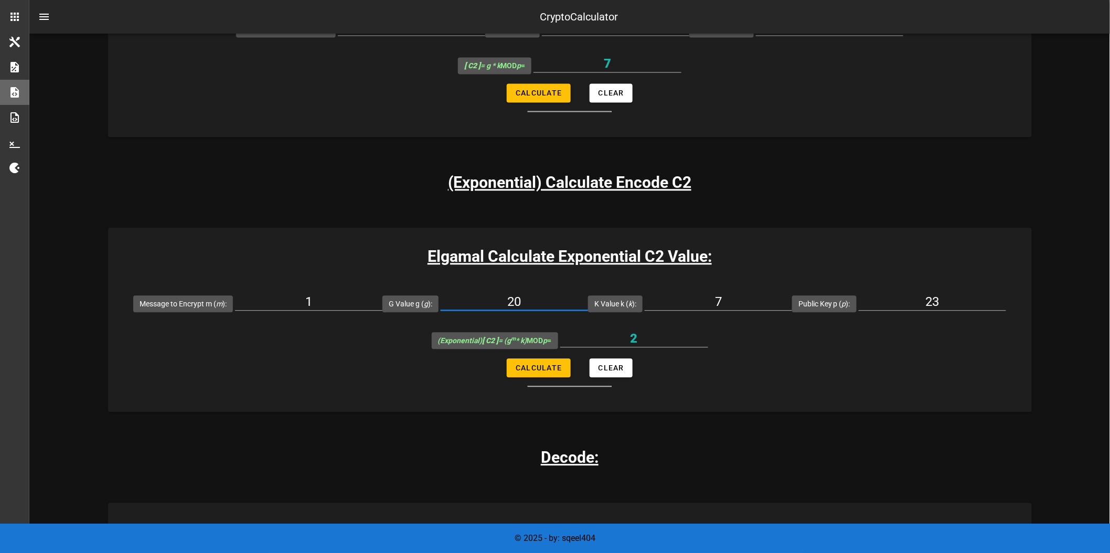
click at [448, 291] on div "20" at bounding box center [514, 304] width 147 height 35
type input "21"
click at [537, 368] on span "Calculate" at bounding box center [538, 368] width 47 height 8
type input "9"
drag, startPoint x: 546, startPoint y: 300, endPoint x: 450, endPoint y: 294, distance: 96.2
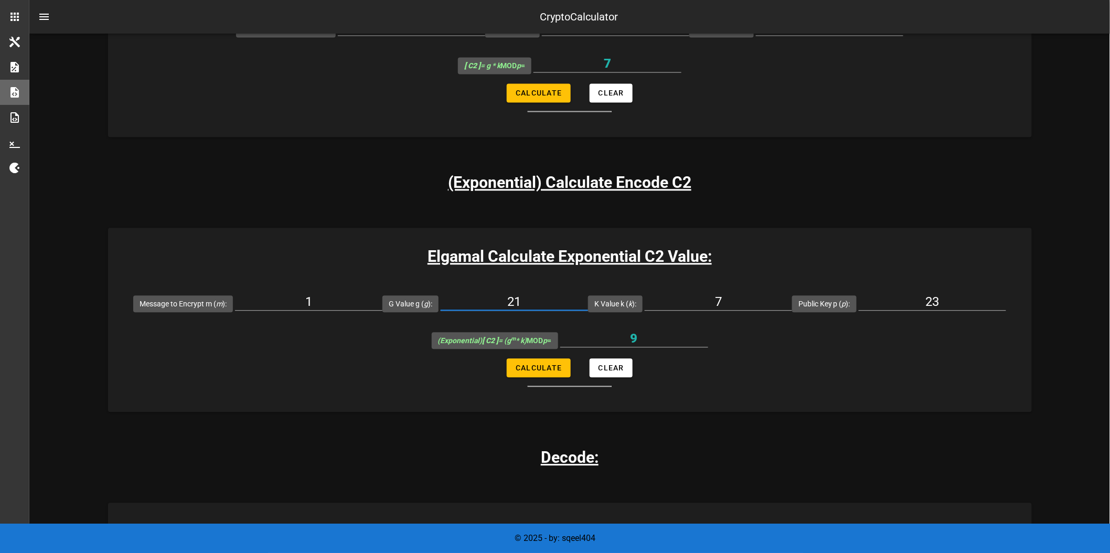
click at [450, 294] on input "21" at bounding box center [514, 301] width 147 height 17
type input "22"
click at [531, 370] on span "Calculate" at bounding box center [538, 368] width 47 height 8
type input "16"
drag, startPoint x: 542, startPoint y: 300, endPoint x: 433, endPoint y: 285, distance: 109.2
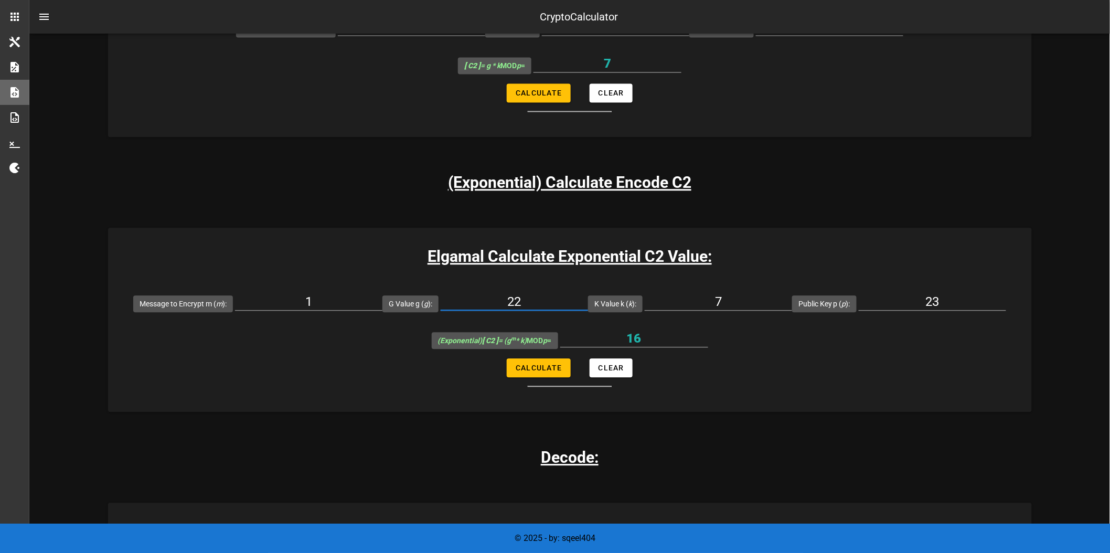
click at [433, 285] on div "G Value g ( g ): 22" at bounding box center [486, 303] width 206 height 37
type input "23"
click at [538, 365] on span "Calculate" at bounding box center [538, 368] width 47 height 8
type input "0"
drag, startPoint x: 545, startPoint y: 303, endPoint x: 427, endPoint y: 291, distance: 118.7
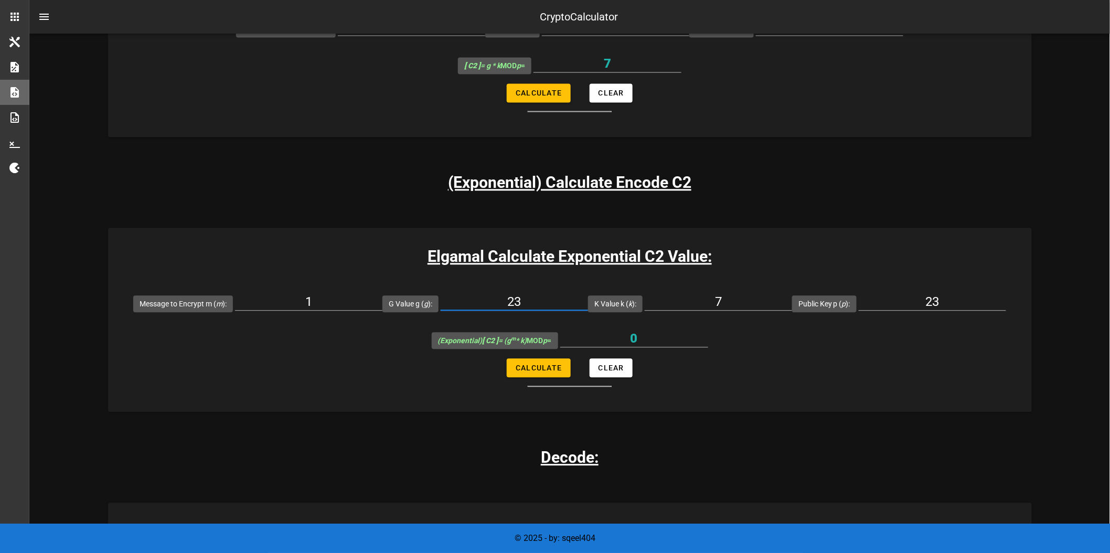
click at [427, 291] on div "G Value g ( g ): 23" at bounding box center [486, 303] width 206 height 37
type input "24"
click at [533, 375] on button "Calculate" at bounding box center [538, 367] width 63 height 19
type input "7"
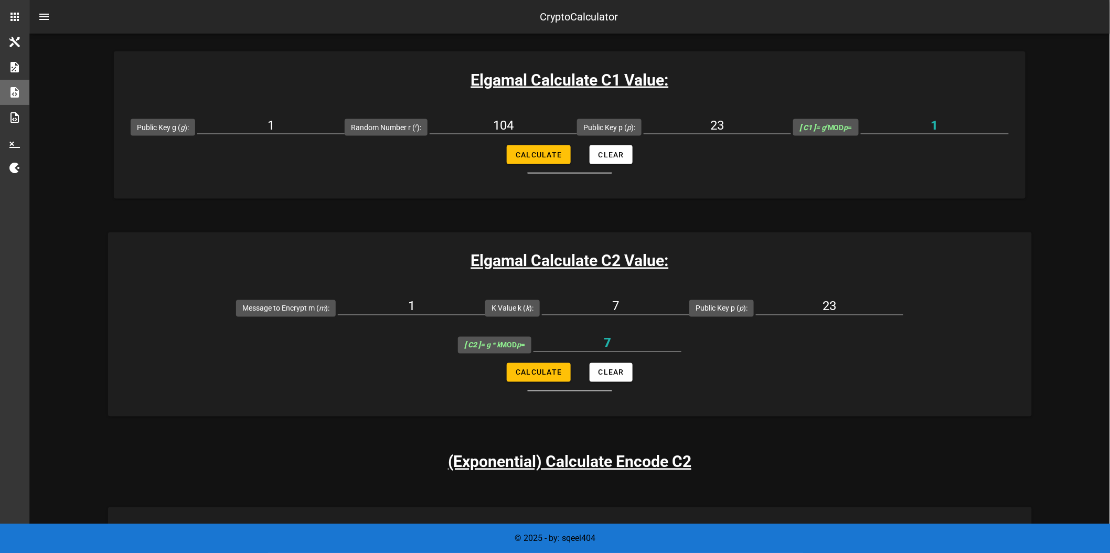
scroll to position [496, 0]
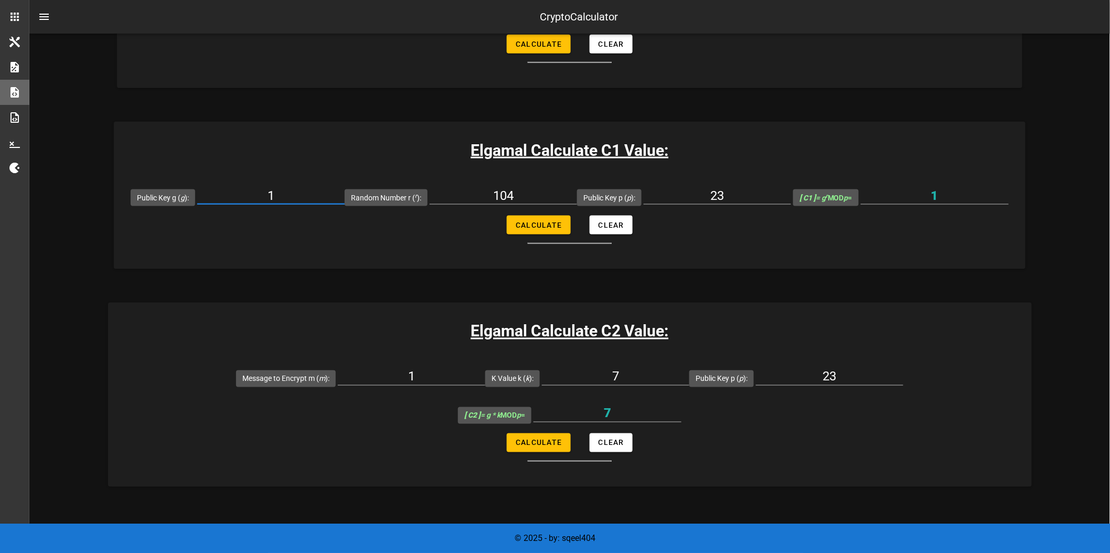
drag, startPoint x: 289, startPoint y: 192, endPoint x: 245, endPoint y: 198, distance: 45.0
click at [245, 198] on input "1" at bounding box center [270, 195] width 147 height 17
type input "24"
click at [736, 191] on input "23" at bounding box center [717, 195] width 147 height 17
drag, startPoint x: 513, startPoint y: 193, endPoint x: 484, endPoint y: 198, distance: 29.9
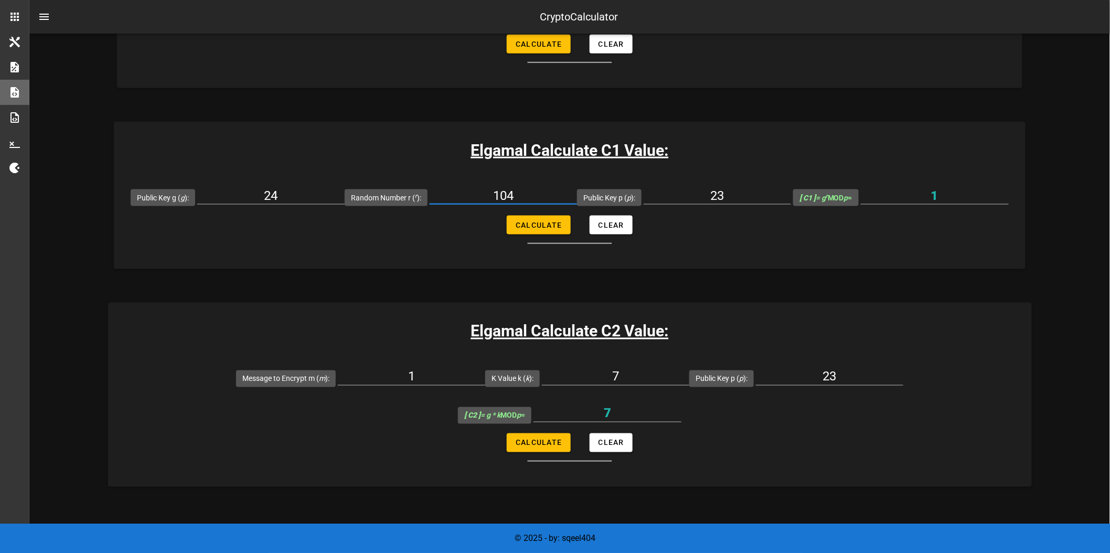
click at [484, 198] on input "104" at bounding box center [503, 195] width 147 height 17
type input "1"
click at [545, 225] on span "Calculate" at bounding box center [538, 225] width 47 height 8
click at [536, 228] on span "Calculate" at bounding box center [538, 225] width 47 height 8
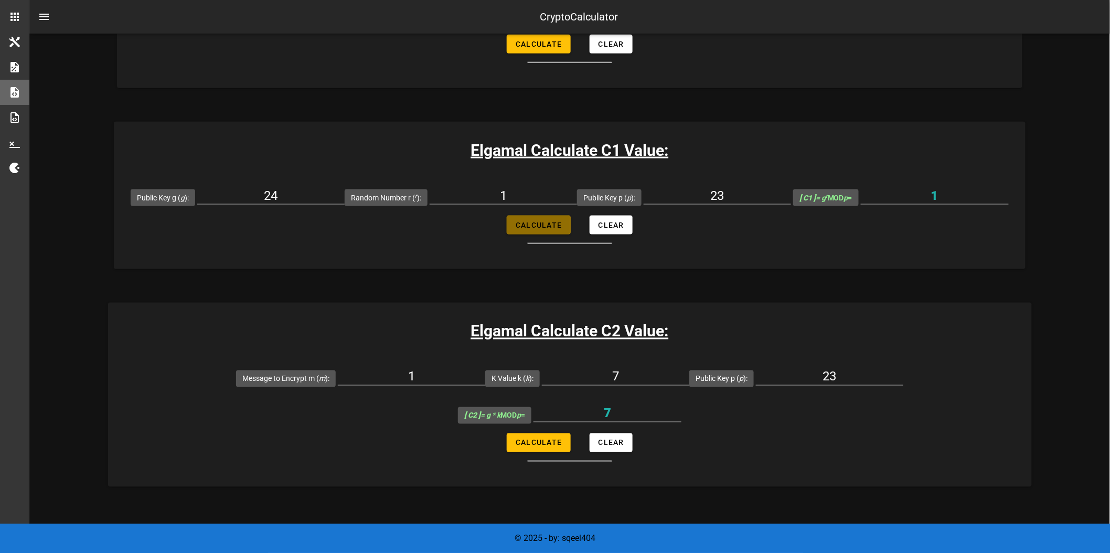
click at [536, 228] on span "Calculate" at bounding box center [538, 225] width 47 height 8
type input "1"
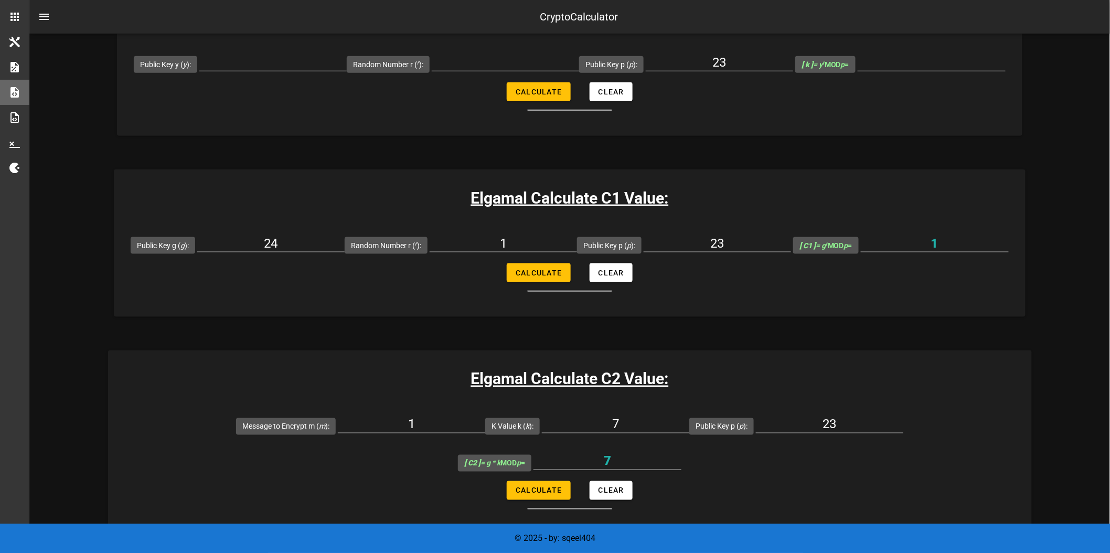
scroll to position [427, 0]
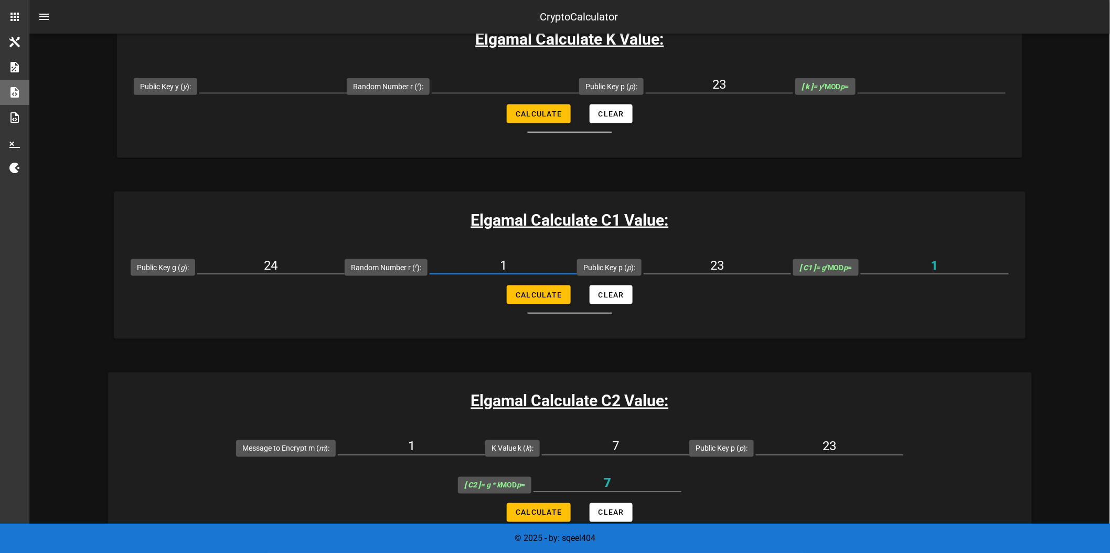
drag, startPoint x: 512, startPoint y: 262, endPoint x: 486, endPoint y: 266, distance: 26.0
click at [486, 266] on input "1" at bounding box center [503, 265] width 147 height 17
type input "2"
click at [547, 293] on span "Calculate" at bounding box center [538, 295] width 47 height 8
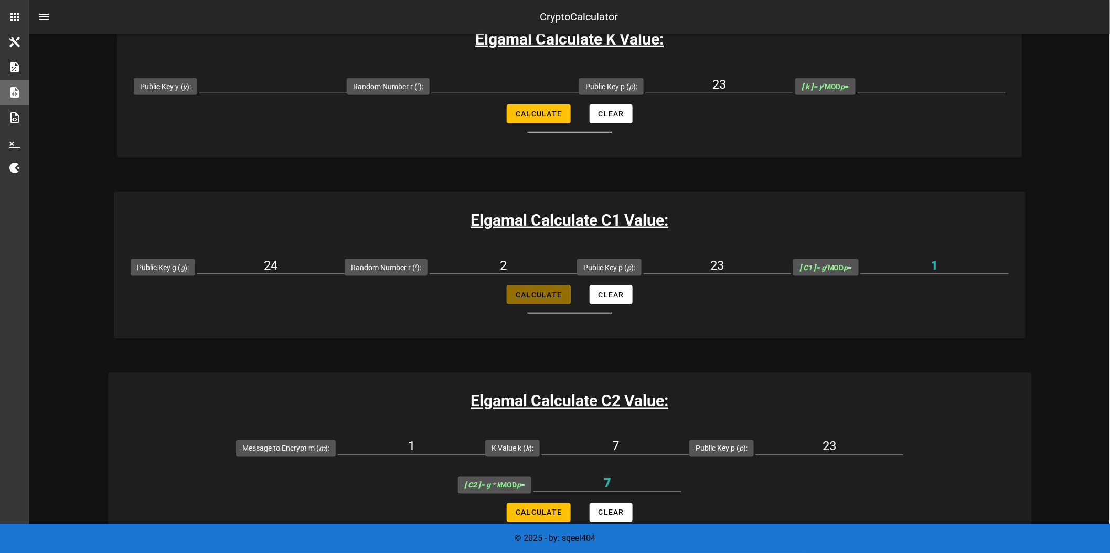
click at [547, 293] on span "Calculate" at bounding box center [538, 295] width 47 height 8
type input "1"
click at [622, 376] on div "Elgamal Calculate C2 Value: Message to Encrypt m ( m ): 1 K Value k ( k ): 7 Pu…" at bounding box center [570, 465] width 924 height 184
click at [617, 298] on span "Clear" at bounding box center [611, 295] width 26 height 8
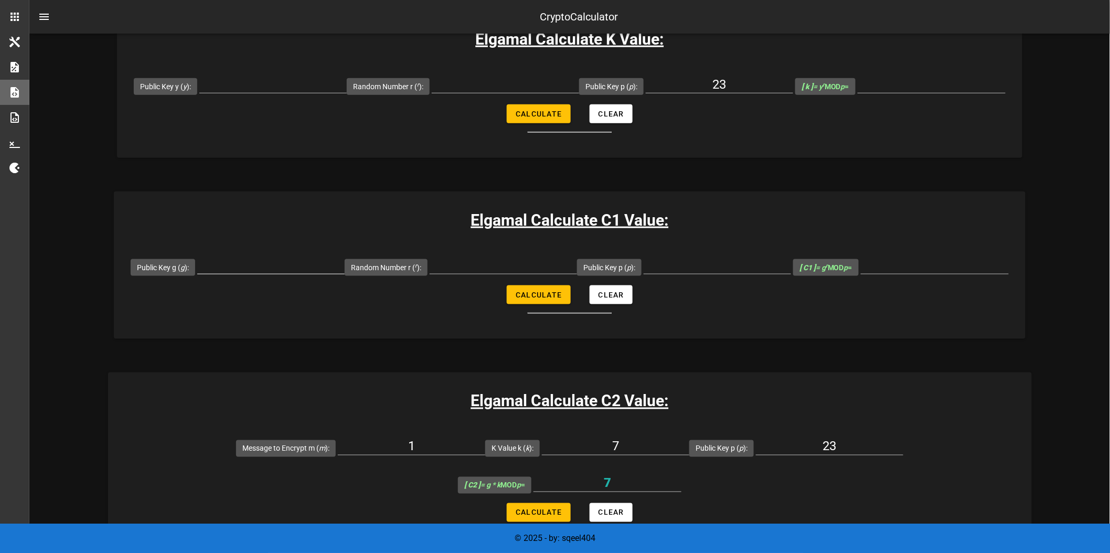
click at [293, 261] on input "Public Key g ( g ):" at bounding box center [270, 265] width 147 height 17
type input "24"
click at [704, 264] on input "Public Key p ( p ):" at bounding box center [717, 265] width 147 height 17
type input "23"
click at [503, 266] on input "Random Number r ( r ):" at bounding box center [503, 265] width 147 height 17
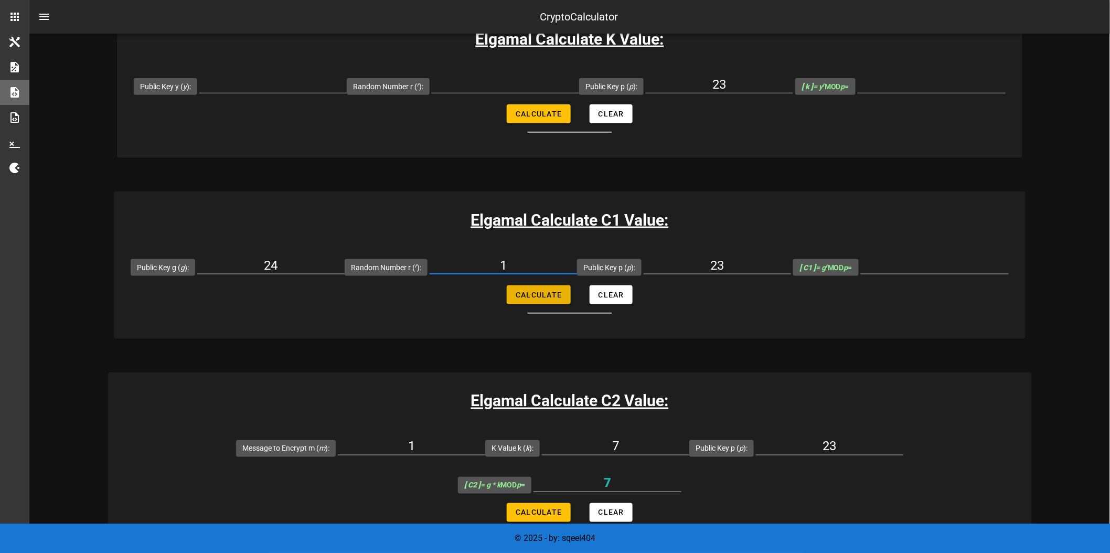
type input "1"
click at [546, 294] on span "Calculate" at bounding box center [538, 295] width 47 height 8
type input "1"
drag, startPoint x: 518, startPoint y: 261, endPoint x: 463, endPoint y: 263, distance: 55.1
click at [463, 263] on input "1" at bounding box center [503, 265] width 147 height 17
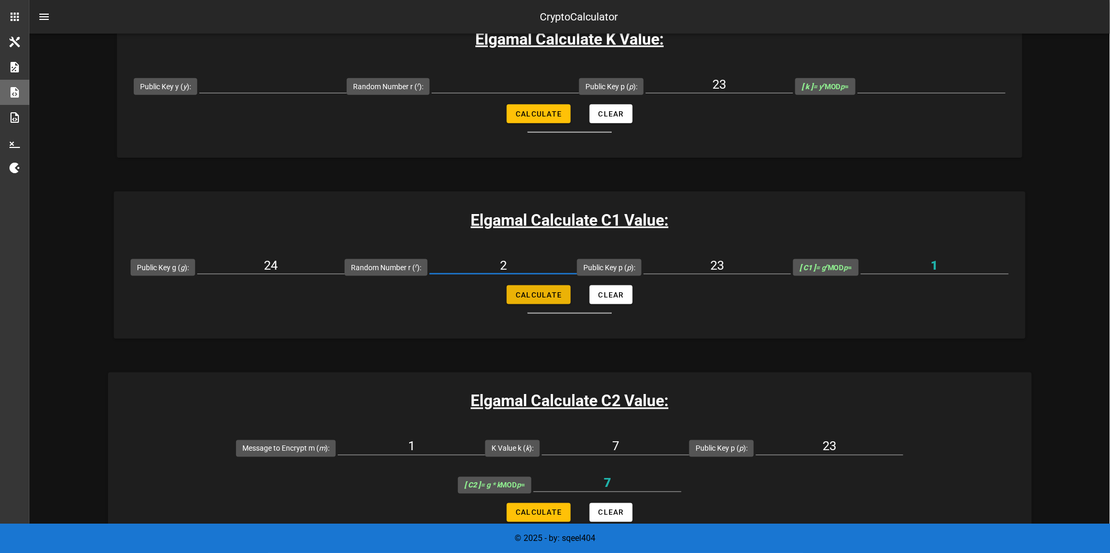
type input "2"
click at [538, 296] on span "Calculate" at bounding box center [538, 295] width 47 height 8
type input "1"
drag, startPoint x: 538, startPoint y: 261, endPoint x: 467, endPoint y: 269, distance: 71.2
click at [467, 269] on input "2" at bounding box center [503, 265] width 147 height 17
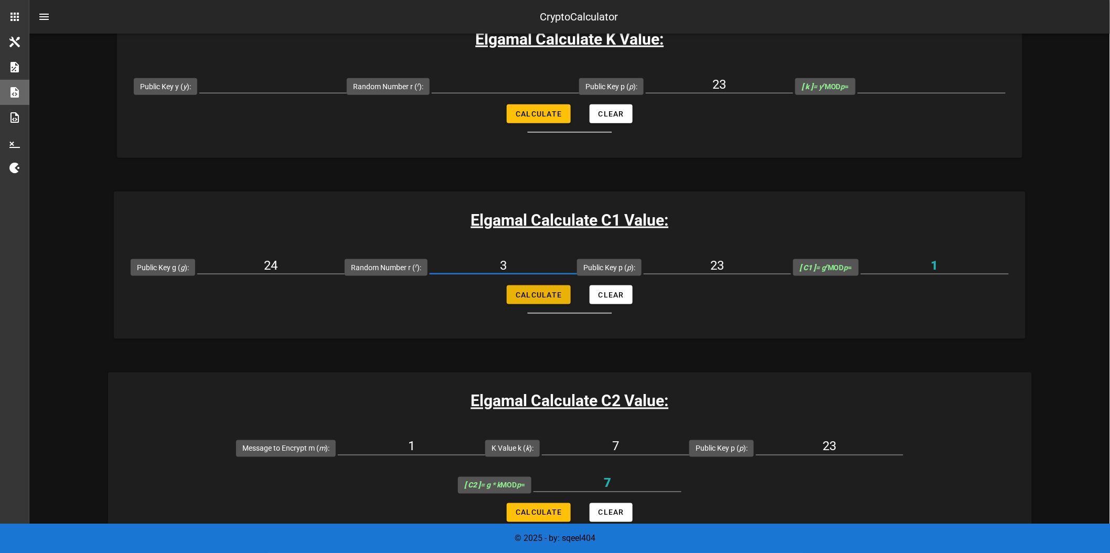
type input "3"
click at [532, 290] on button "Calculate" at bounding box center [538, 294] width 63 height 19
type input "1"
drag, startPoint x: 528, startPoint y: 260, endPoint x: 449, endPoint y: 275, distance: 80.6
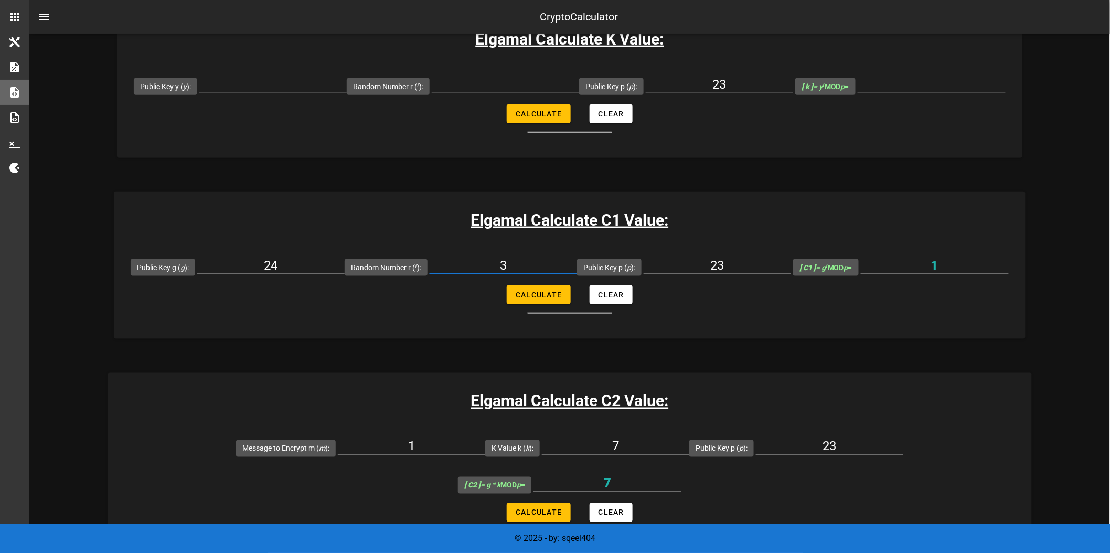
click at [449, 275] on div "3" at bounding box center [503, 271] width 147 height 28
drag, startPoint x: 512, startPoint y: 270, endPoint x: 484, endPoint y: 266, distance: 28.1
click at [484, 266] on input "3" at bounding box center [503, 265] width 147 height 17
type input "4"
click at [552, 298] on span "Calculate" at bounding box center [538, 295] width 47 height 8
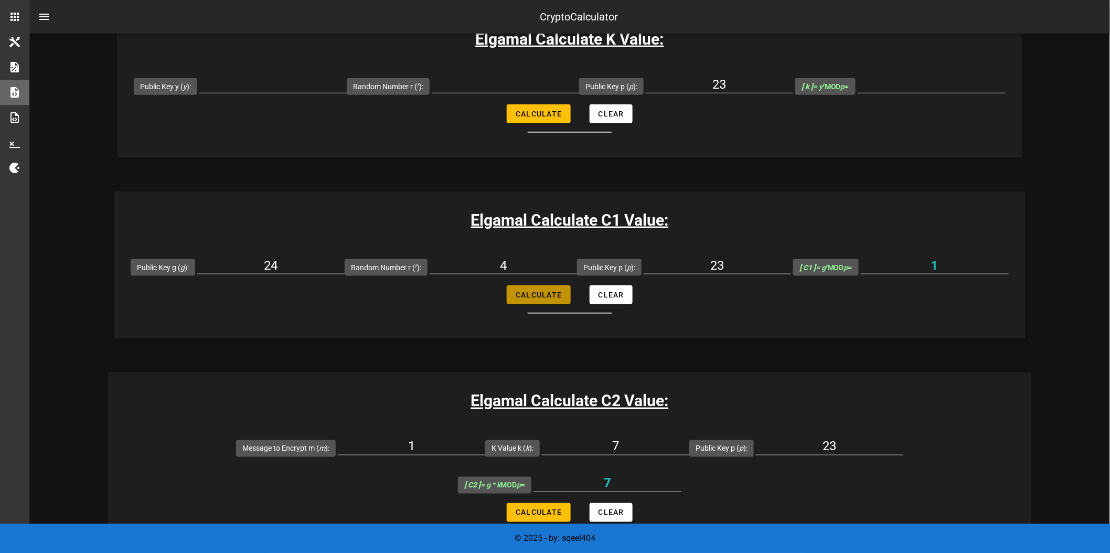
click at [552, 298] on span "Calculate" at bounding box center [538, 295] width 47 height 8
type input "1"
drag, startPoint x: 522, startPoint y: 273, endPoint x: 485, endPoint y: 273, distance: 37.3
click at [481, 273] on div "4" at bounding box center [503, 265] width 147 height 17
drag, startPoint x: 517, startPoint y: 264, endPoint x: 474, endPoint y: 269, distance: 43.2
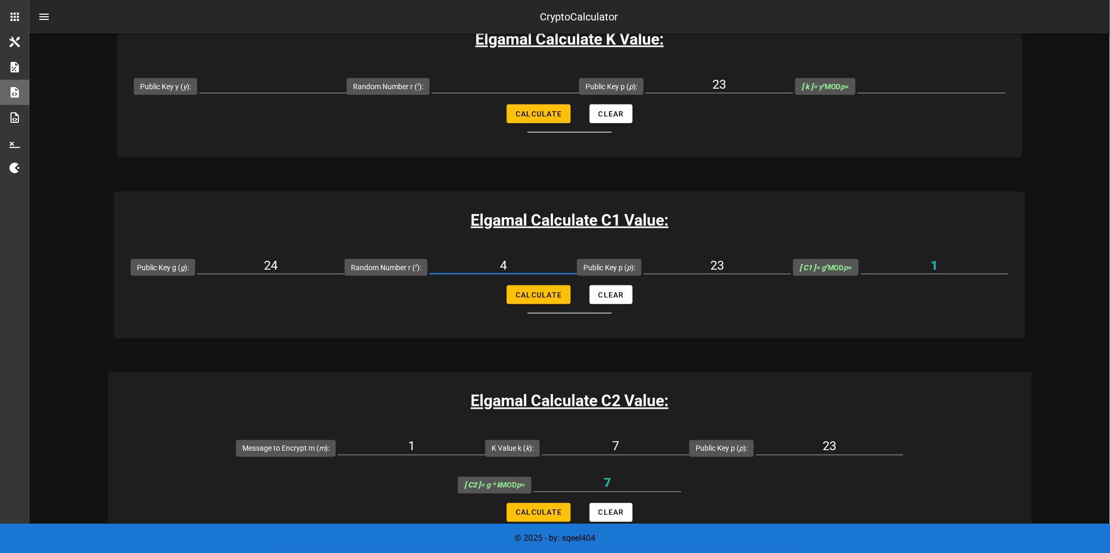
click at [474, 269] on input "4" at bounding box center [503, 265] width 147 height 17
type input "5"
click at [541, 294] on span "Calculate" at bounding box center [538, 295] width 47 height 8
click at [542, 294] on span "Calculate" at bounding box center [538, 295] width 47 height 8
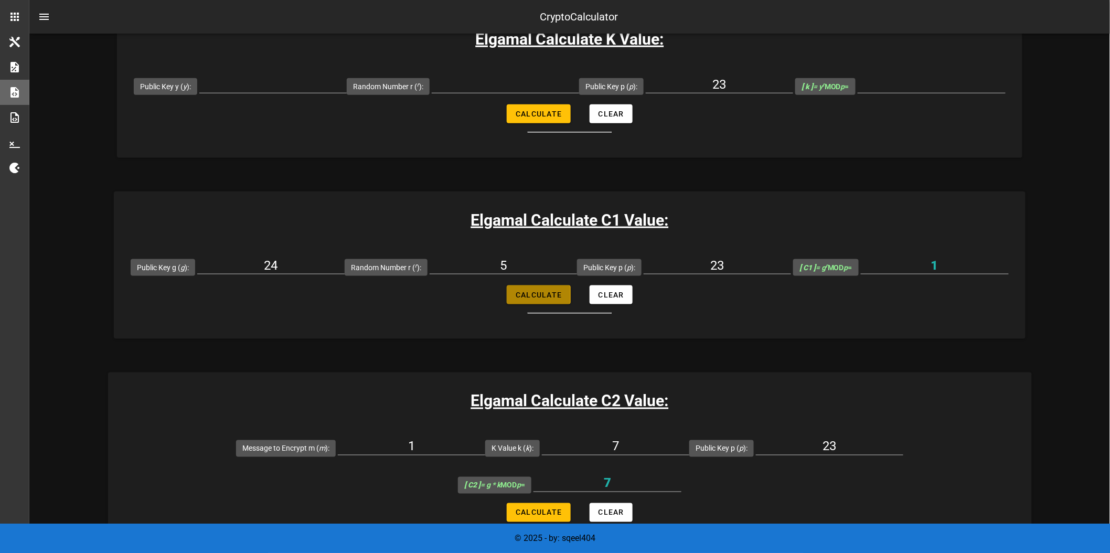
type input "1"
click at [482, 270] on input "5" at bounding box center [503, 265] width 147 height 17
type input "14"
click at [528, 301] on button "Calculate" at bounding box center [538, 294] width 63 height 19
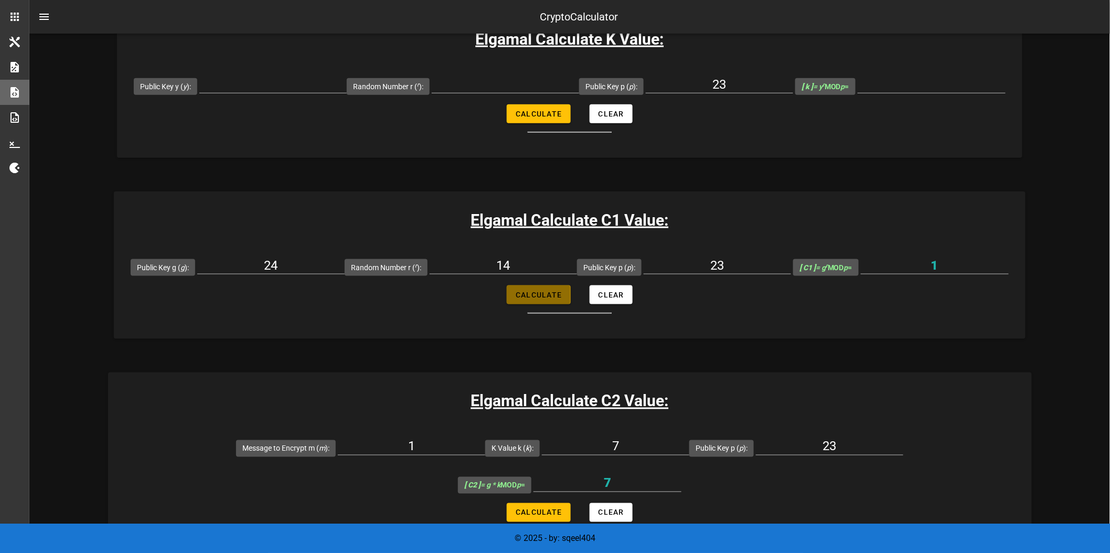
click at [528, 301] on button "Calculate" at bounding box center [538, 294] width 63 height 19
type input "1"
click at [531, 268] on input "14" at bounding box center [503, 265] width 147 height 17
drag, startPoint x: 290, startPoint y: 271, endPoint x: 251, endPoint y: 271, distance: 39.4
click at [251, 271] on input "24" at bounding box center [270, 265] width 147 height 17
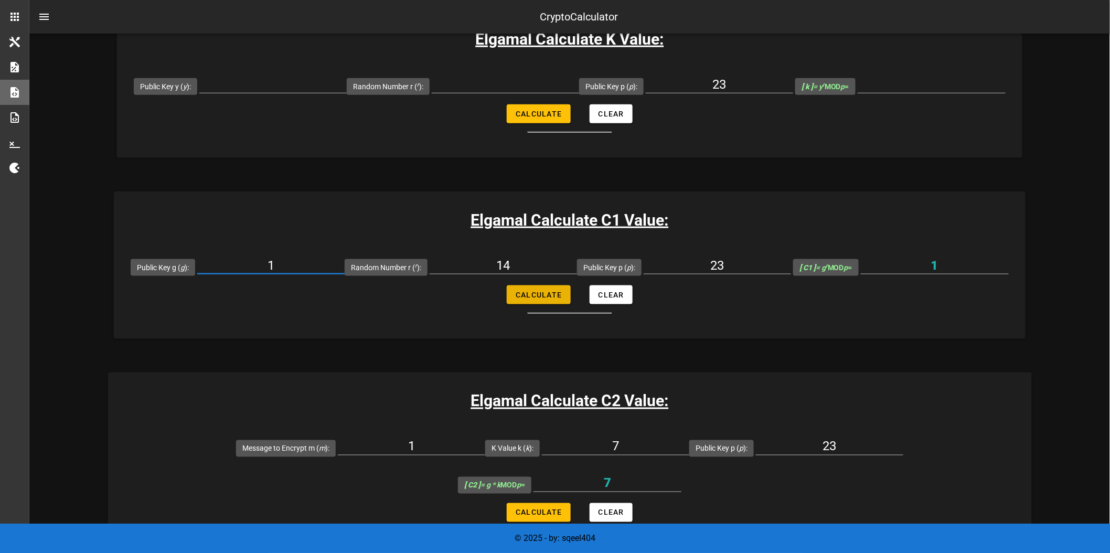
type input "1"
click at [528, 299] on span "Calculate" at bounding box center [538, 295] width 47 height 8
type input "1"
drag, startPoint x: 284, startPoint y: 269, endPoint x: 198, endPoint y: 269, distance: 86.6
click at [198, 269] on div "Public Key g ( g ): 1" at bounding box center [238, 267] width 214 height 37
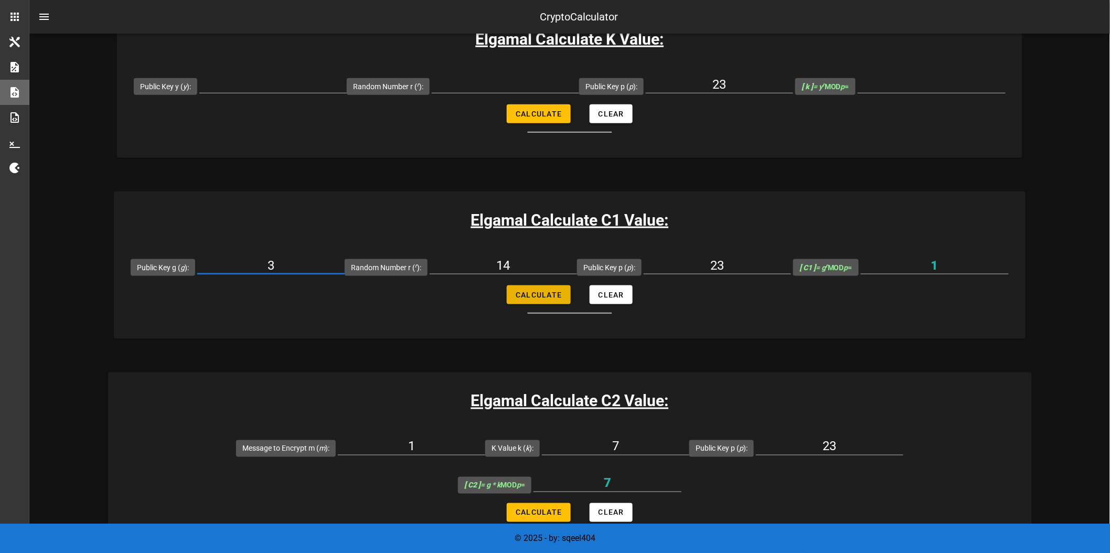
type input "3"
click at [544, 292] on span "Calculate" at bounding box center [538, 295] width 47 height 8
type input "4"
drag, startPoint x: 302, startPoint y: 261, endPoint x: 216, endPoint y: 264, distance: 85.6
click at [216, 264] on input "3" at bounding box center [270, 265] width 147 height 17
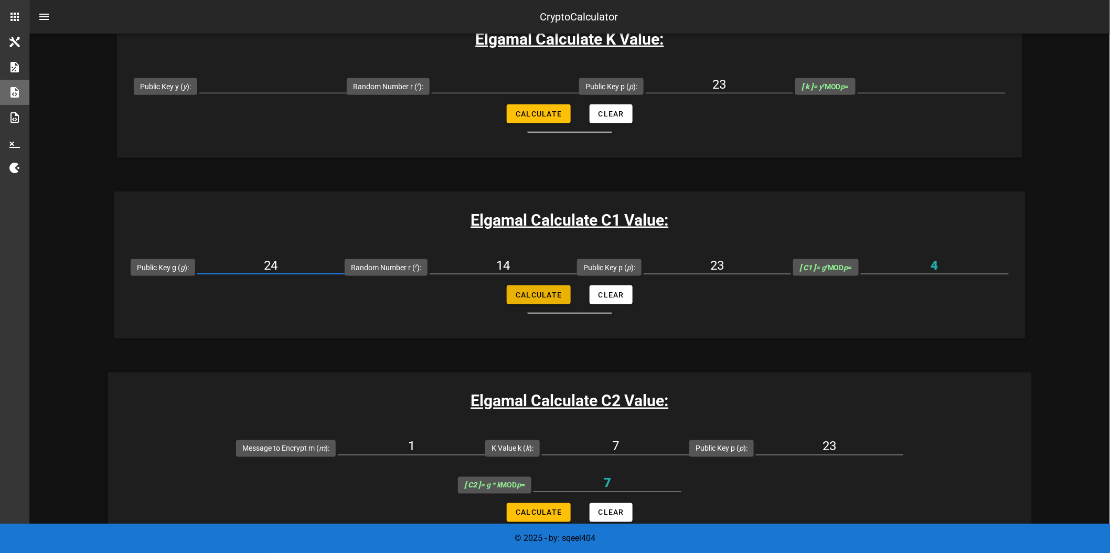
type input "24"
click at [538, 289] on button "Calculate" at bounding box center [538, 294] width 63 height 19
type input "1"
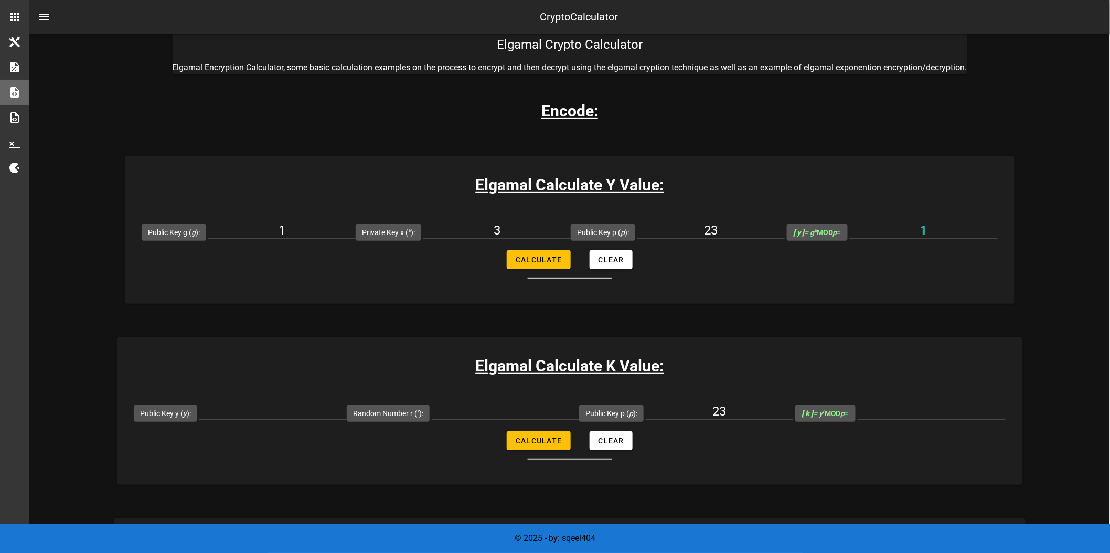
scroll to position [77, 0]
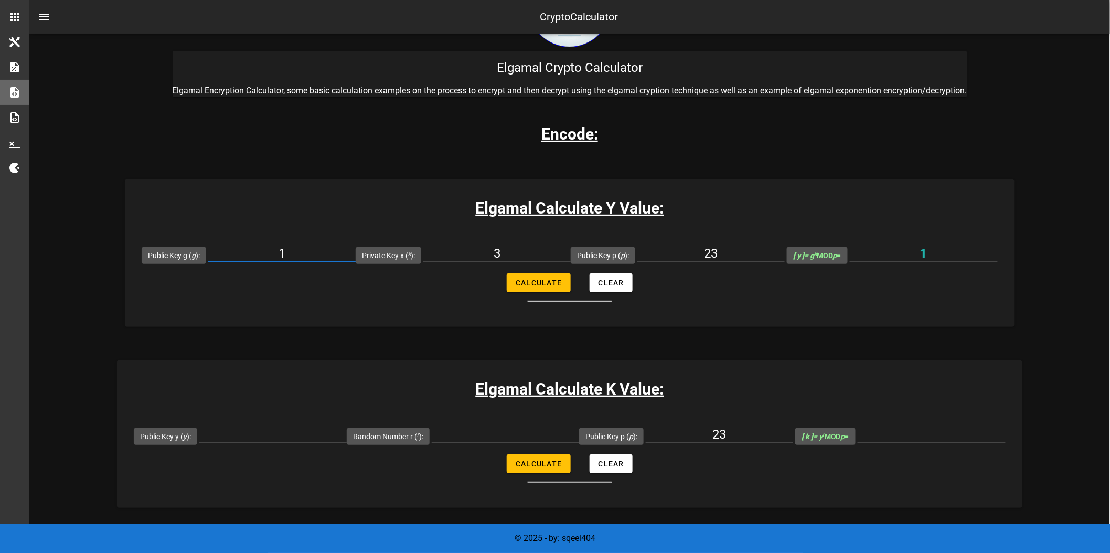
click at [303, 250] on input "1" at bounding box center [281, 253] width 147 height 17
drag, startPoint x: 303, startPoint y: 250, endPoint x: 264, endPoint y: 253, distance: 39.0
click at [264, 253] on input "1" at bounding box center [281, 253] width 147 height 17
type input "24"
click at [538, 285] on span "Calculate" at bounding box center [538, 283] width 47 height 8
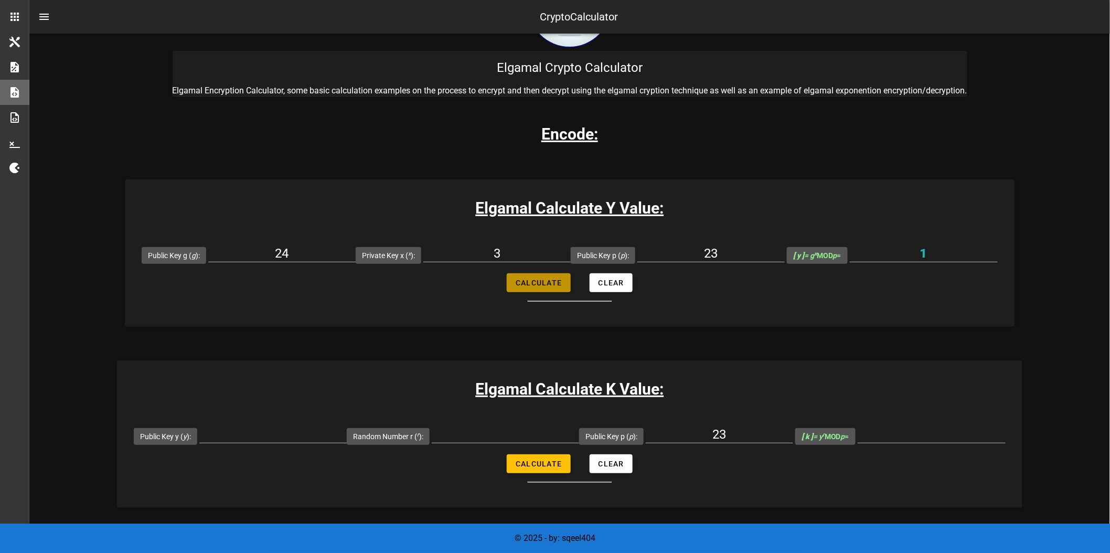
click at [538, 285] on span "Calculate" at bounding box center [538, 283] width 47 height 8
click at [526, 279] on span "Calculate" at bounding box center [538, 283] width 47 height 8
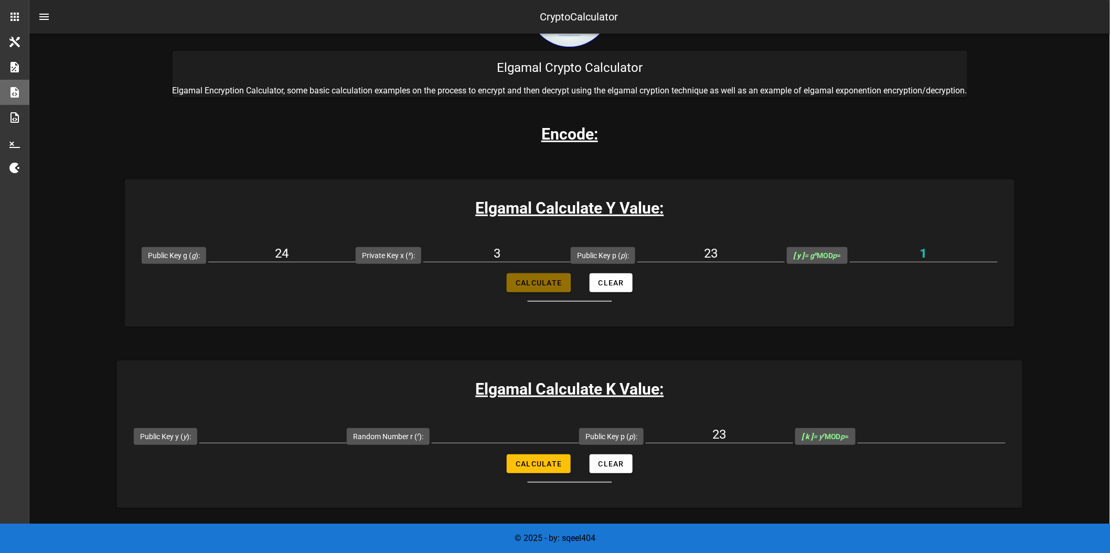
click at [526, 279] on span "Calculate" at bounding box center [538, 283] width 47 height 8
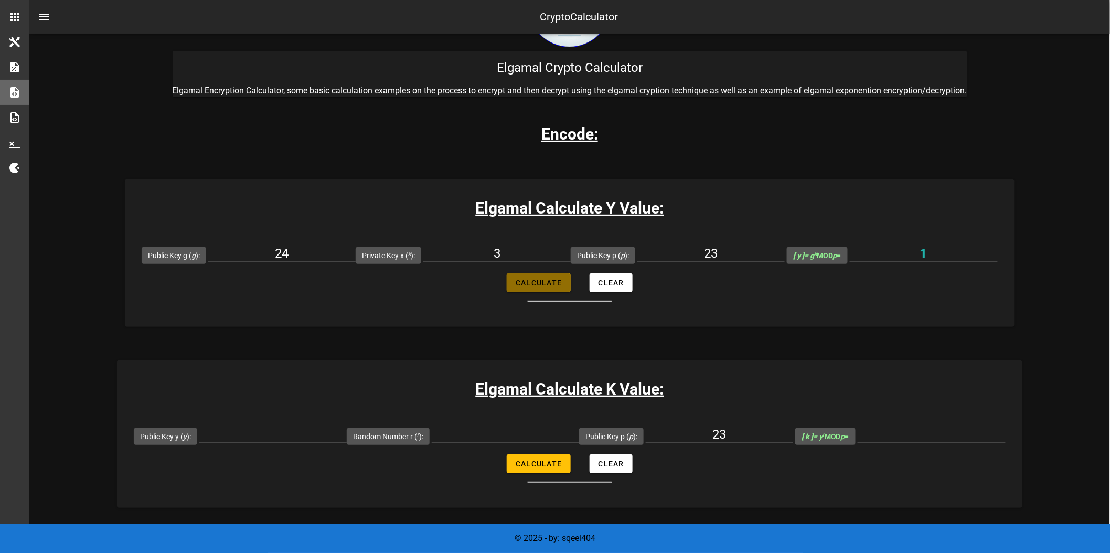
click at [526, 279] on span "Calculate" at bounding box center [538, 283] width 47 height 8
type input "1"
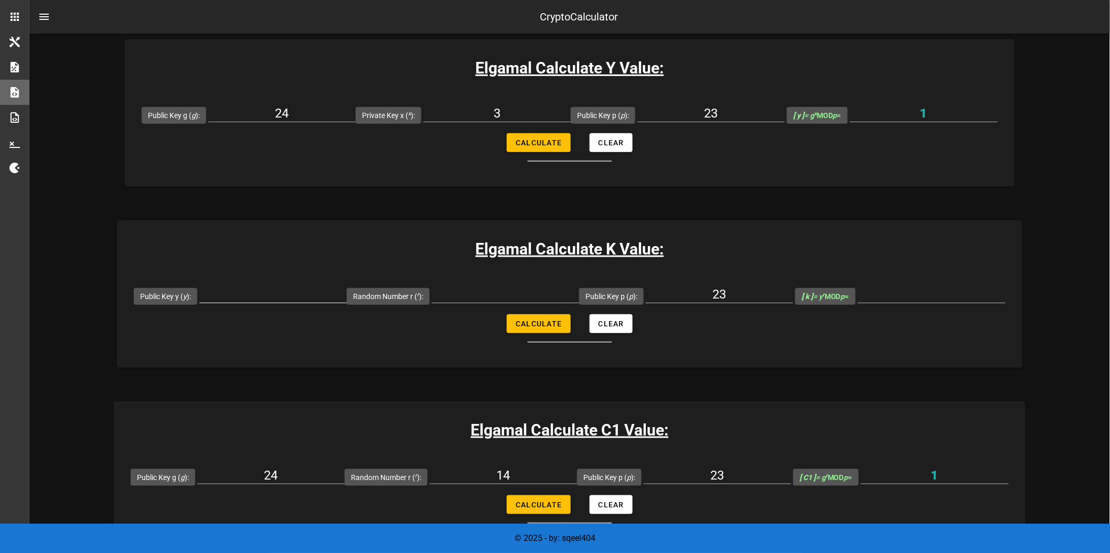
click at [305, 294] on input "Public Key y ( y ):" at bounding box center [272, 294] width 147 height 17
type input "1"
click at [517, 290] on input "Random Number r ( r ):" at bounding box center [505, 294] width 147 height 17
type input "1"
click at [541, 324] on span "Calculate" at bounding box center [538, 324] width 47 height 8
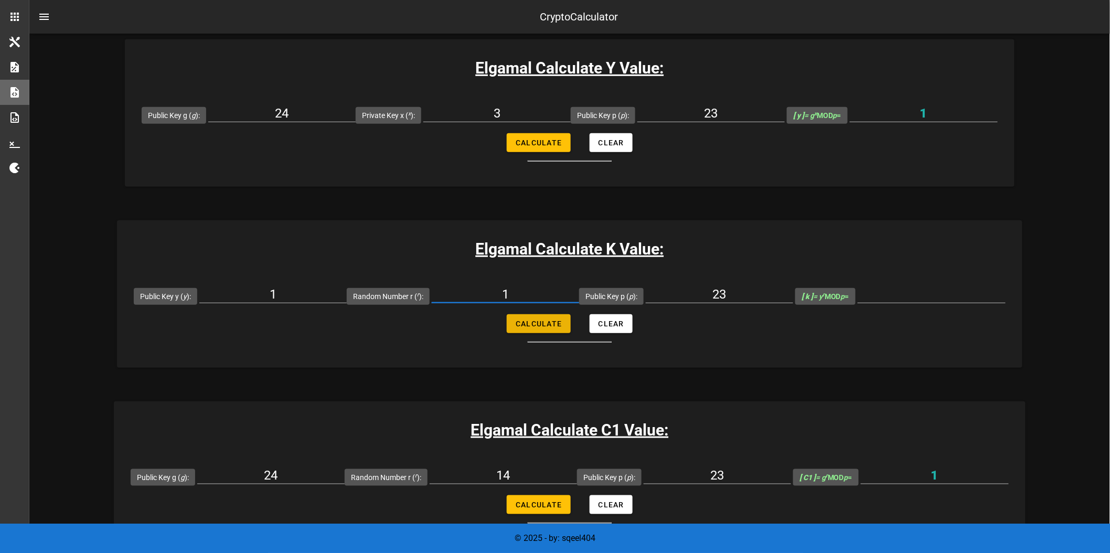
type input "1"
drag, startPoint x: 525, startPoint y: 300, endPoint x: 494, endPoint y: 289, distance: 32.2
click at [494, 289] on input "1" at bounding box center [505, 294] width 147 height 17
type input "2"
click at [543, 318] on button "Calculate" at bounding box center [538, 323] width 63 height 19
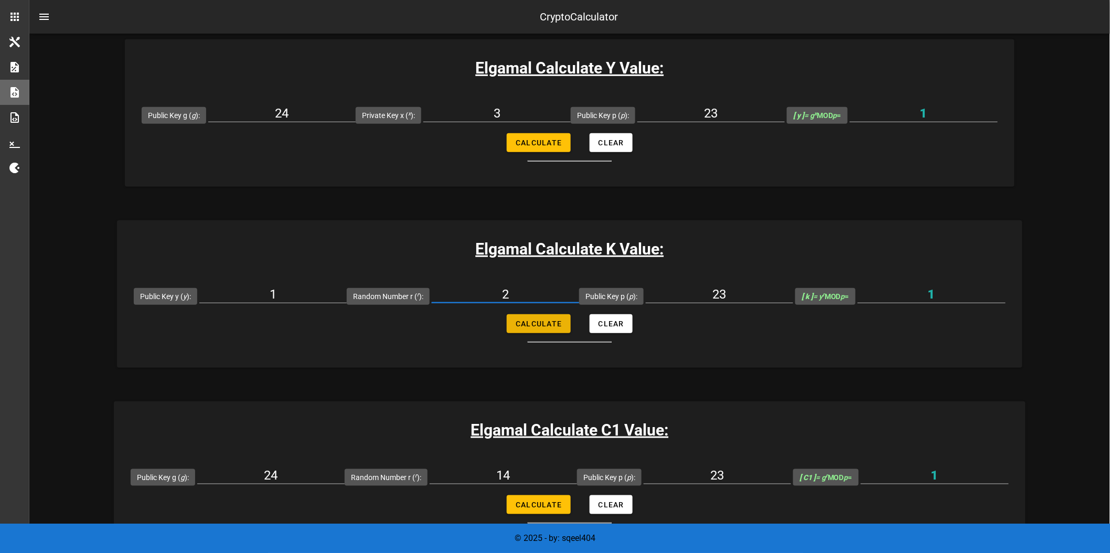
type input "1"
drag, startPoint x: 532, startPoint y: 294, endPoint x: 462, endPoint y: 285, distance: 70.4
click at [462, 285] on div "2" at bounding box center [505, 297] width 147 height 35
type input "5"
click at [536, 315] on button "Calculate" at bounding box center [538, 323] width 63 height 19
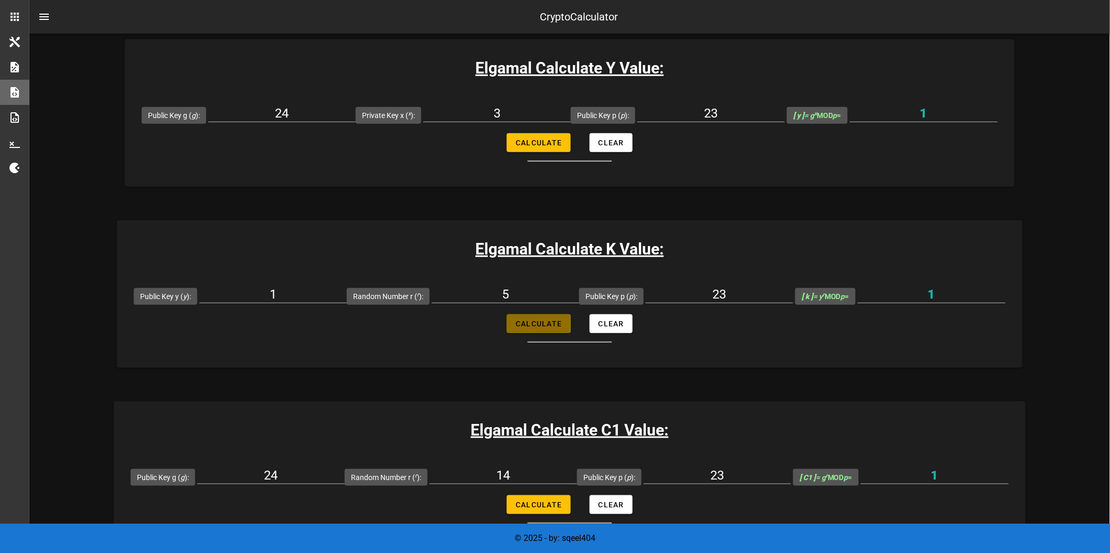
click at [541, 317] on button "Calculate" at bounding box center [538, 323] width 63 height 19
type input "1"
click at [537, 282] on div "5" at bounding box center [505, 297] width 147 height 35
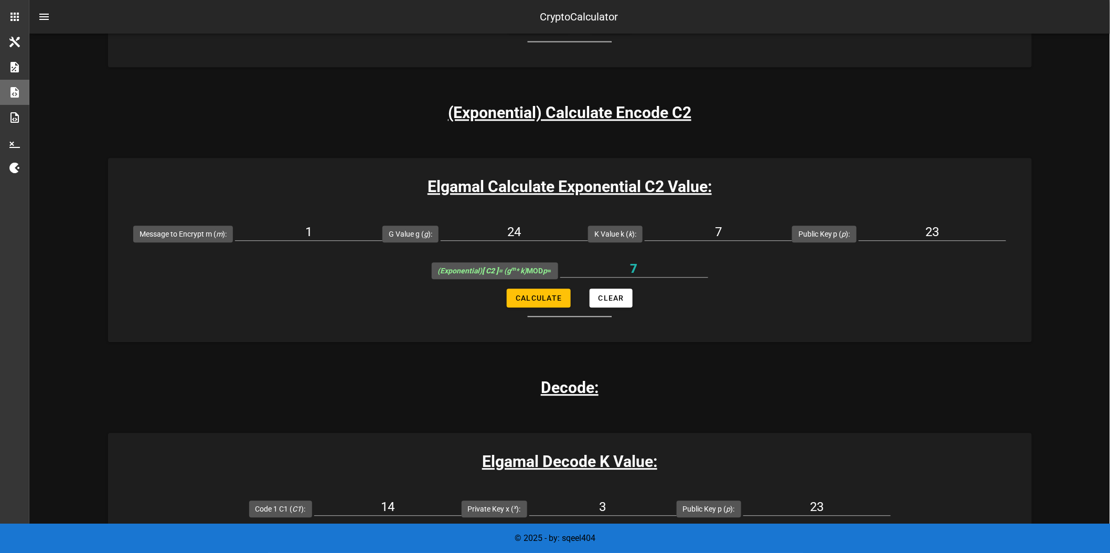
scroll to position [987, 0]
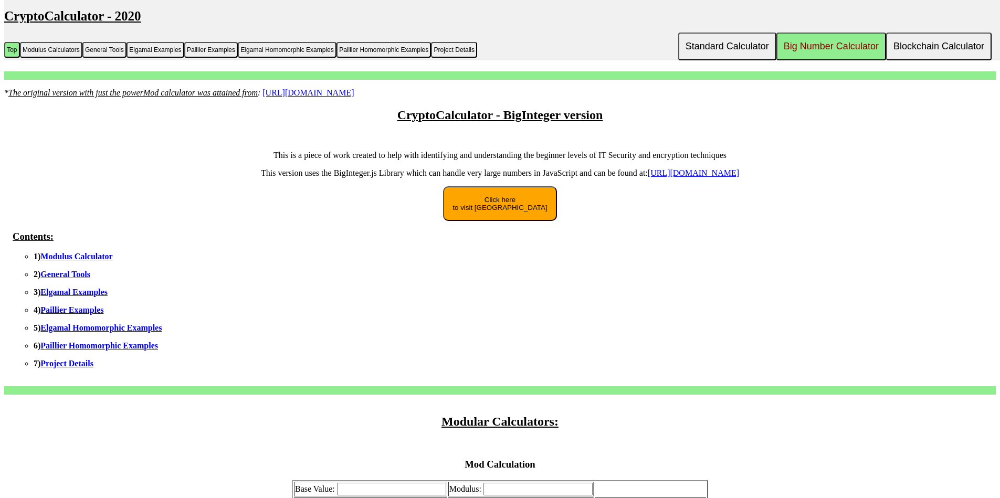
scroll to position [1180, 0]
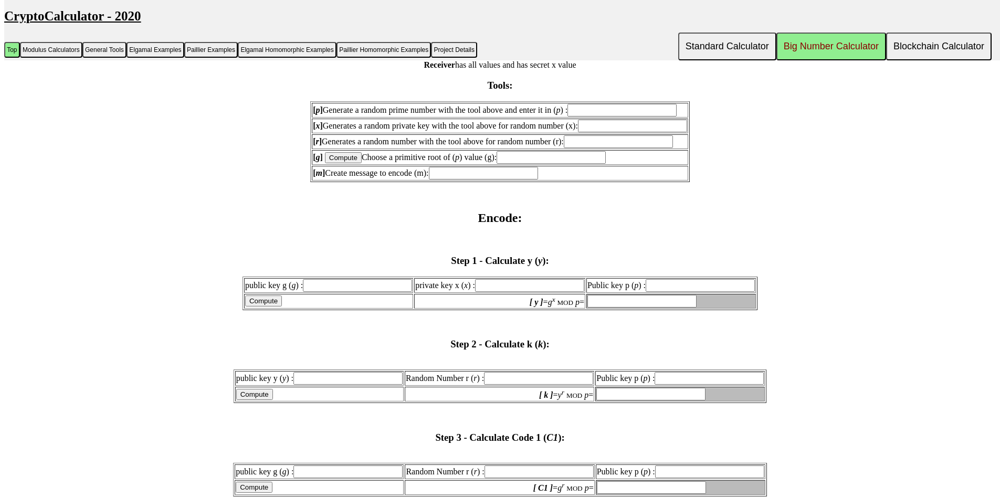
click at [350, 287] on input "text" at bounding box center [357, 285] width 109 height 13
type input "2"
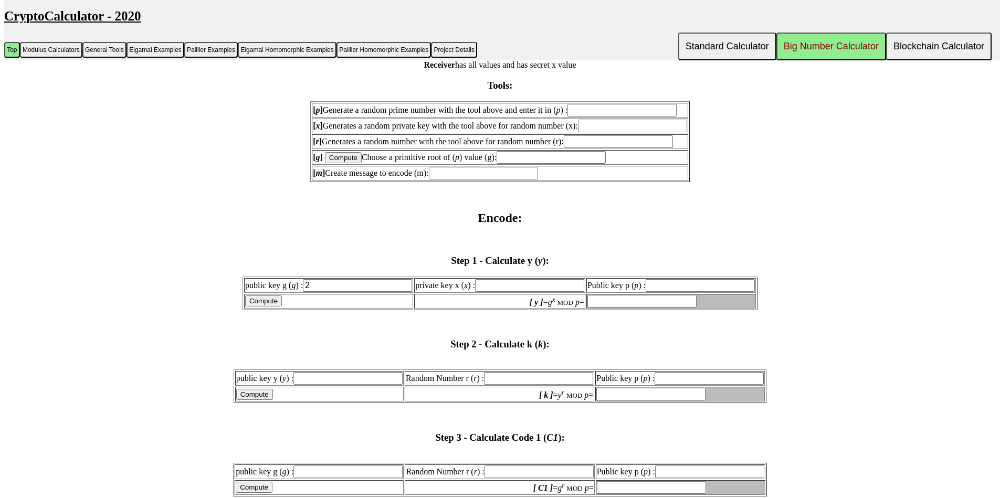
type input "2"
click at [510, 287] on input "text" at bounding box center [529, 285] width 109 height 13
type input "3"
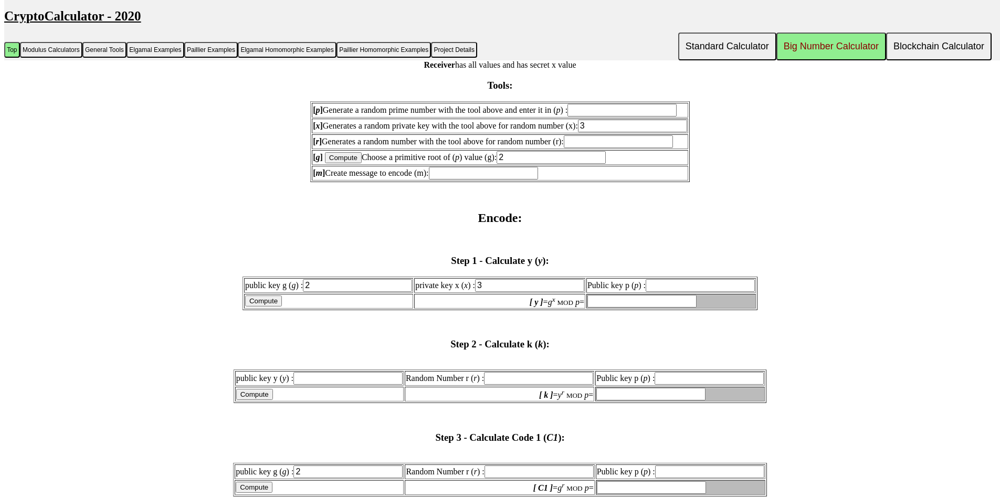
click at [677, 290] on input "text" at bounding box center [699, 285] width 109 height 13
type input "19"
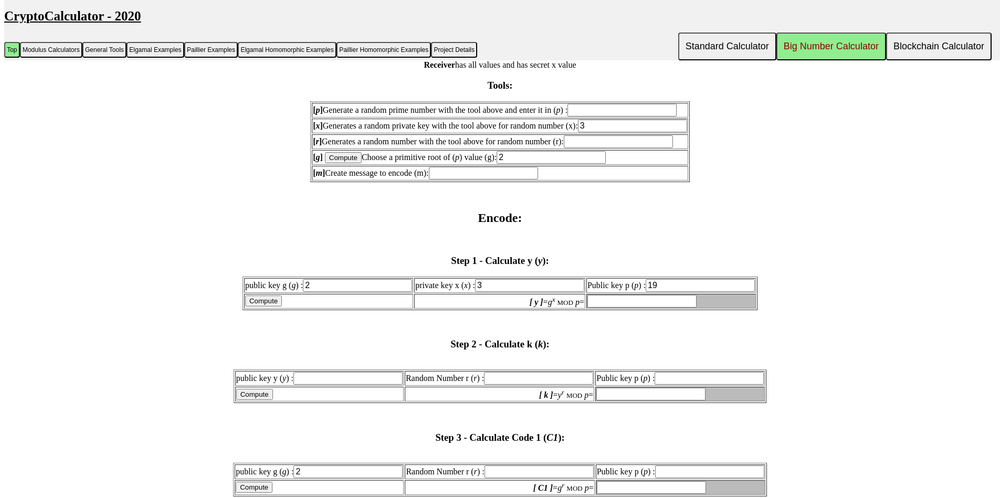
type input "19"
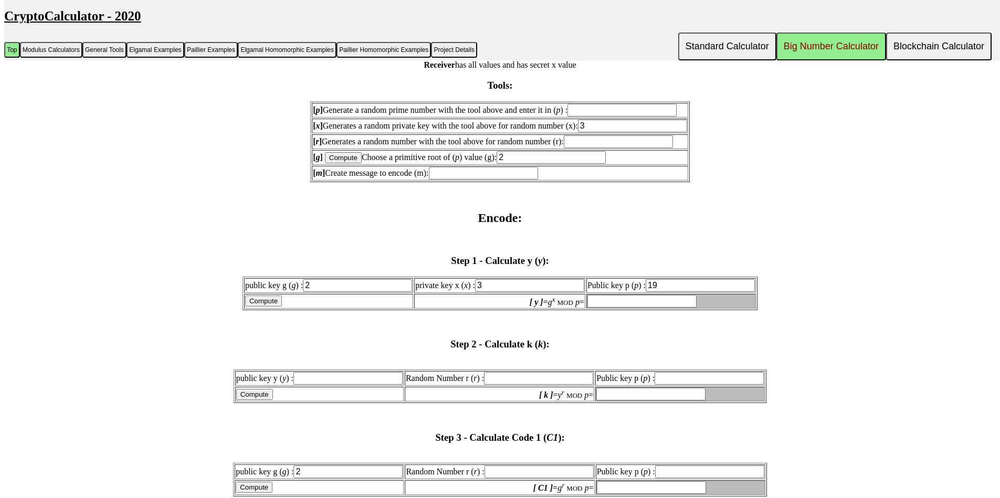
type input "19"
click at [651, 299] on input "text" at bounding box center [641, 301] width 109 height 13
click at [651, 347] on h3 "Step 2 - Calculate k ( k ):" at bounding box center [499, 344] width 991 height 12
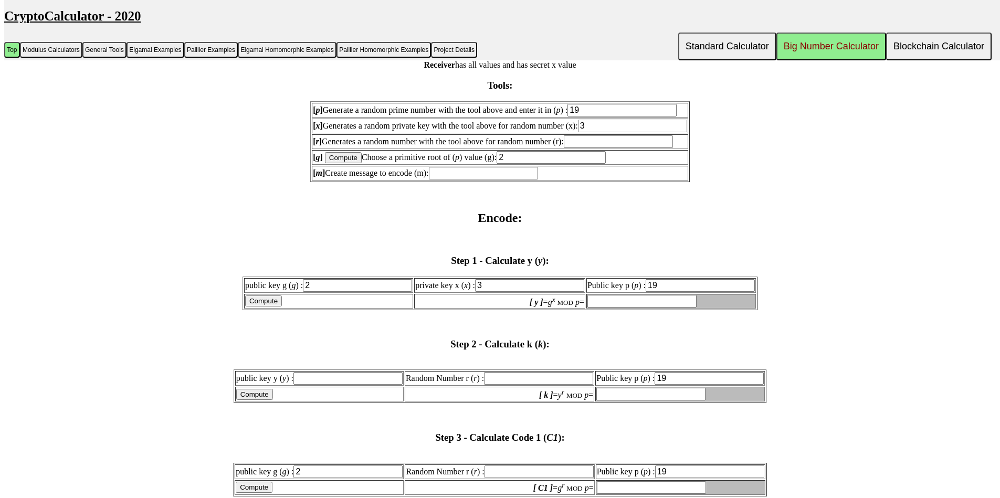
scroll to position [1054, 0]
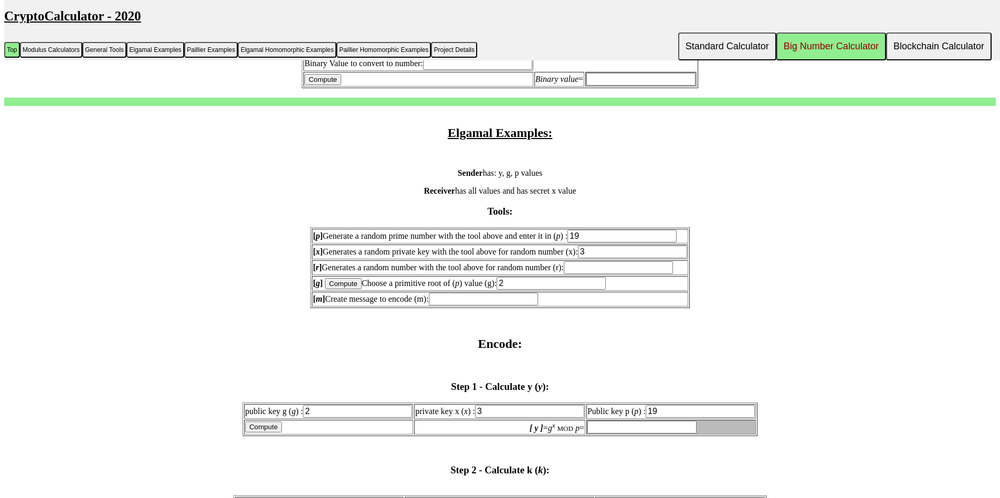
click at [588, 272] on input "text" at bounding box center [618, 267] width 109 height 13
click at [472, 301] on input "text" at bounding box center [483, 299] width 109 height 13
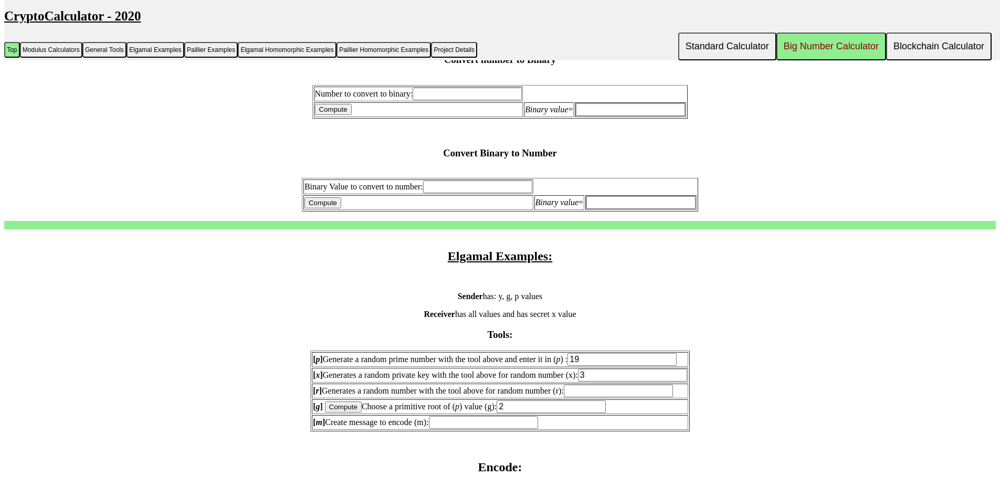
scroll to position [994, 0]
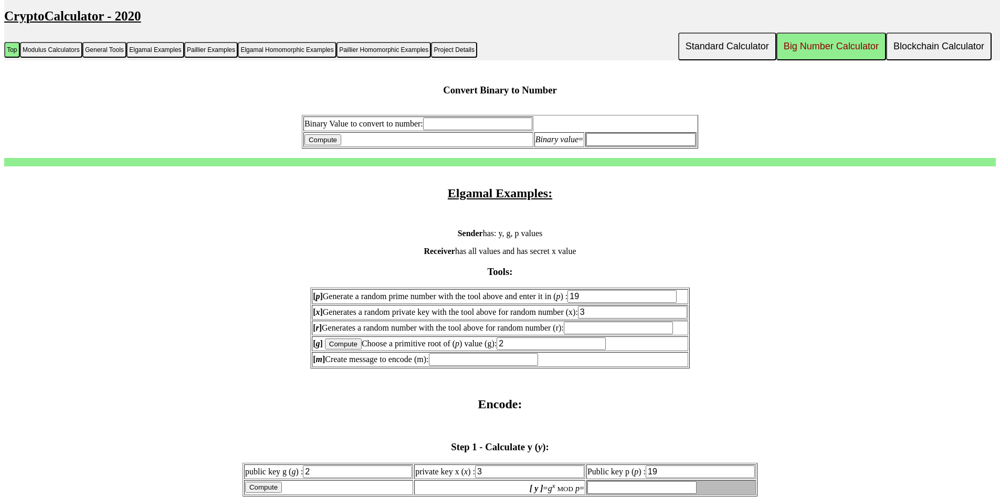
click at [497, 355] on input "text" at bounding box center [483, 359] width 109 height 13
type input "5"
click at [589, 326] on input "text" at bounding box center [618, 328] width 109 height 13
type input "10"
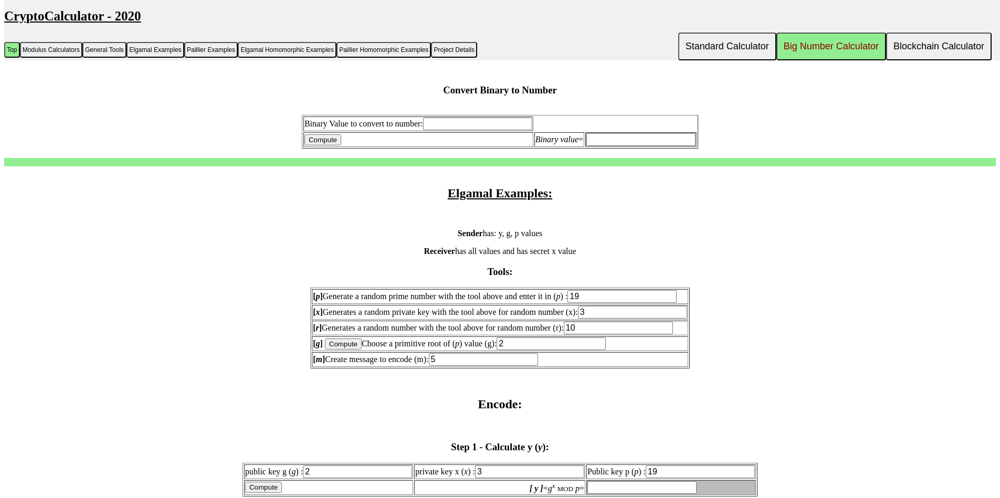
type input "10"
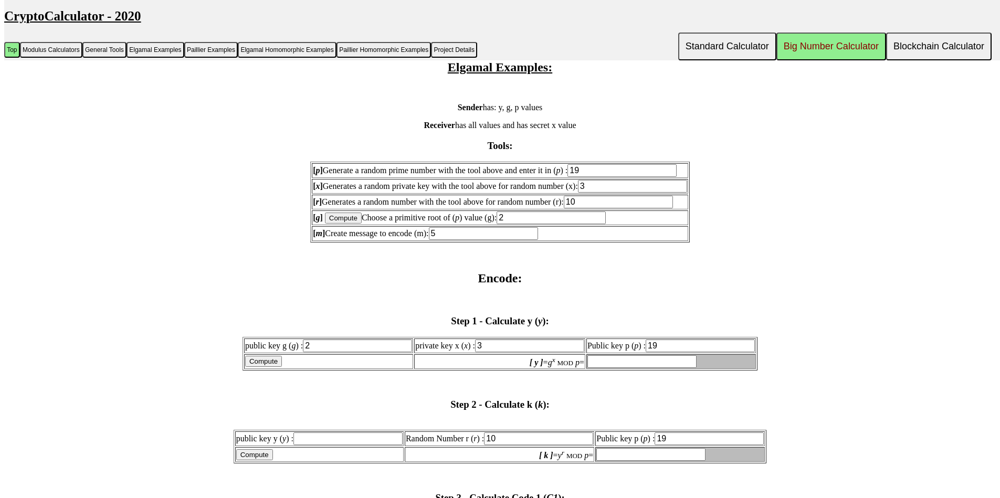
click at [265, 363] on input "Compute" at bounding box center [263, 361] width 37 height 11
type input "8"
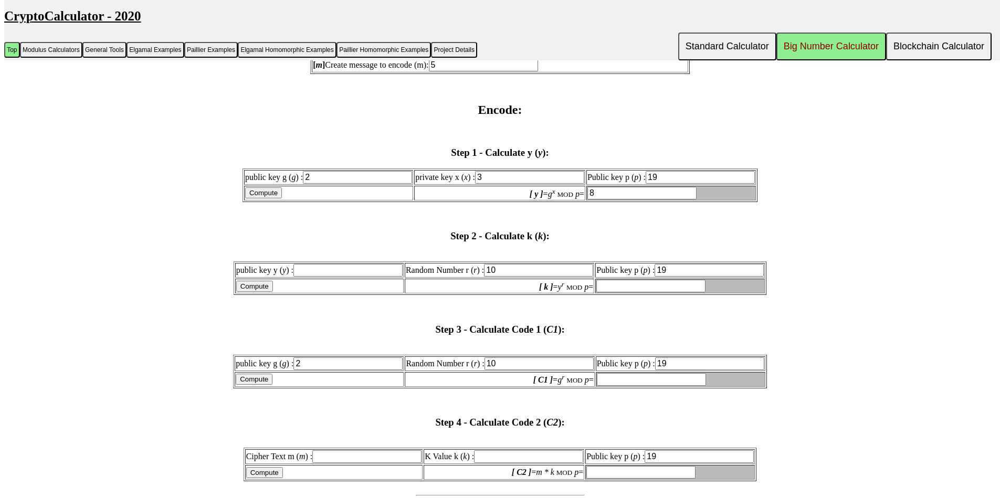
scroll to position [1309, 0]
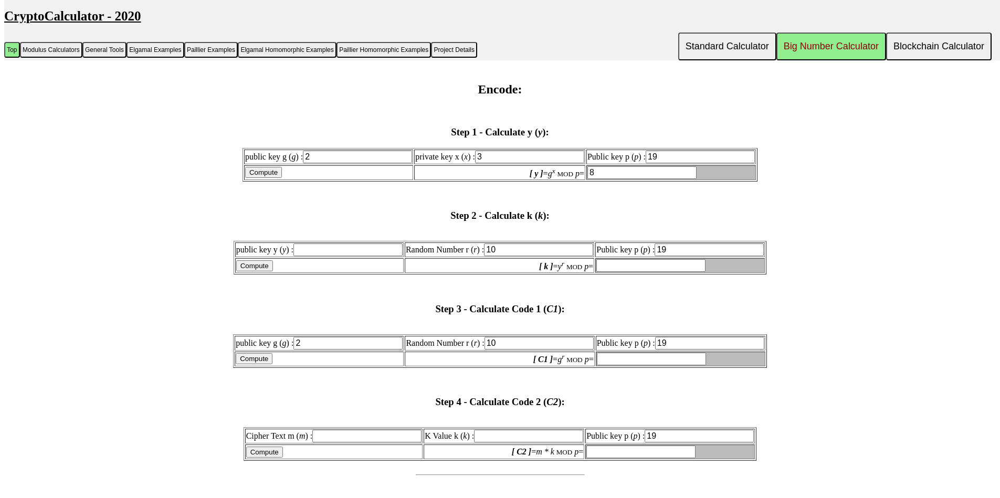
click at [236, 266] on input "Compute" at bounding box center [254, 265] width 37 height 11
type input "invalid"
click at [305, 252] on input "text" at bounding box center [347, 249] width 109 height 13
type input "8"
click at [248, 263] on input "Compute" at bounding box center [254, 265] width 37 height 11
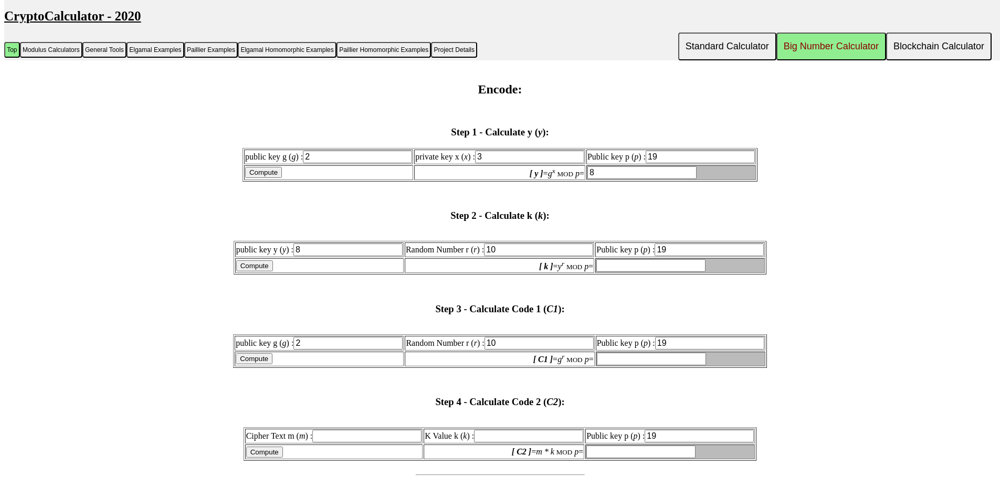
type input "11"
click at [245, 360] on input "Compute" at bounding box center [254, 358] width 37 height 11
type input "17"
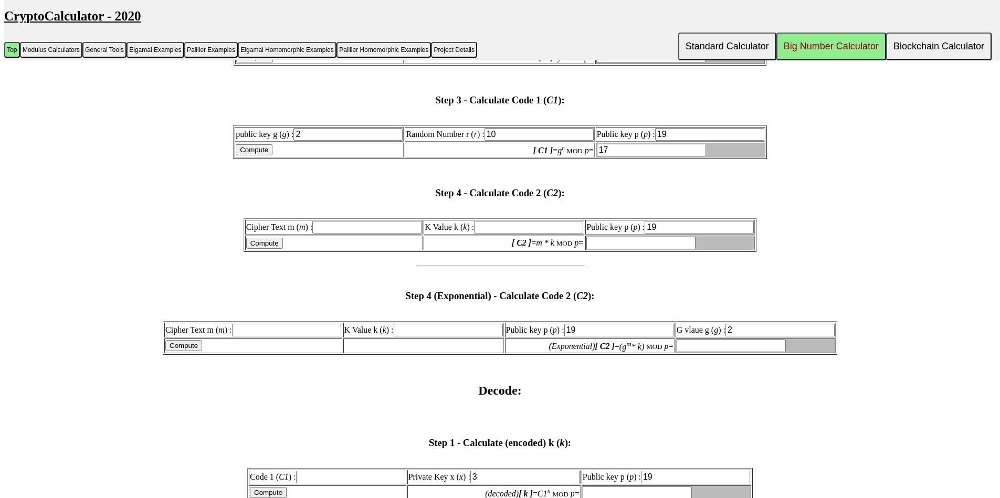
scroll to position [1561, 0]
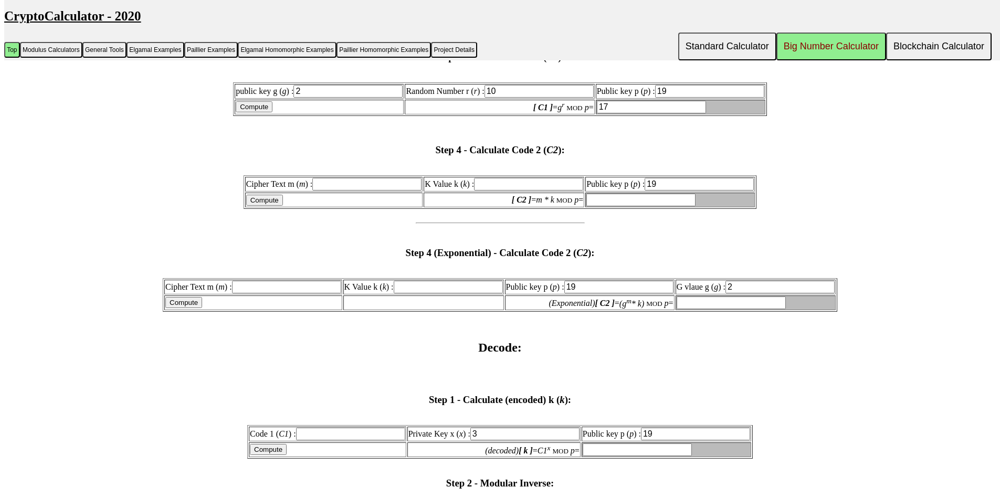
click at [252, 197] on input "Compute" at bounding box center [264, 200] width 37 height 11
type input "invalid"
click at [496, 192] on table "Cipher Text m ( m ) : K Value k ( k ) : Public key p ( p ) : 19 Compute [ C2 ] …" at bounding box center [499, 192] width 513 height 34
click at [492, 184] on input "text" at bounding box center [528, 184] width 109 height 13
type input "11"
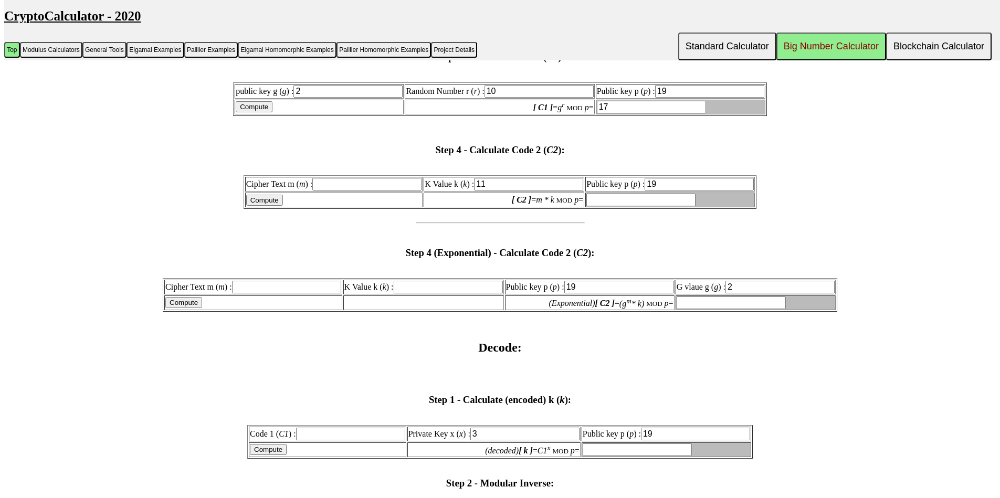
click at [352, 188] on input "text" at bounding box center [366, 184] width 109 height 13
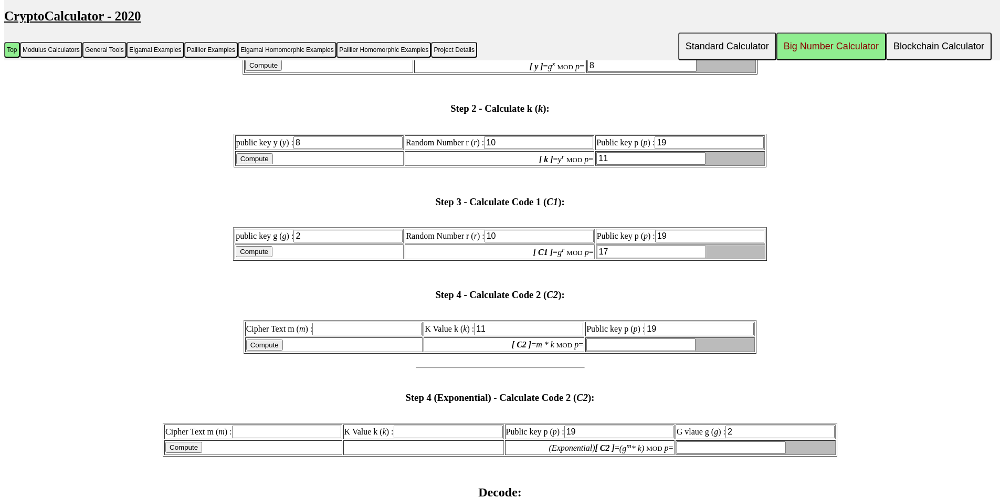
scroll to position [1498, 0]
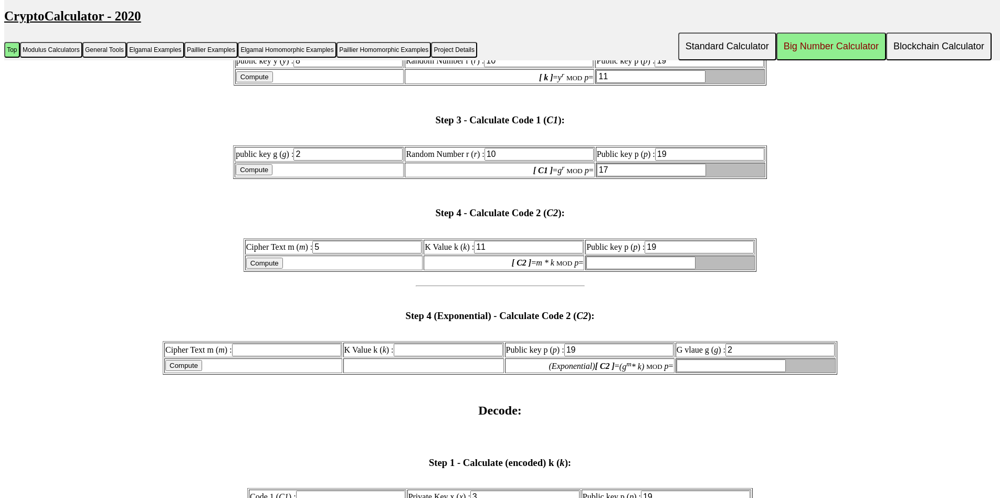
type input "5"
click at [267, 263] on input "Compute" at bounding box center [264, 263] width 37 height 11
type input "17"
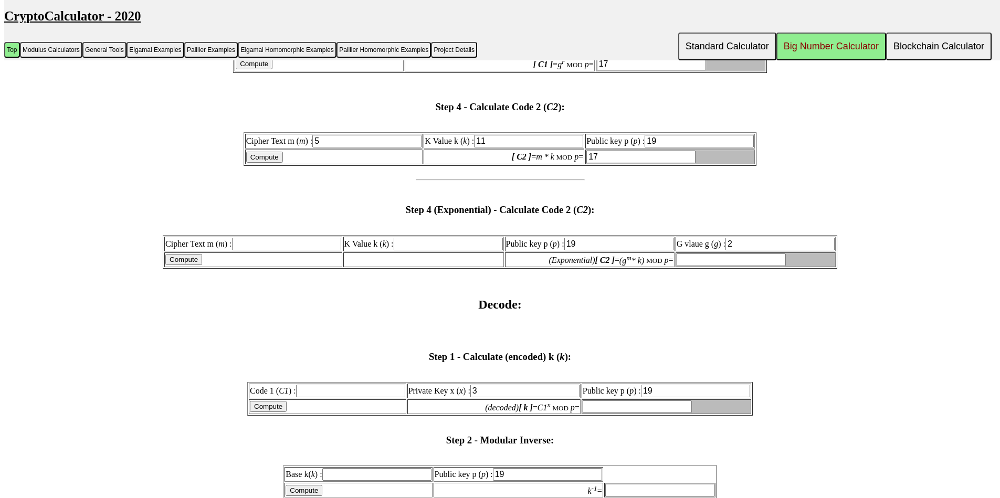
scroll to position [1624, 0]
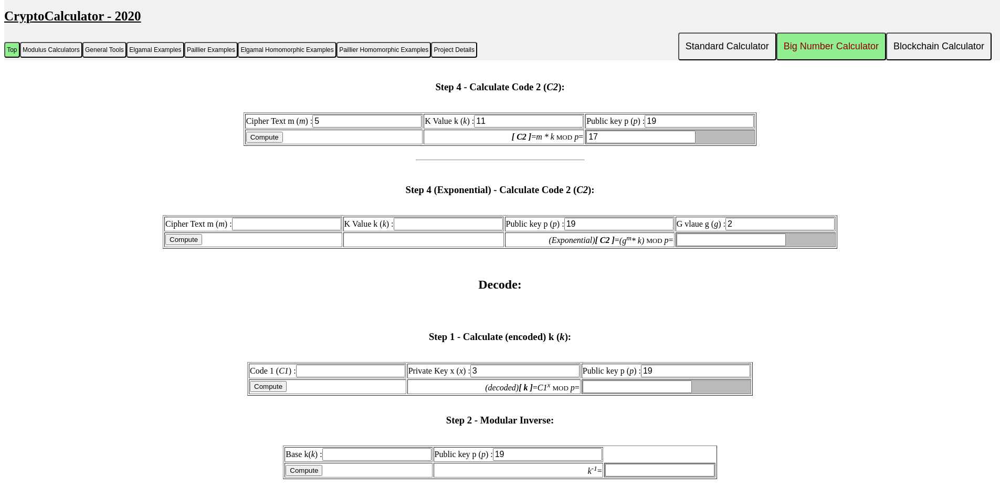
click at [261, 228] on input "text" at bounding box center [286, 224] width 109 height 13
type input "5"
click at [414, 226] on input "text" at bounding box center [448, 224] width 109 height 13
type input "11"
click at [185, 242] on input "Compute" at bounding box center [183, 239] width 37 height 11
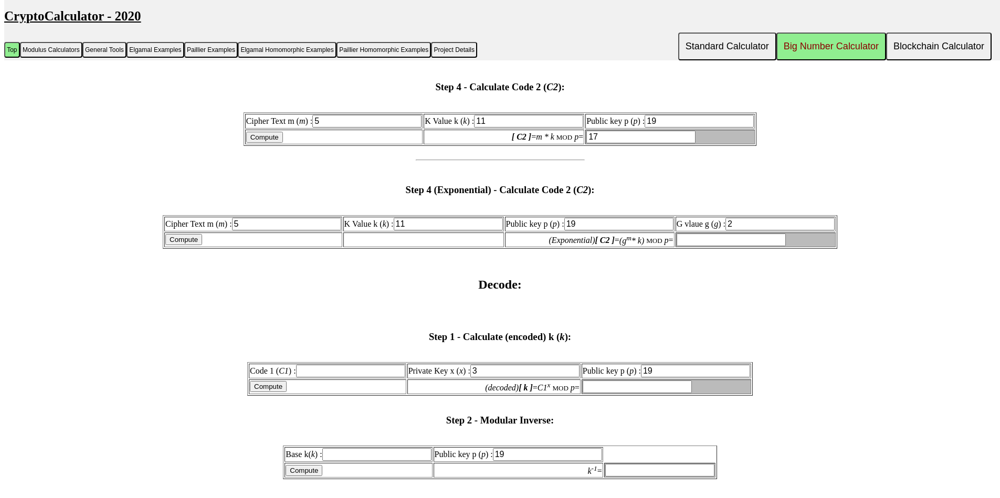
type input "10"
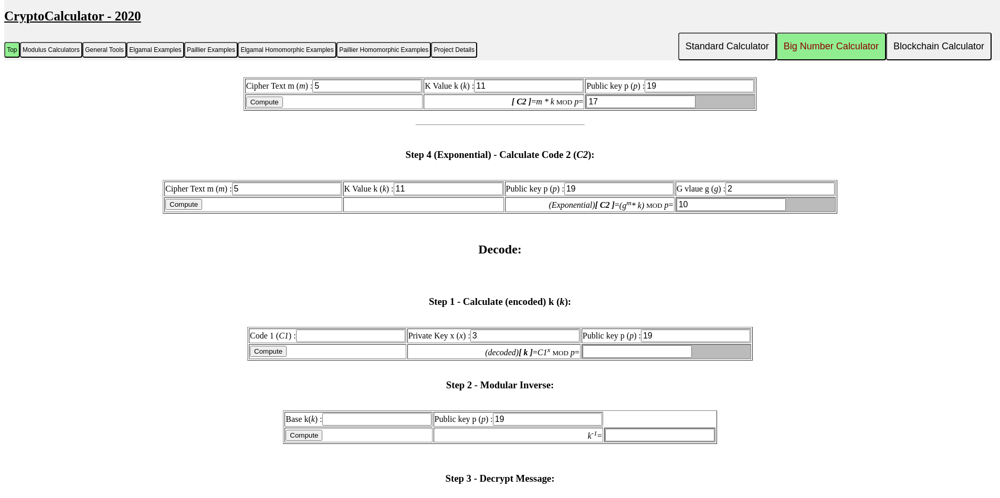
scroll to position [1687, 0]
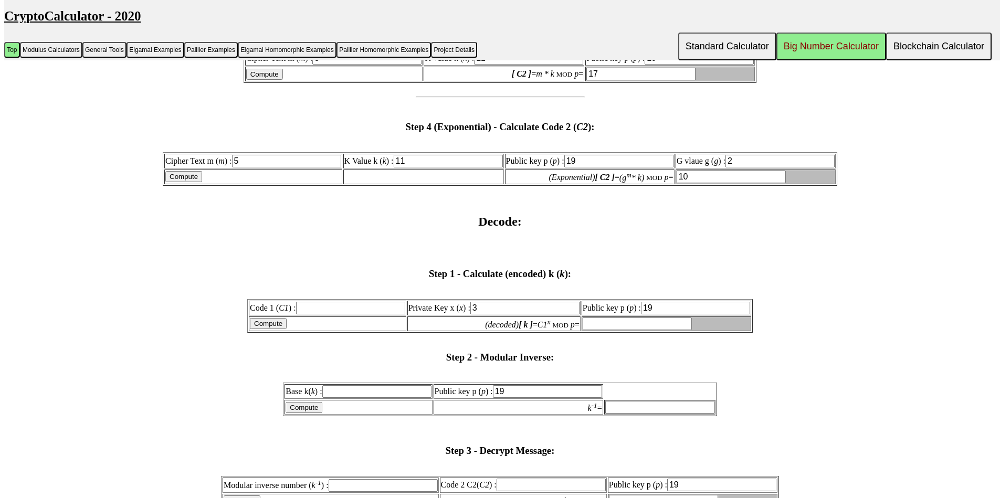
click at [341, 311] on input "text" at bounding box center [350, 308] width 109 height 13
type input "17"
click at [267, 325] on input "Compute" at bounding box center [268, 323] width 37 height 11
type input "11"
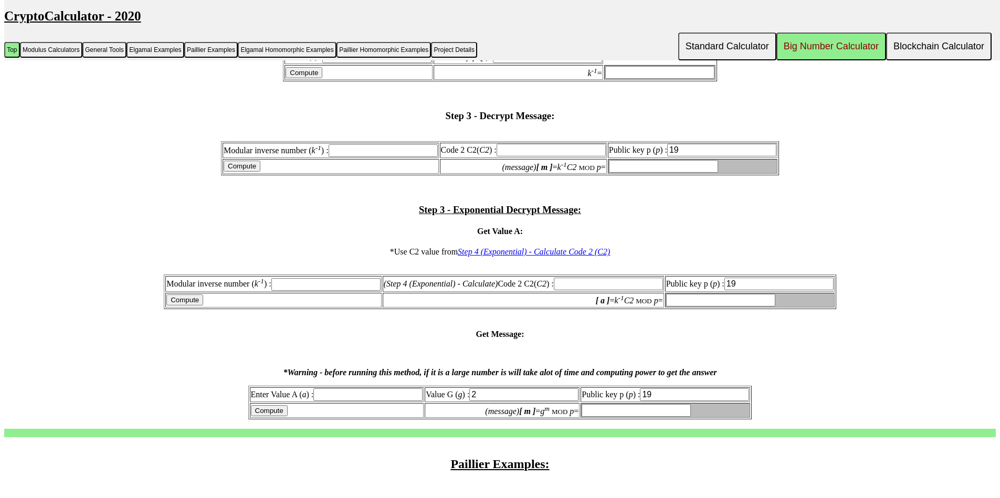
scroll to position [2002, 0]
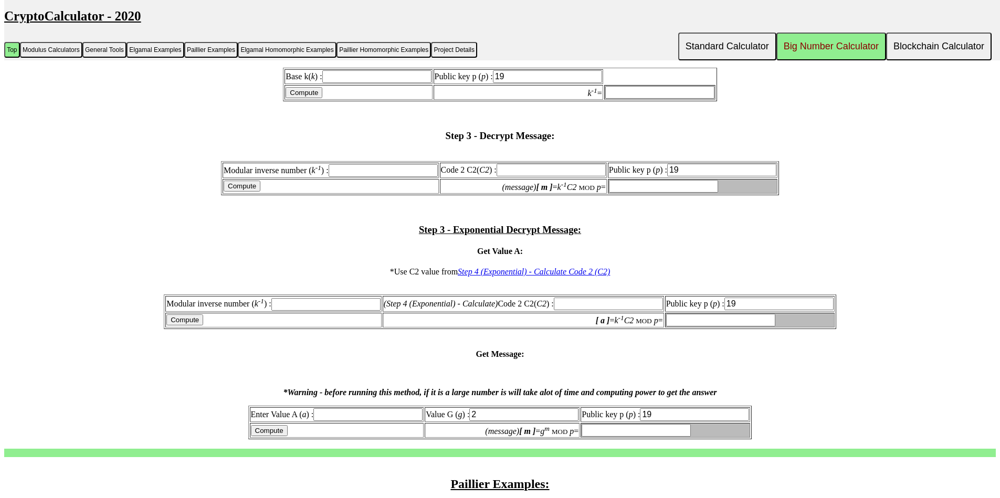
click at [544, 165] on input "text" at bounding box center [550, 170] width 109 height 13
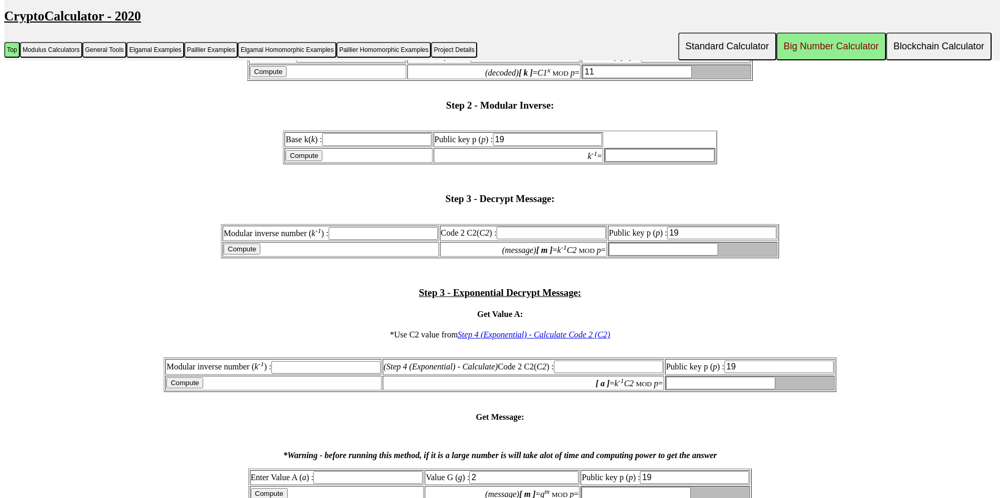
click at [370, 140] on input "text" at bounding box center [376, 139] width 109 height 13
type input "11"
click at [298, 155] on input "Compute" at bounding box center [303, 155] width 37 height 11
type input "7"
click at [366, 235] on input "text" at bounding box center [383, 233] width 109 height 13
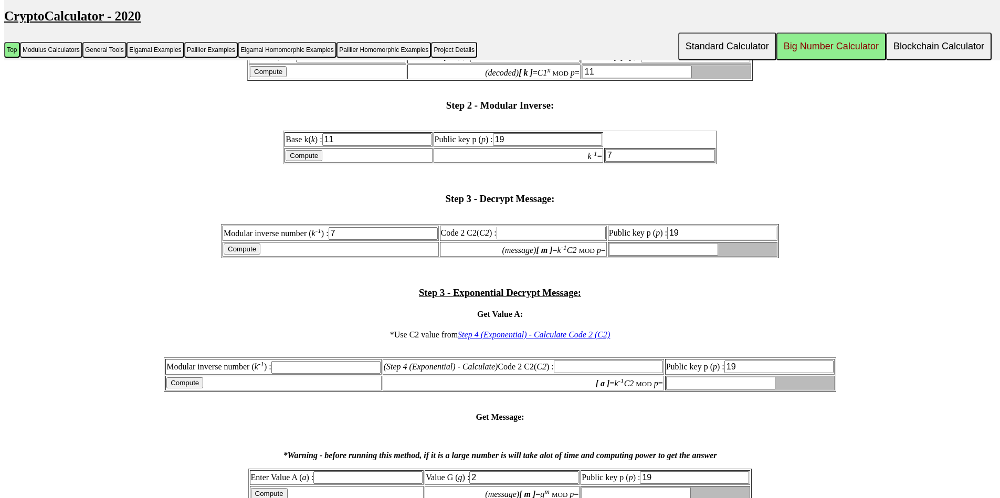
type input "7"
click at [513, 236] on input "text" at bounding box center [550, 233] width 109 height 13
type input "17"
click at [234, 253] on input "Compute" at bounding box center [242, 248] width 37 height 11
type input "5"
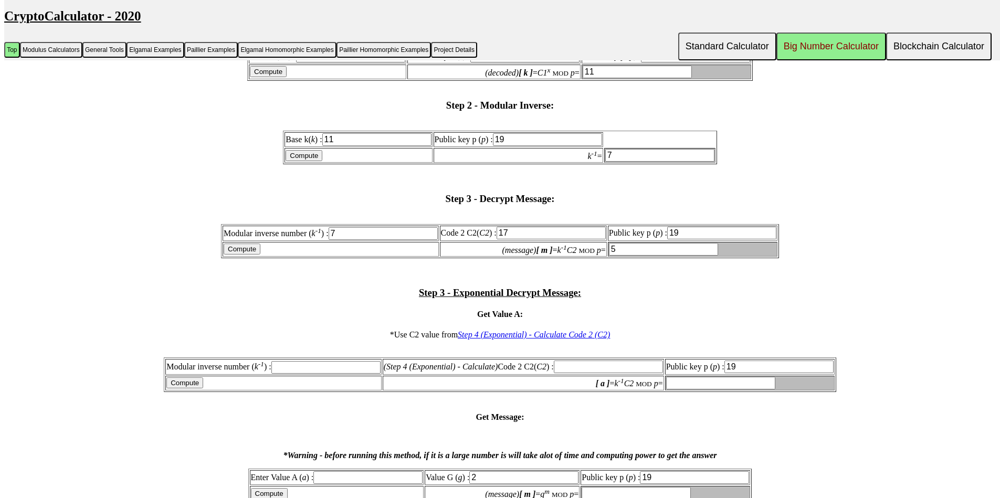
scroll to position [2002, 0]
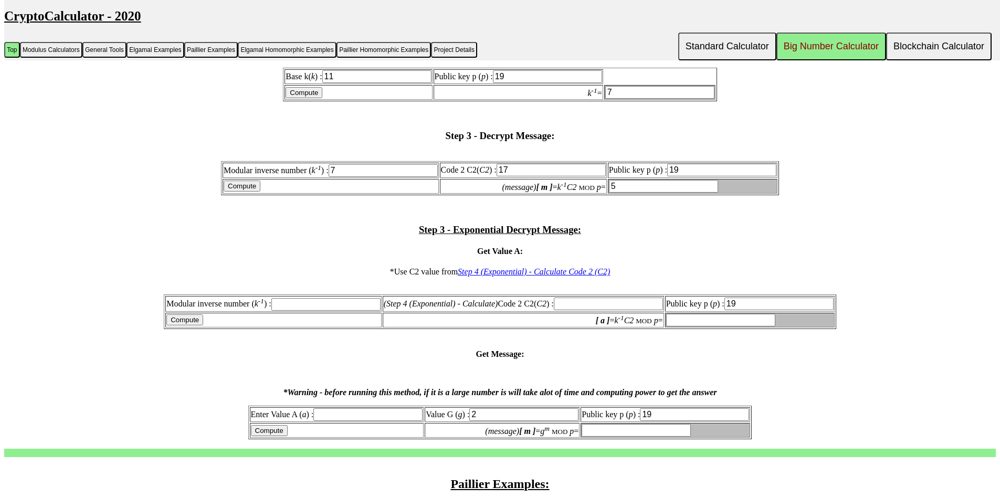
click at [320, 309] on input "text" at bounding box center [325, 304] width 109 height 13
type input "7"
click at [583, 302] on input "text" at bounding box center [608, 304] width 109 height 13
type input "17"
click at [174, 320] on input "Compute" at bounding box center [184, 319] width 37 height 11
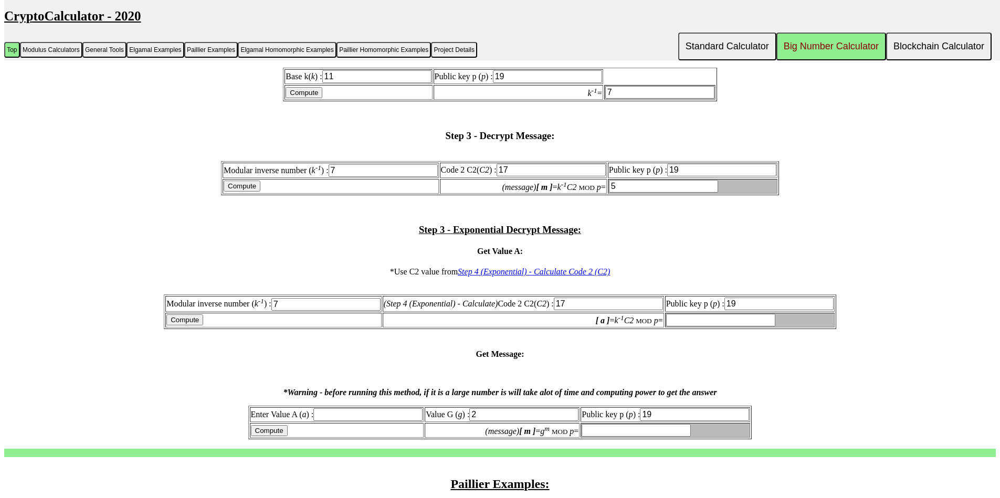
type input "5"
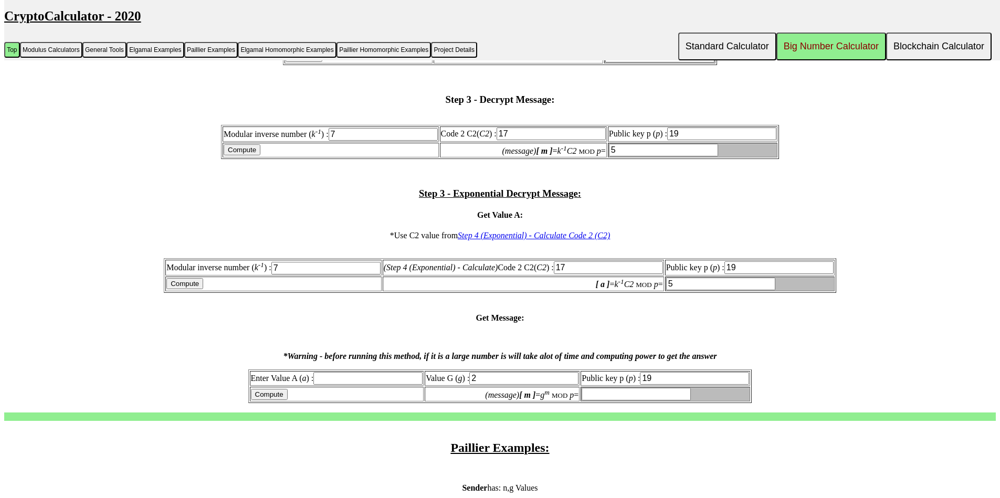
scroll to position [2064, 0]
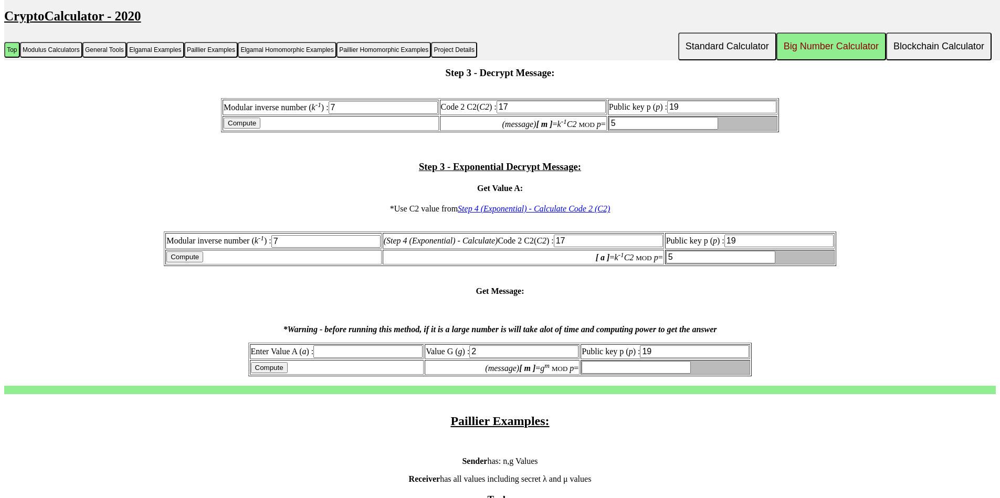
click at [343, 352] on input "text" at bounding box center [367, 351] width 109 height 13
type input "5"
click at [251, 369] on input "Compute" at bounding box center [269, 367] width 37 height 11
type input "16"
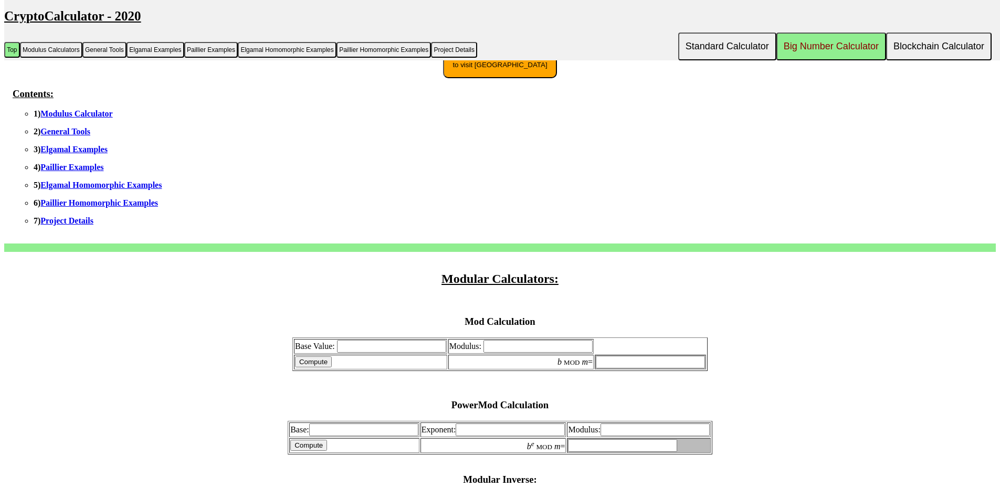
scroll to position [0, 0]
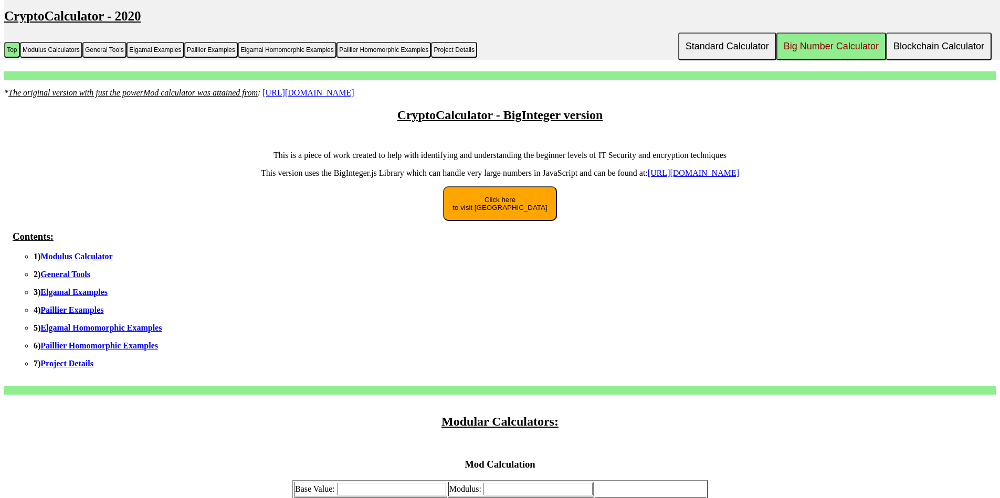
click at [506, 211] on button "Click here to visit New Site" at bounding box center [499, 203] width 113 height 35
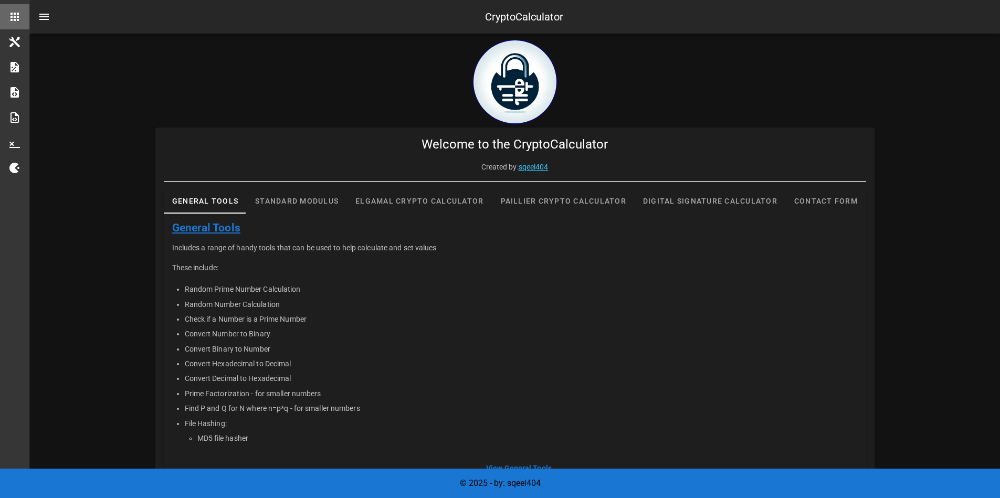
scroll to position [187, 0]
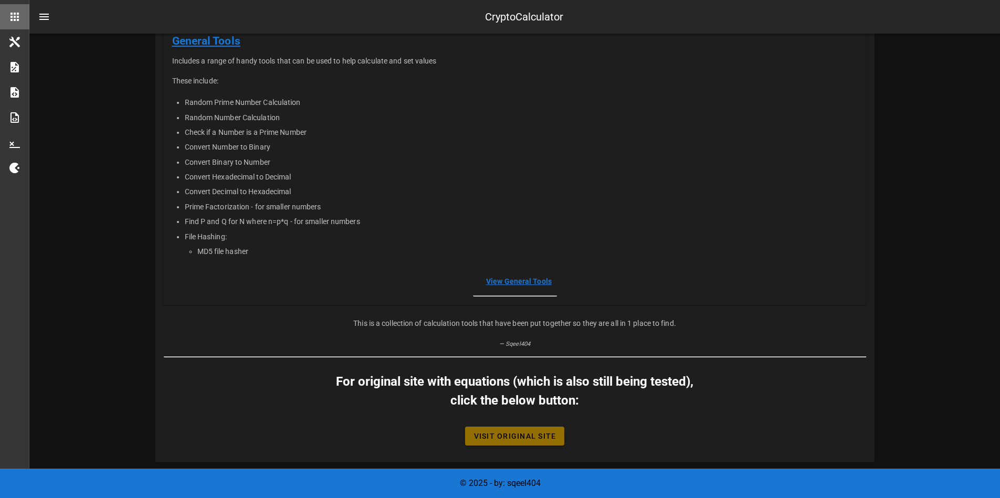
click at [506, 434] on span "Visit Original Site" at bounding box center [514, 436] width 83 height 8
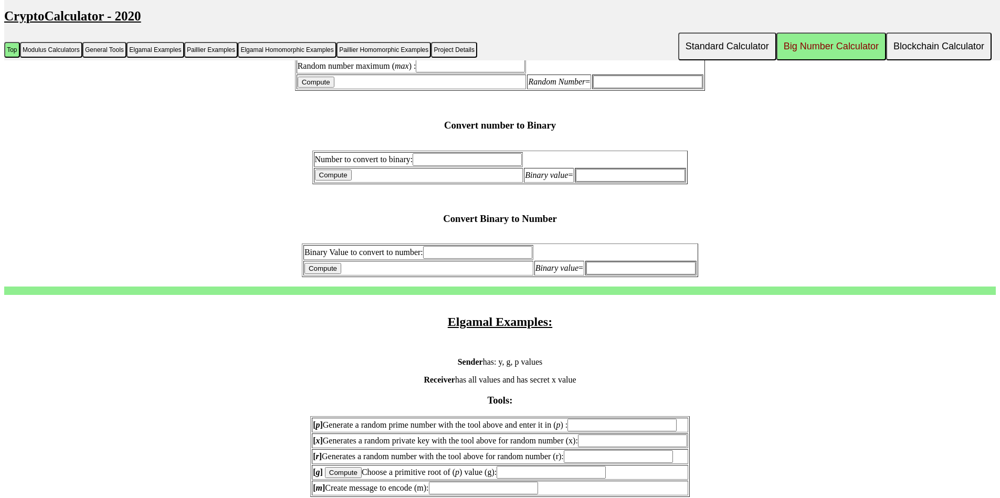
scroll to position [819, 0]
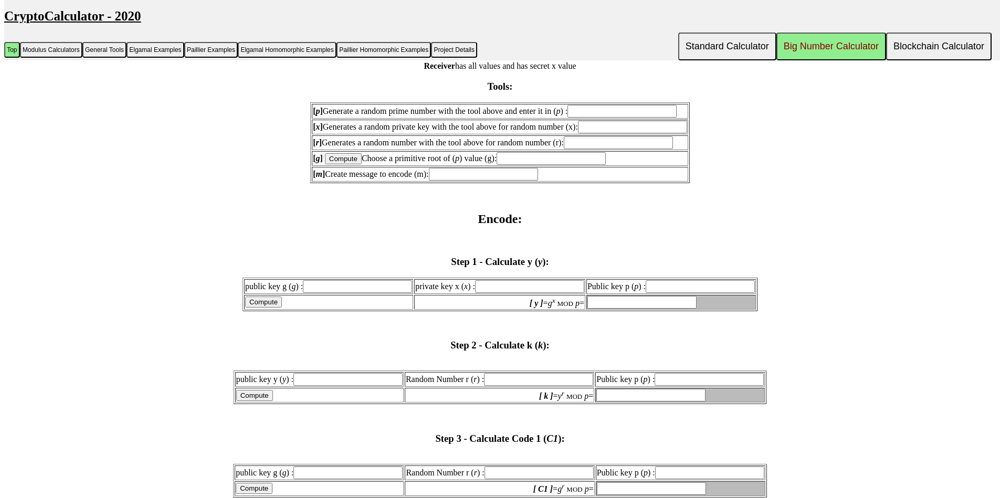
scroll to position [1180, 0]
click at [605, 111] on input "text" at bounding box center [621, 110] width 109 height 13
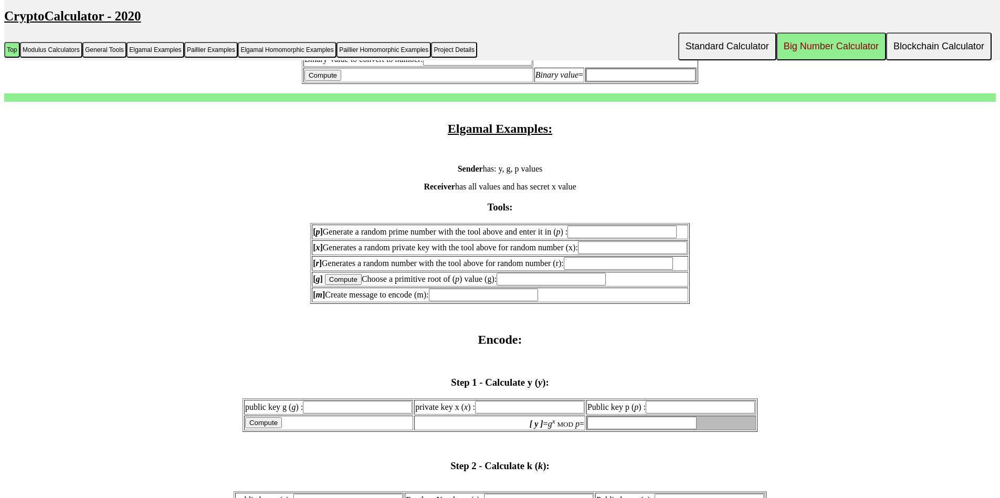
scroll to position [1057, 0]
click at [613, 231] on input "text" at bounding box center [621, 233] width 109 height 13
type input "23"
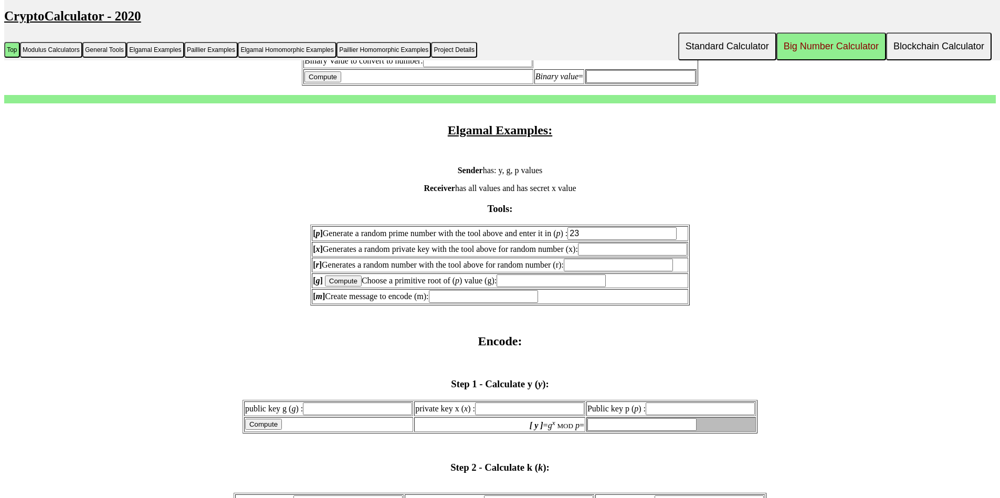
type input "23"
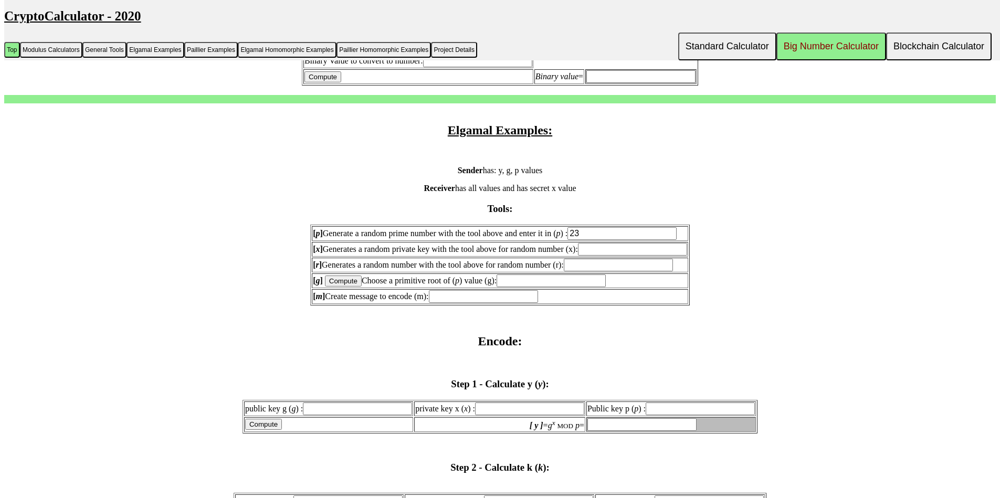
type input "23"
click at [591, 248] on input "text" at bounding box center [632, 249] width 109 height 13
type input "3"
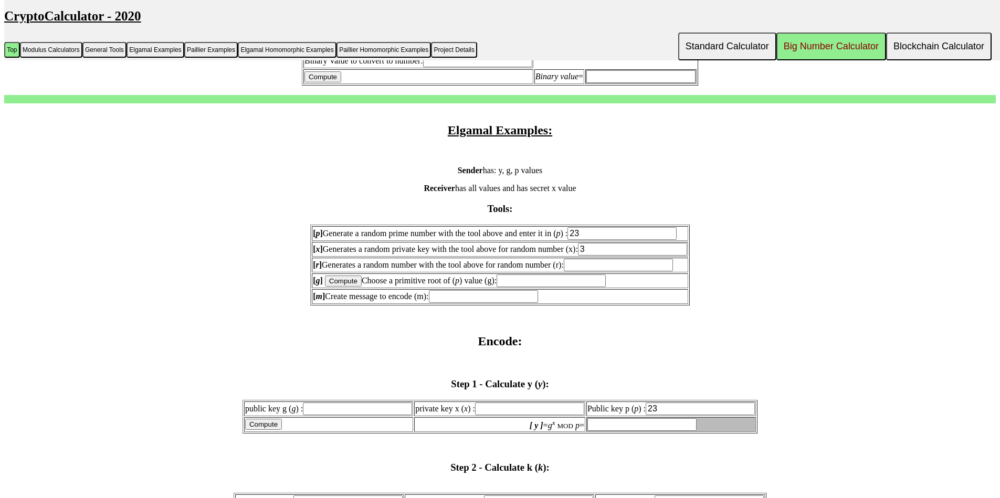
type input "3"
click at [640, 338] on h2 "Encode:" at bounding box center [499, 341] width 991 height 14
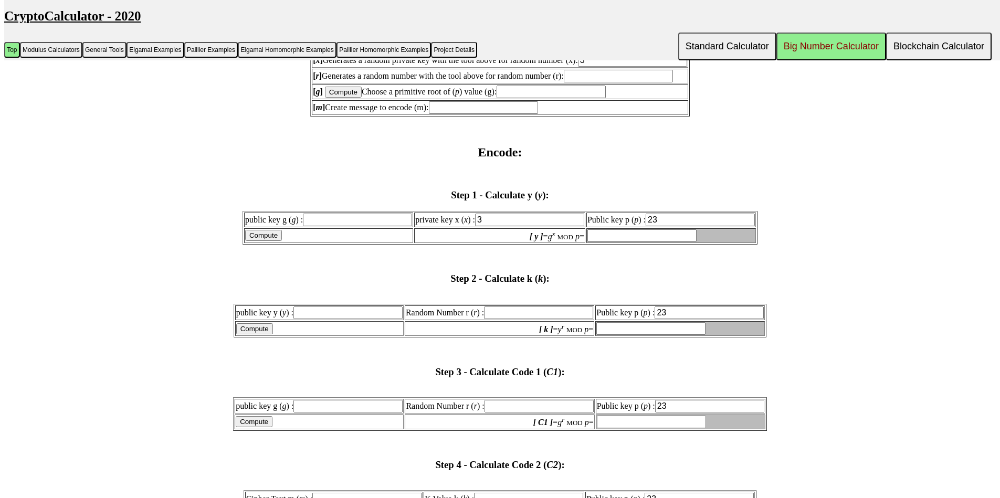
scroll to position [1309, 0]
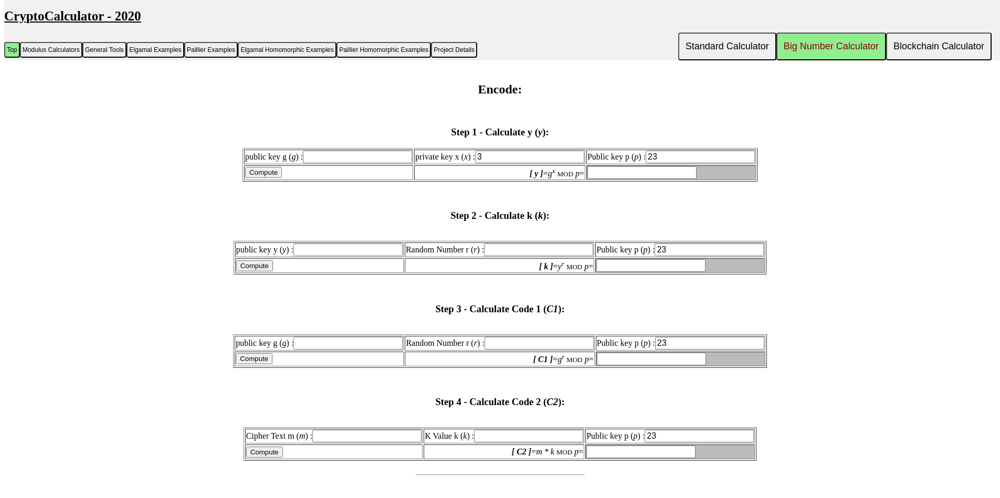
click at [624, 363] on input "text" at bounding box center [651, 359] width 109 height 13
type input "14"
click at [546, 344] on input "text" at bounding box center [538, 343] width 109 height 13
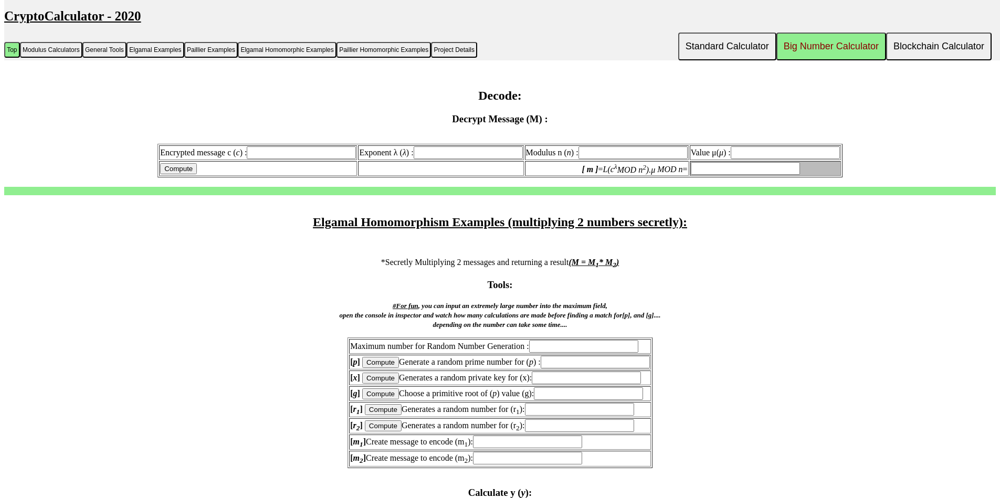
scroll to position [2694, 0]
